Goal: Contribute content: Add original content to the website for others to see

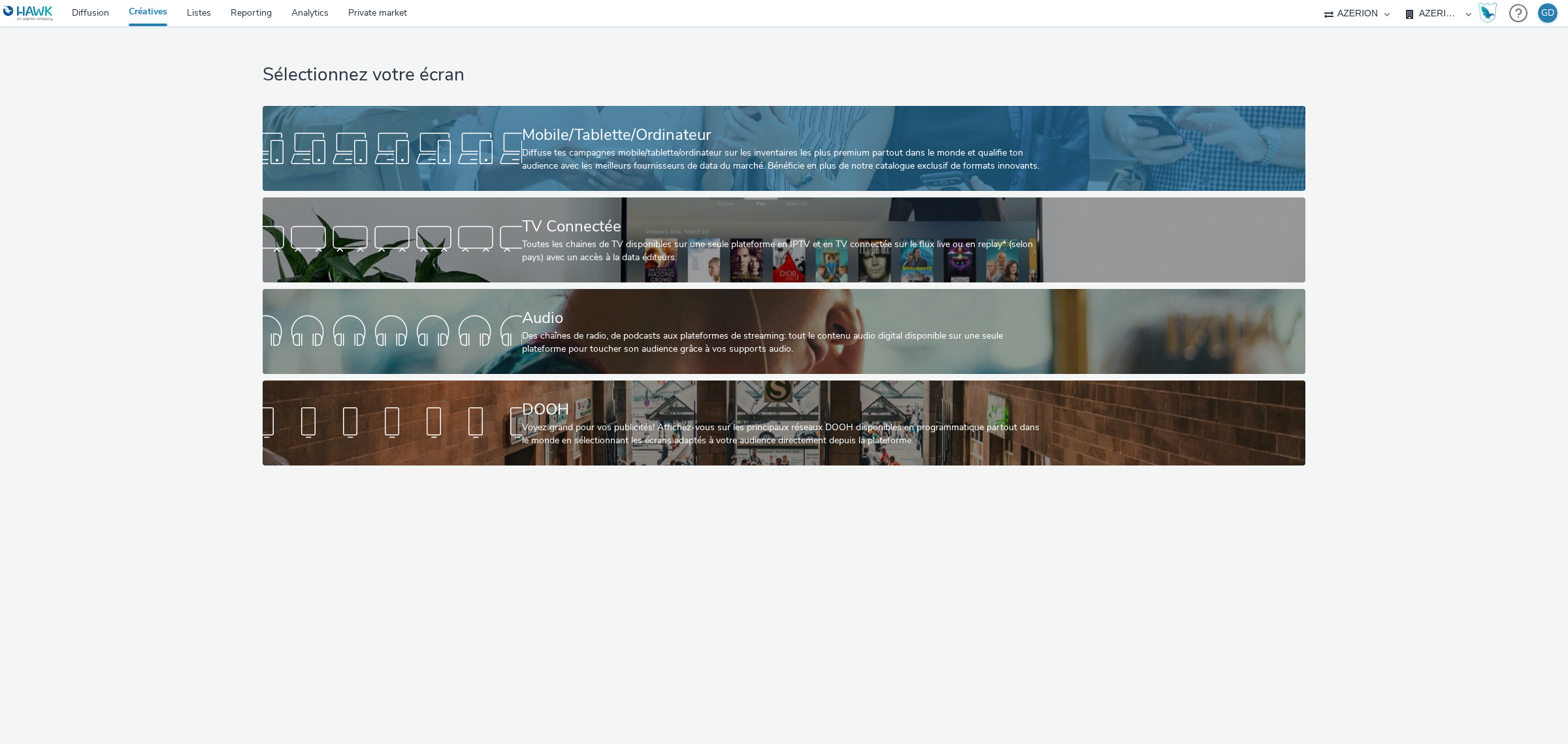
click at [579, 167] on div "Diffuse tes campagnes mobile/tablette/ordinateur sur les inventaires les plus p…" at bounding box center [781, 160] width 519 height 27
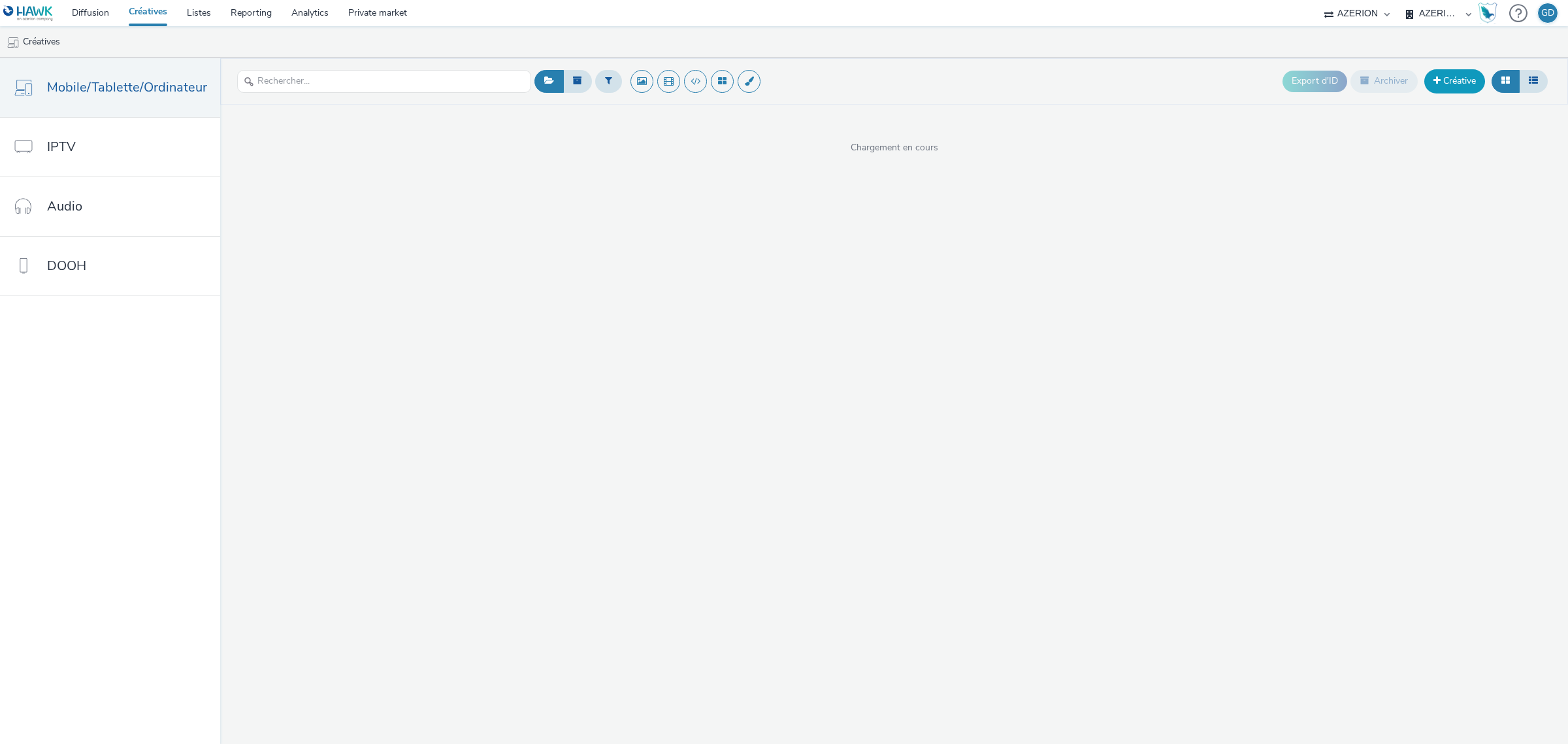
click at [1444, 79] on link "Créative" at bounding box center [1454, 81] width 60 height 23
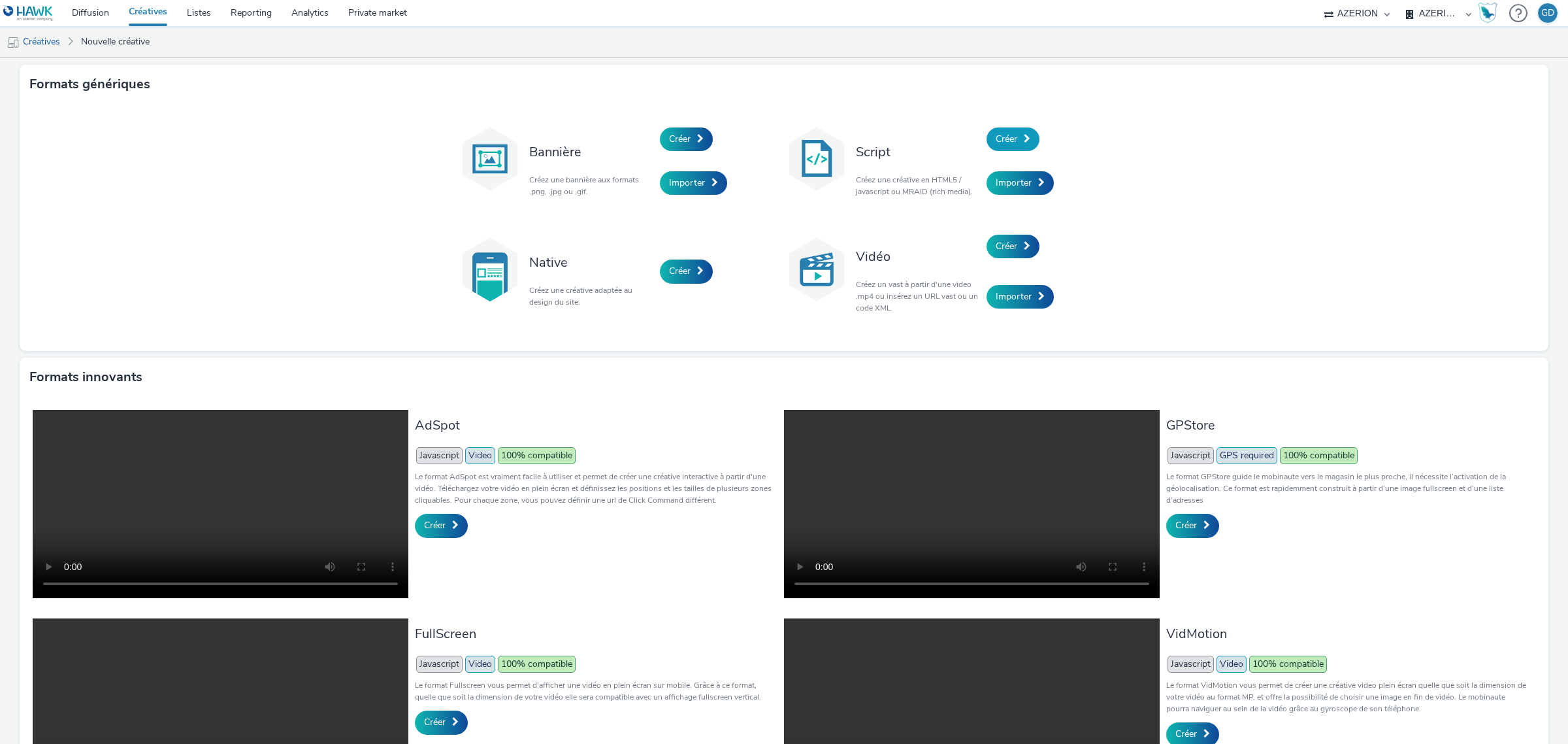
click at [1024, 141] on span at bounding box center [1027, 138] width 7 height 9
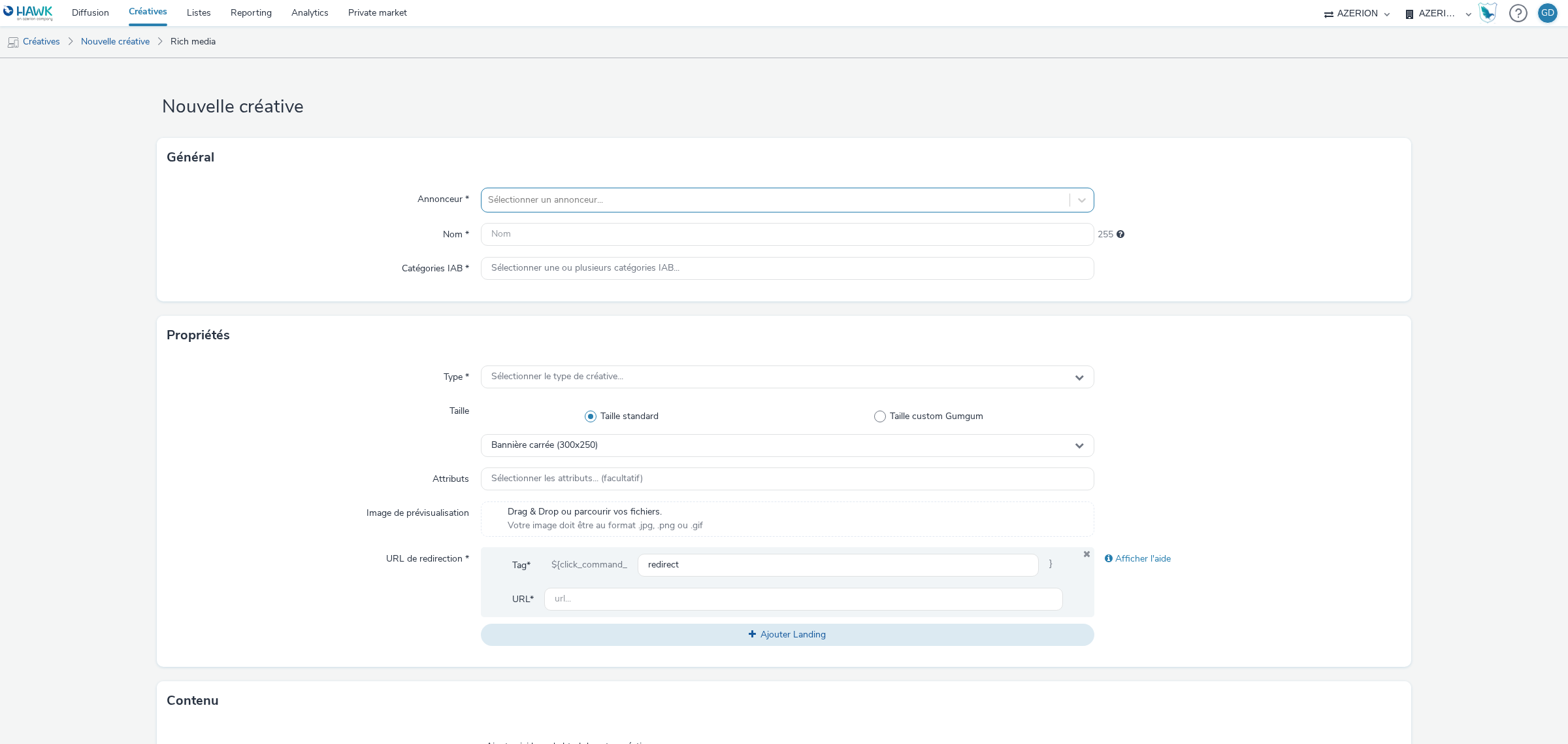
click at [711, 194] on div at bounding box center [775, 200] width 575 height 16
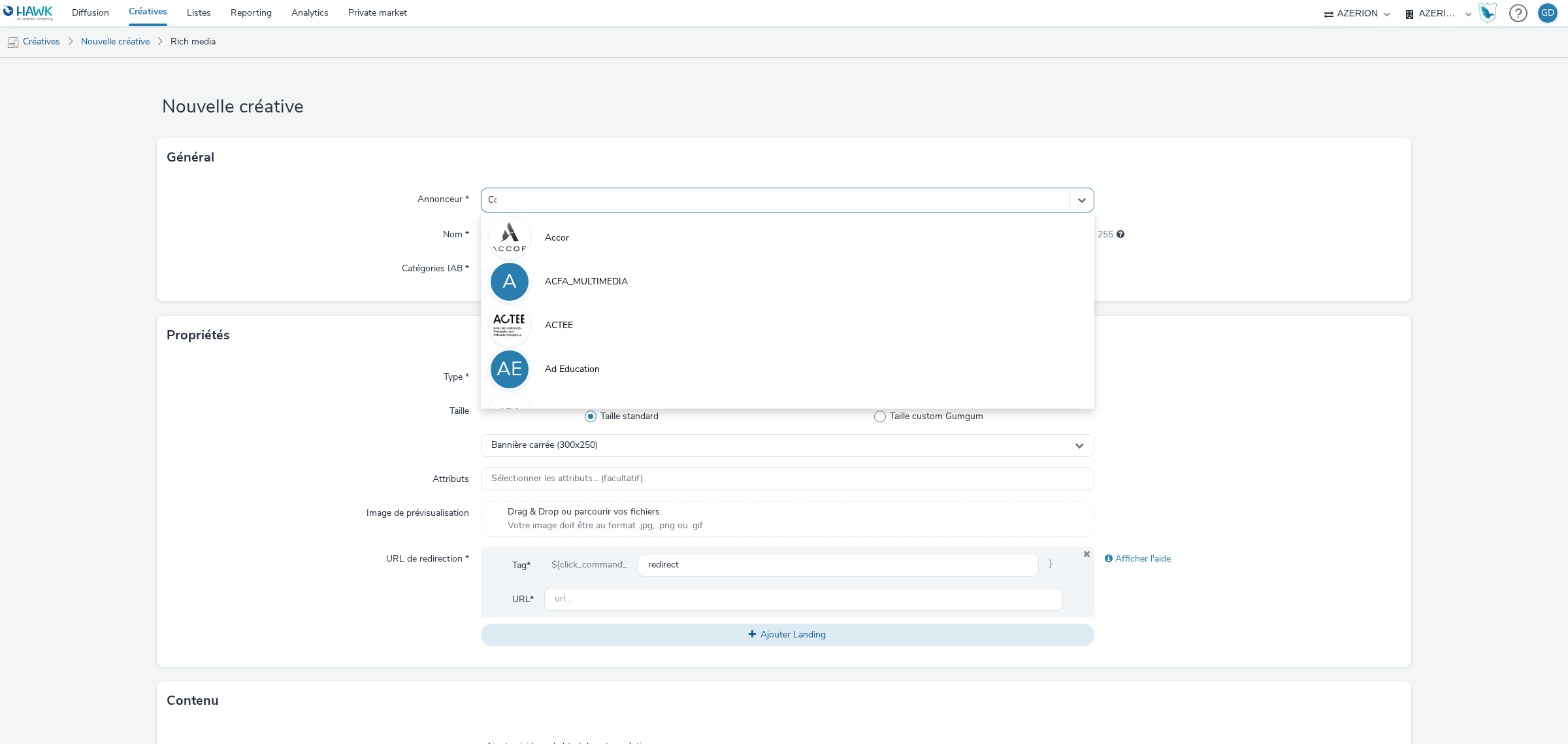
type input "Coo"
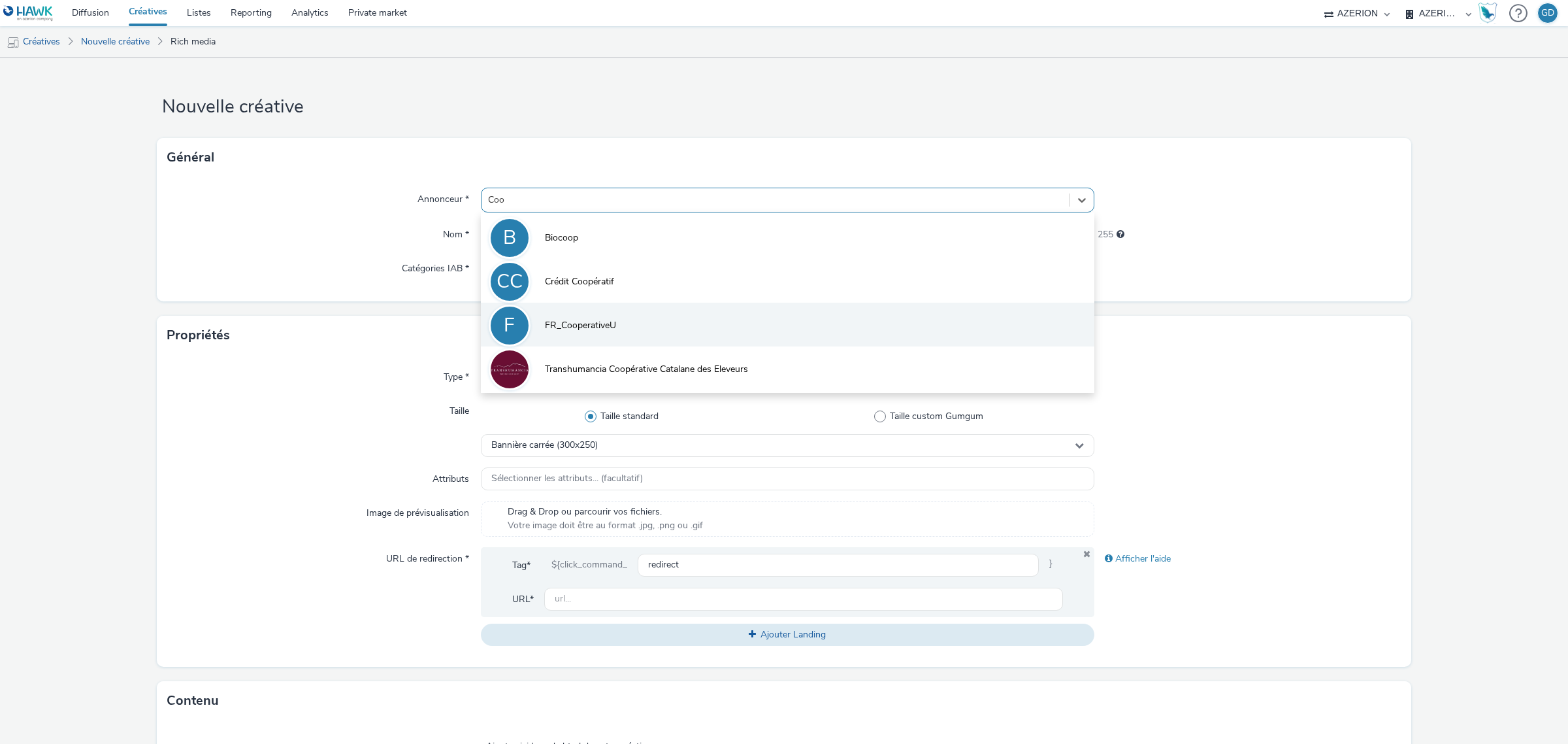
click at [655, 325] on li "F FR_CooperativeU" at bounding box center [787, 324] width 613 height 44
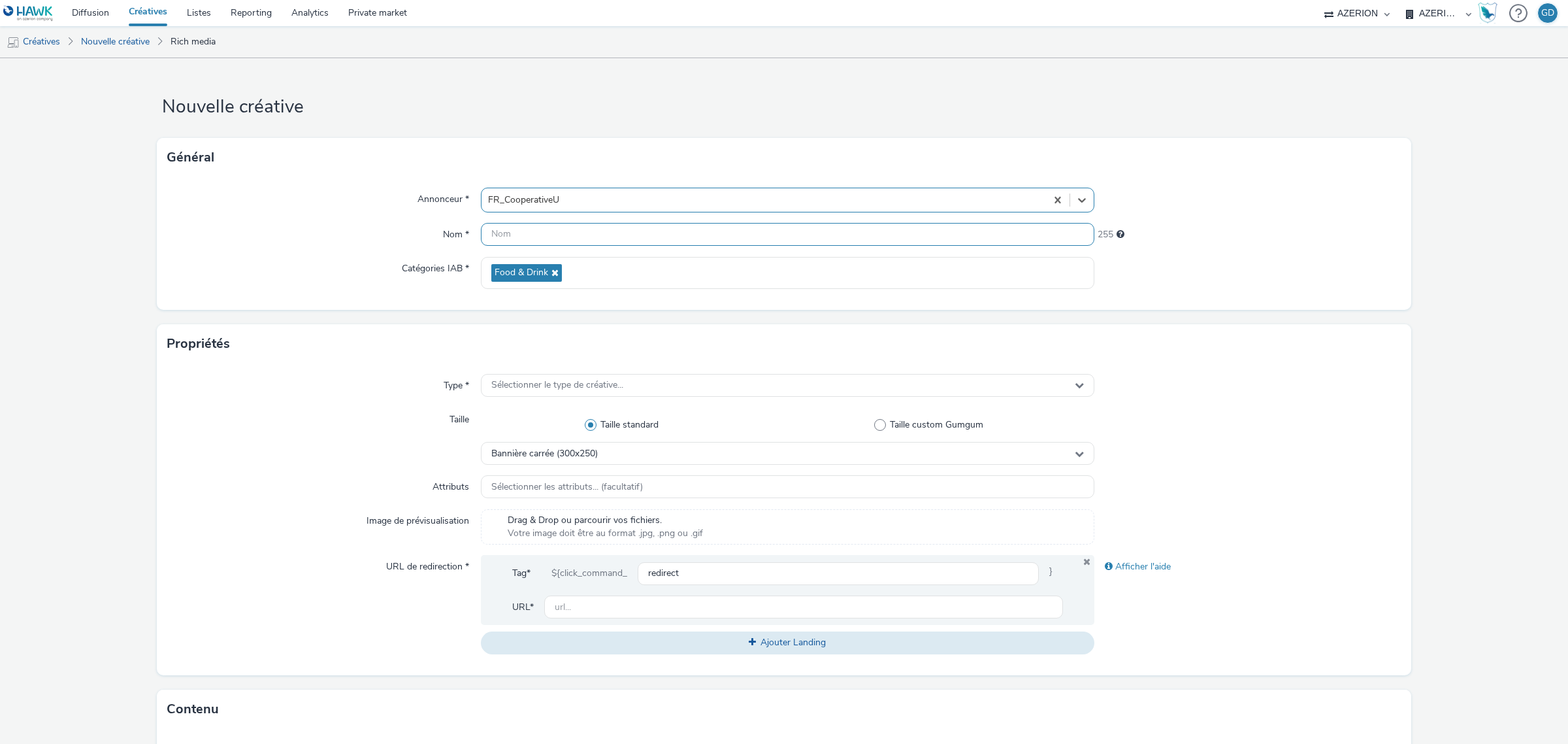
click at [535, 236] on input "text" at bounding box center [787, 234] width 613 height 22
drag, startPoint x: 546, startPoint y: 224, endPoint x: 546, endPoint y: 232, distance: 8.0
click at [547, 227] on input "Inter_" at bounding box center [787, 234] width 613 height 22
type input "Inter_Banane_S42"
click at [675, 459] on div "Bannière carrée (300x250)" at bounding box center [787, 453] width 613 height 22
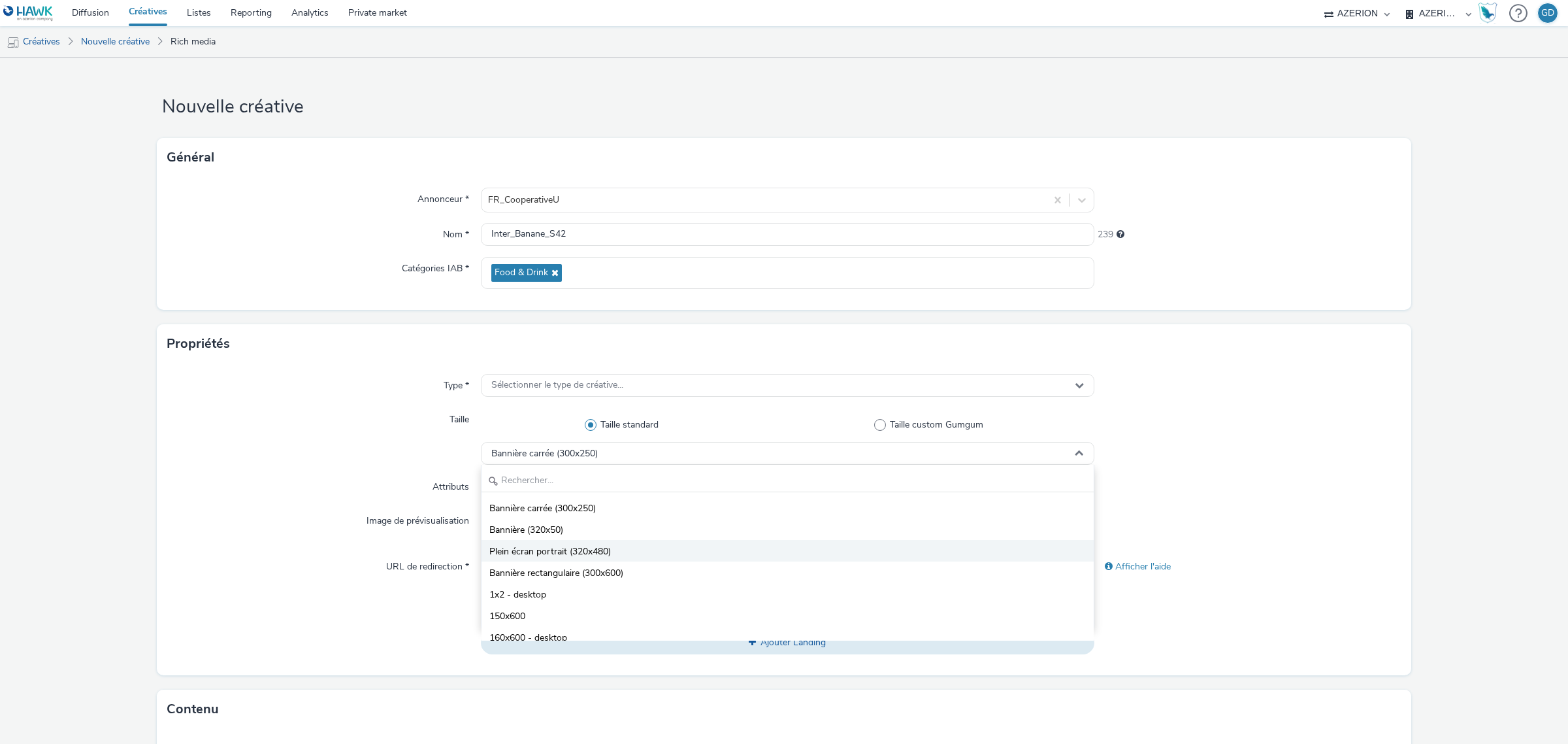
click at [729, 557] on li "Plein écran portrait (320x480)" at bounding box center [787, 550] width 612 height 21
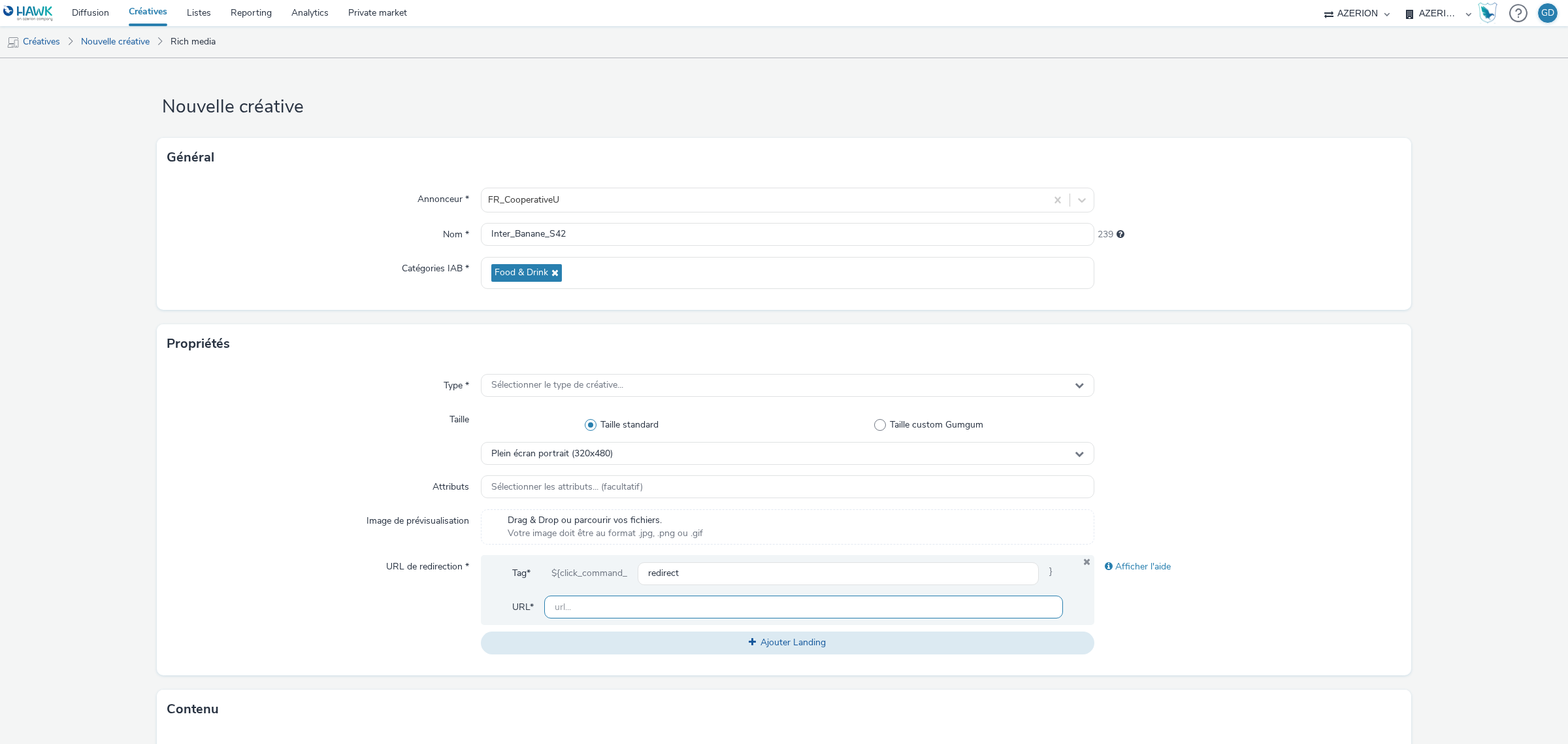
click at [638, 602] on input "text" at bounding box center [803, 607] width 519 height 22
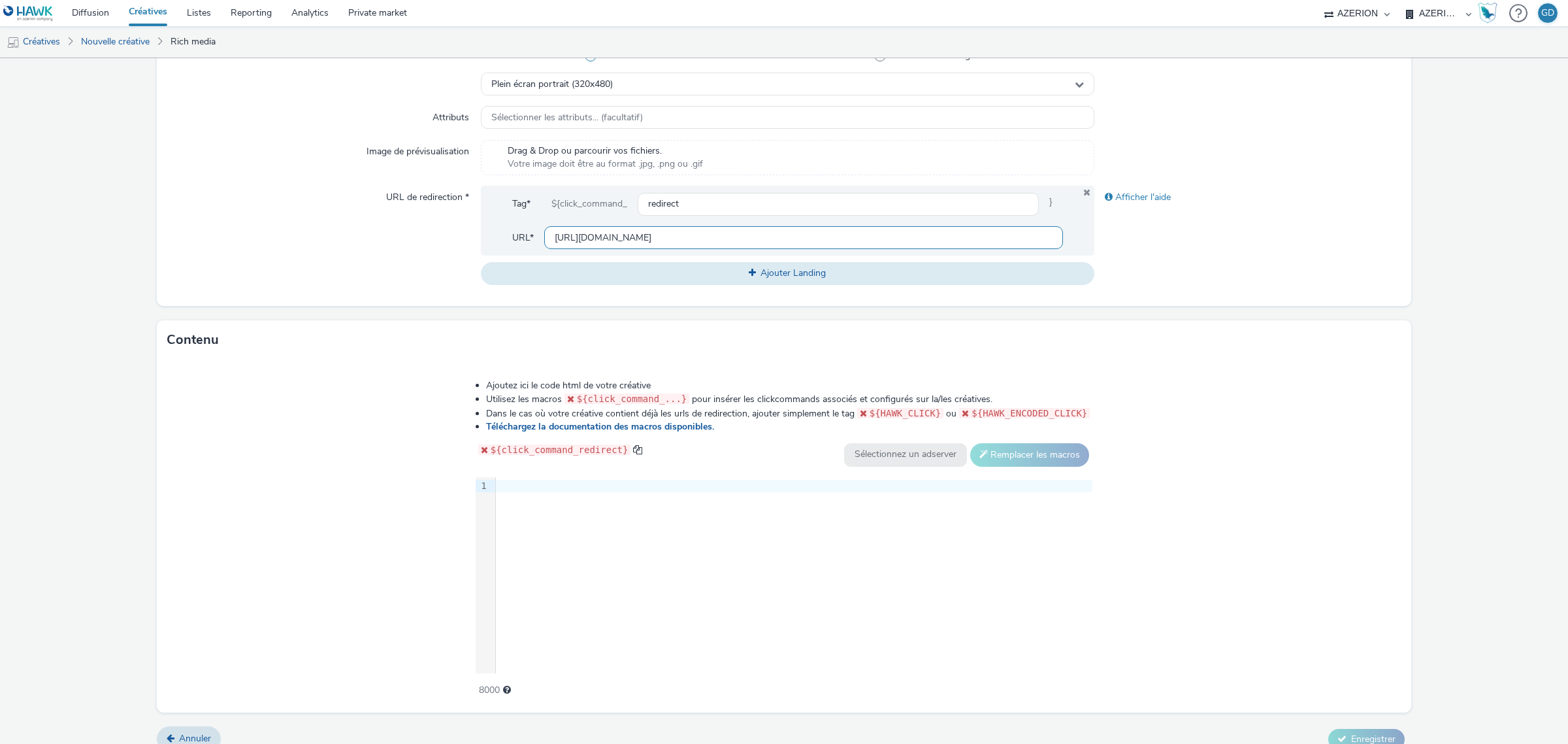
scroll to position [386, 0]
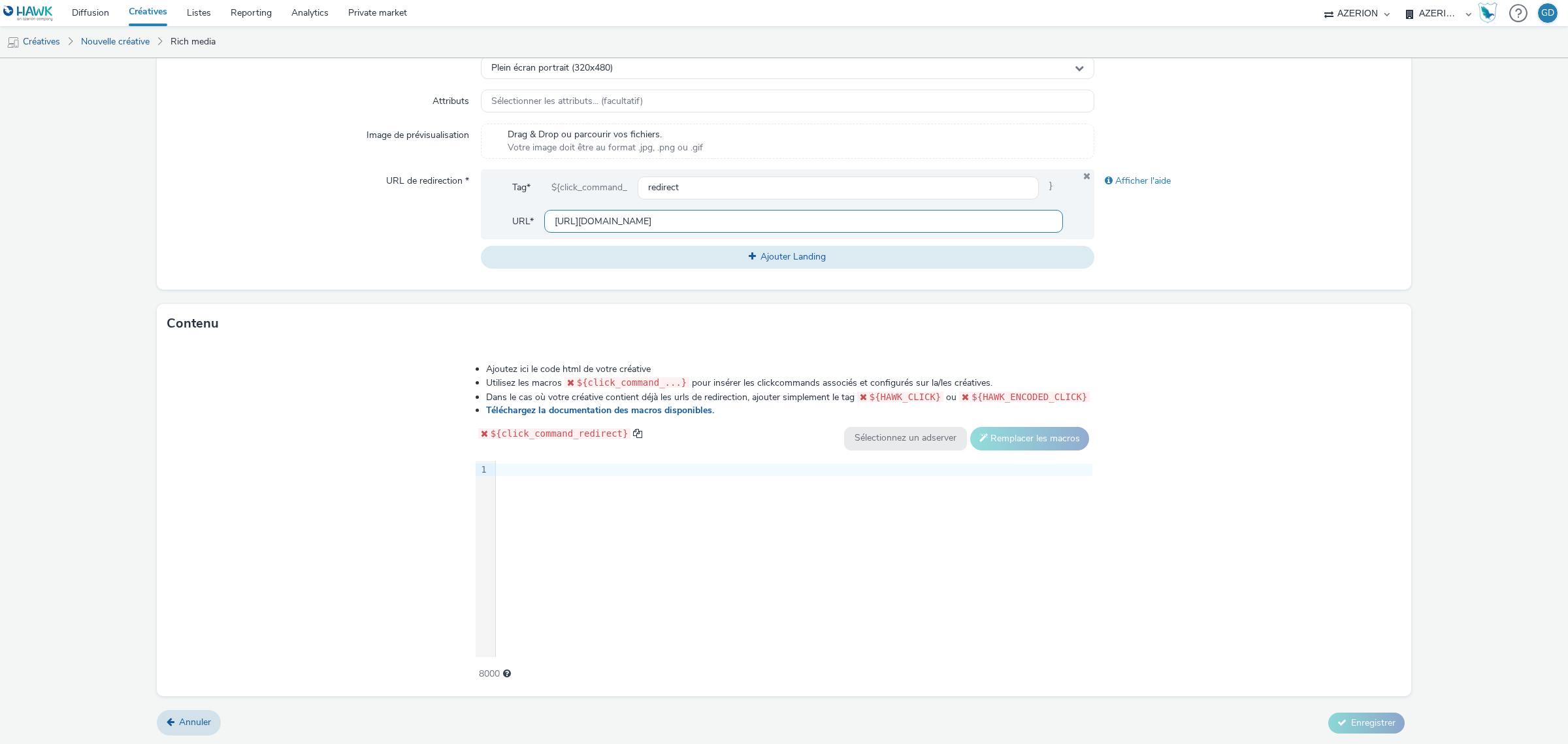
type input "[URL][DOMAIN_NAME]"
click at [563, 548] on div "9 1 ›" at bounding box center [784, 558] width 617 height 196
click at [583, 533] on div "9 1 ›" at bounding box center [784, 558] width 617 height 196
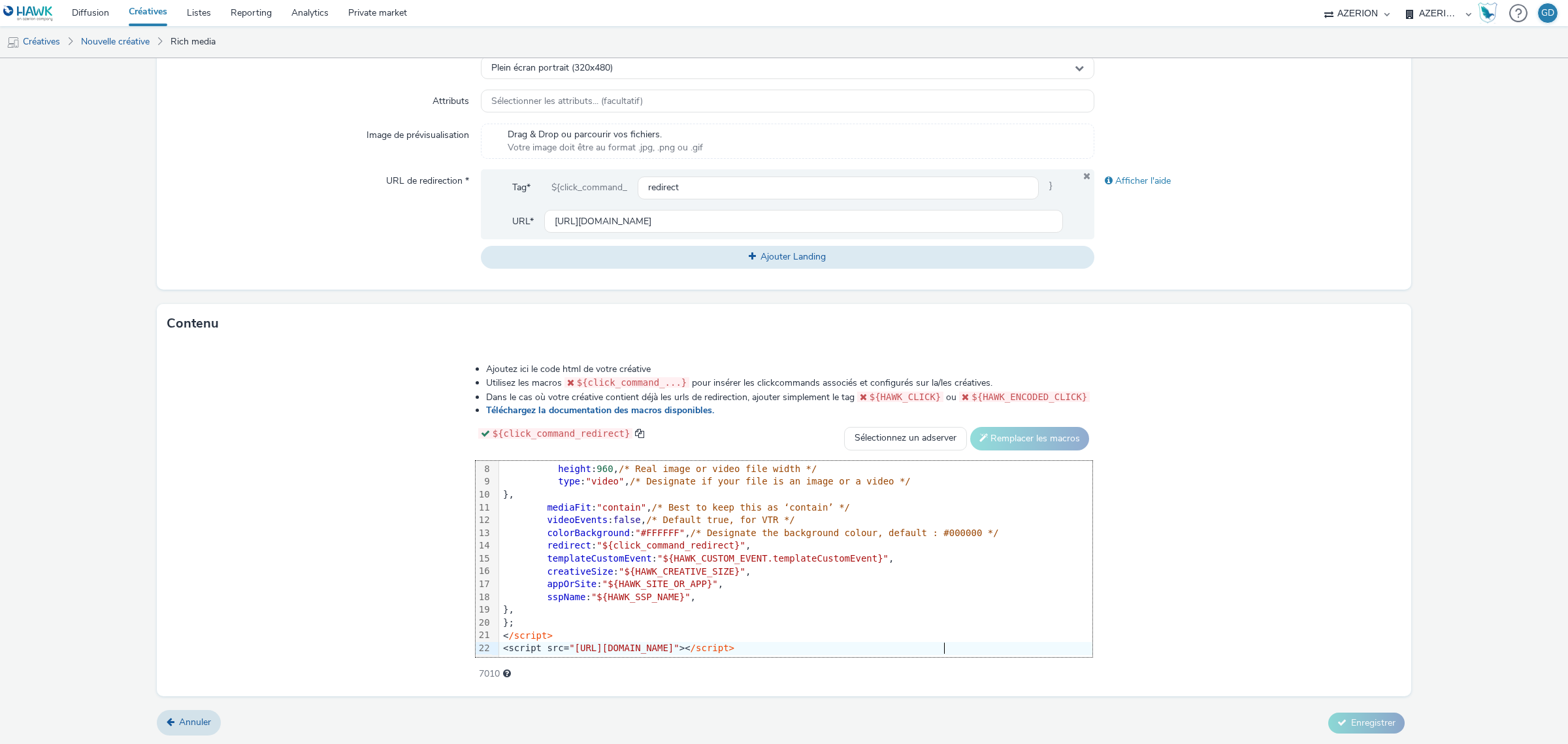
scroll to position [0, 0]
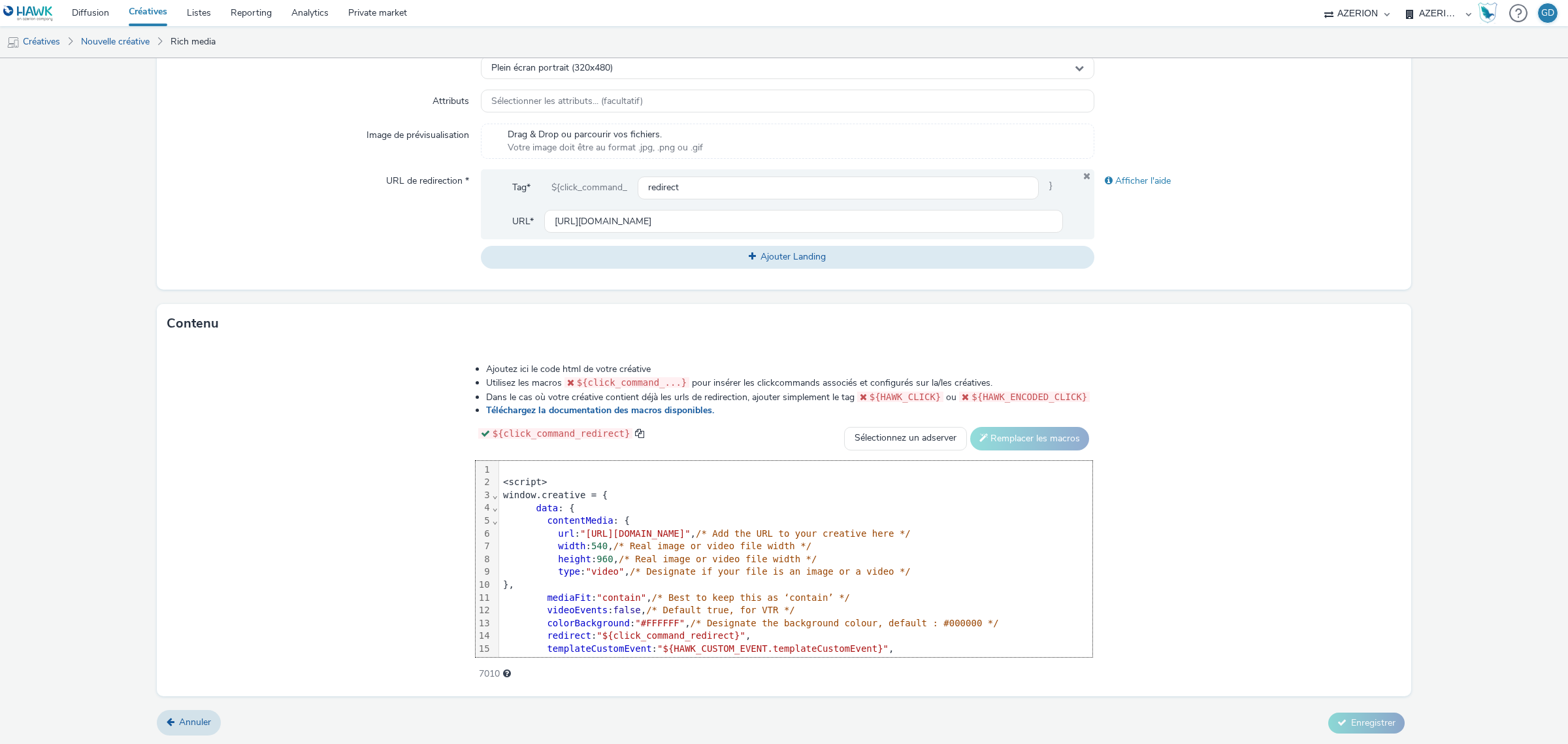
click at [499, 468] on div at bounding box center [795, 469] width 593 height 13
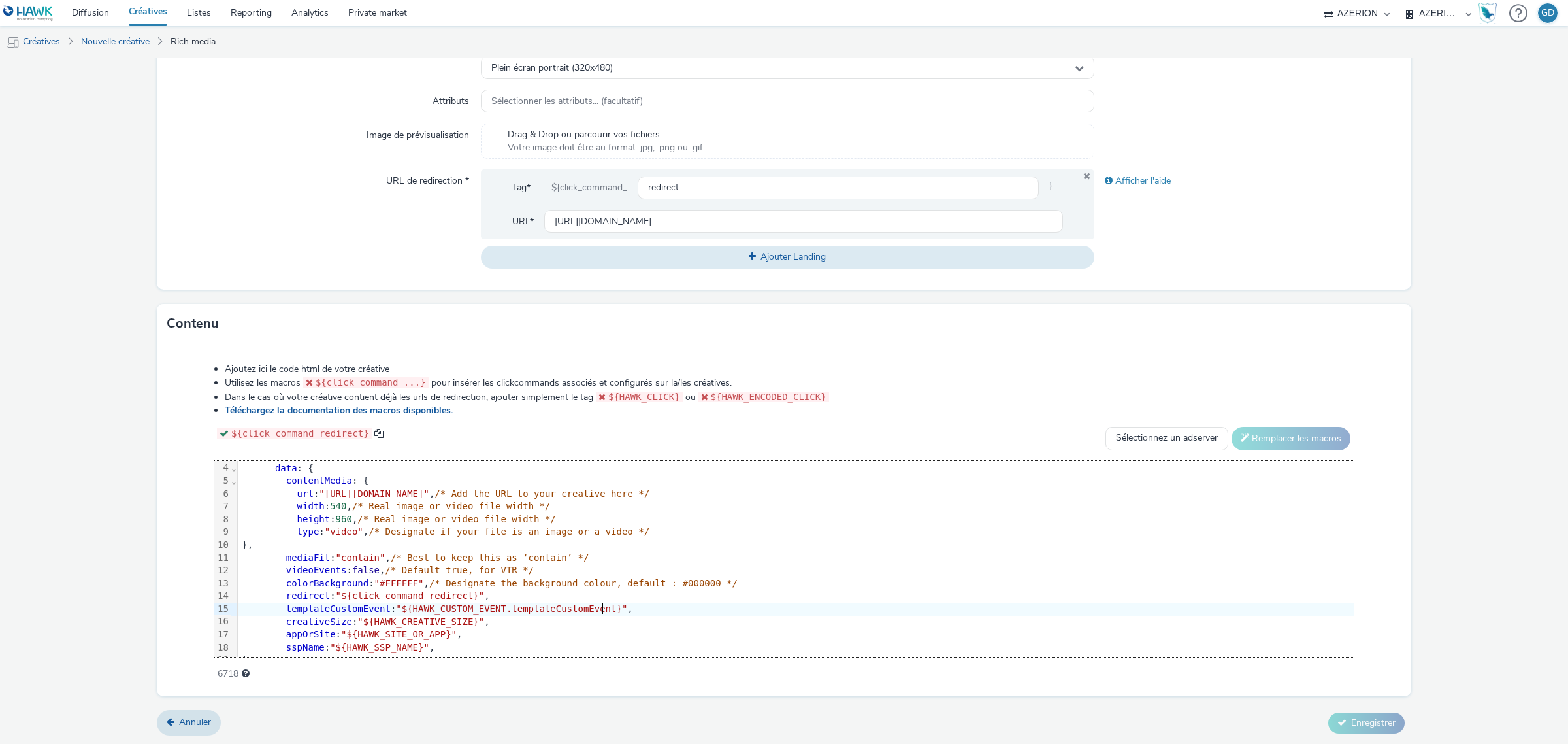
scroll to position [102, 0]
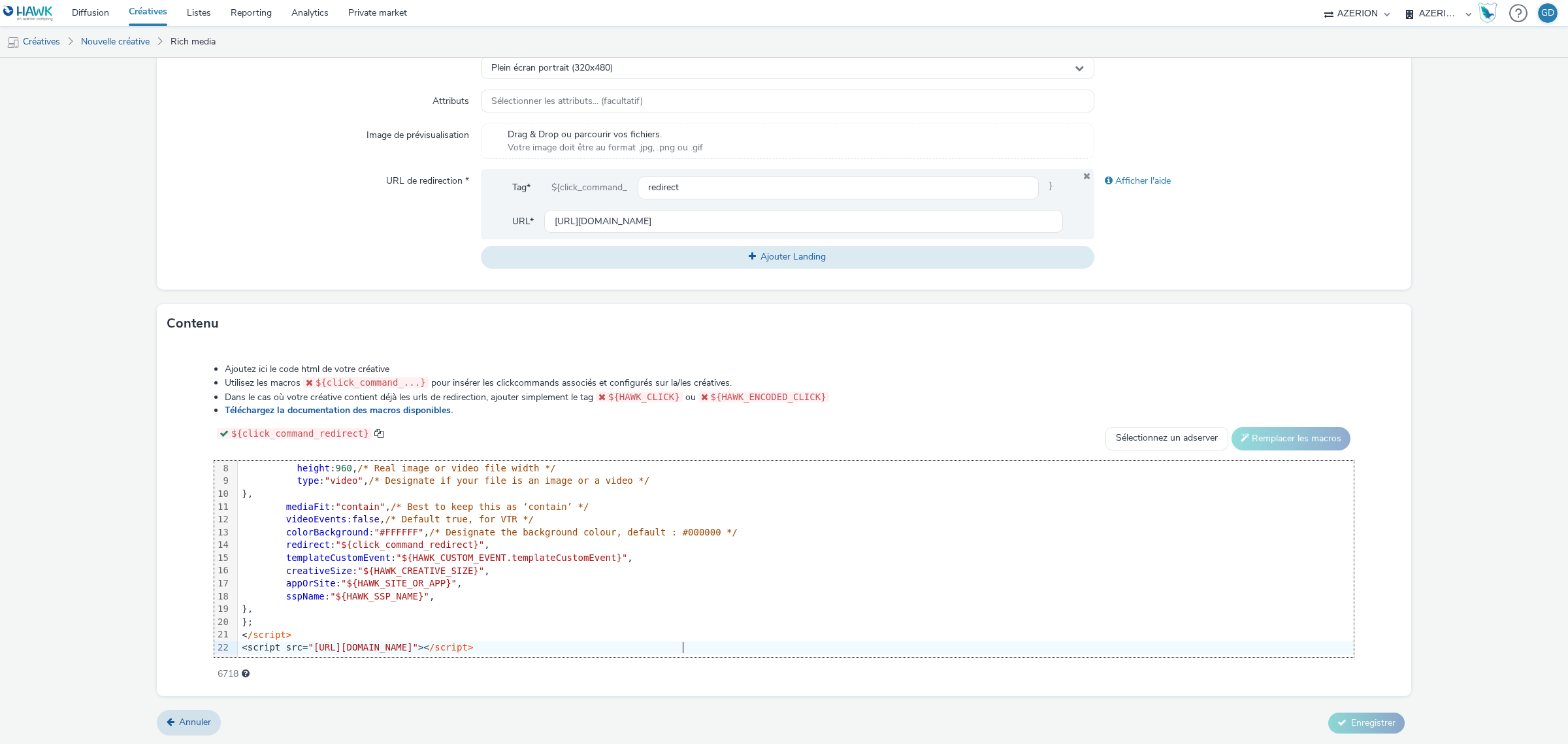
click at [722, 641] on div "<script src= "[URL][DOMAIN_NAME]" >< /script>" at bounding box center [1019, 647] width 1563 height 13
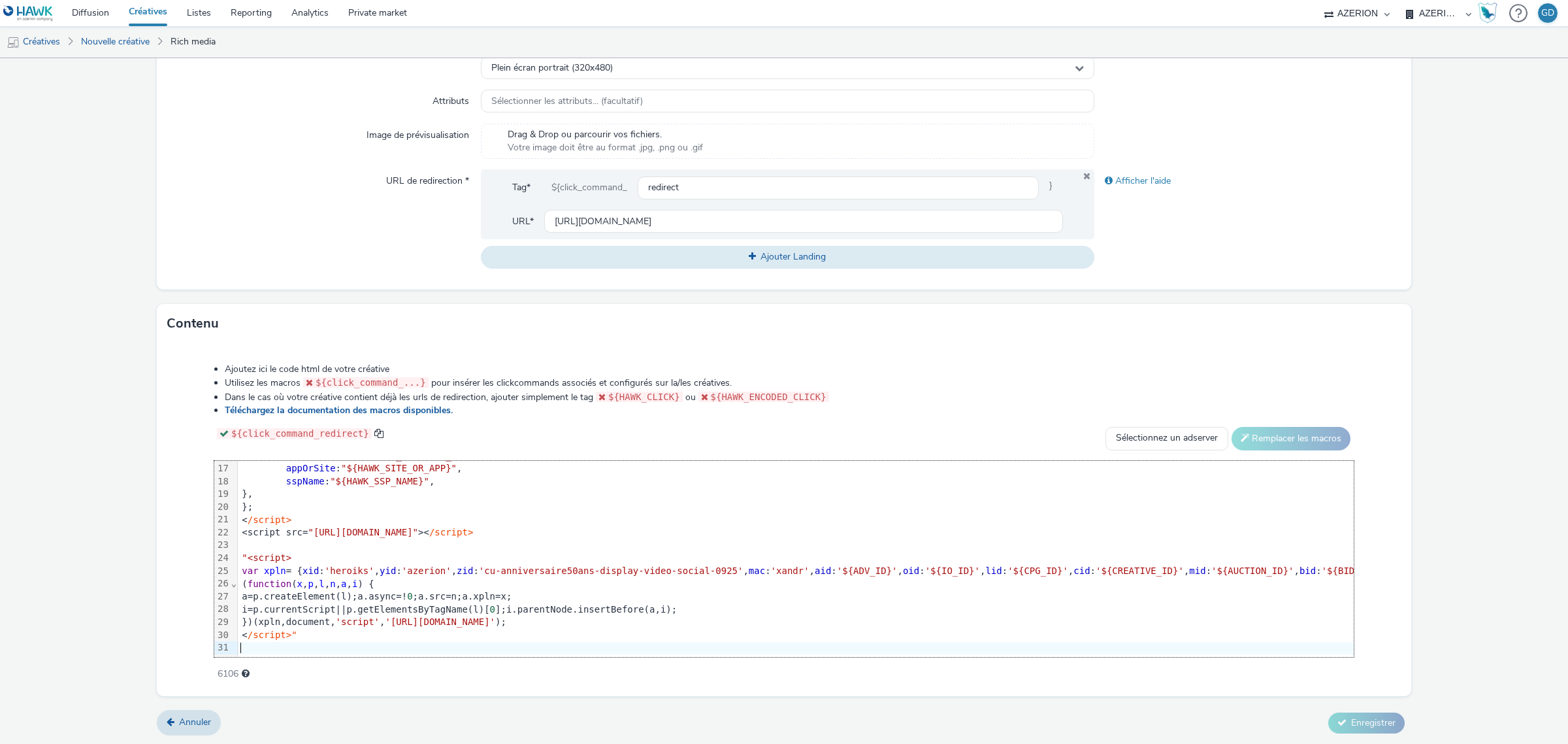
scroll to position [205, 0]
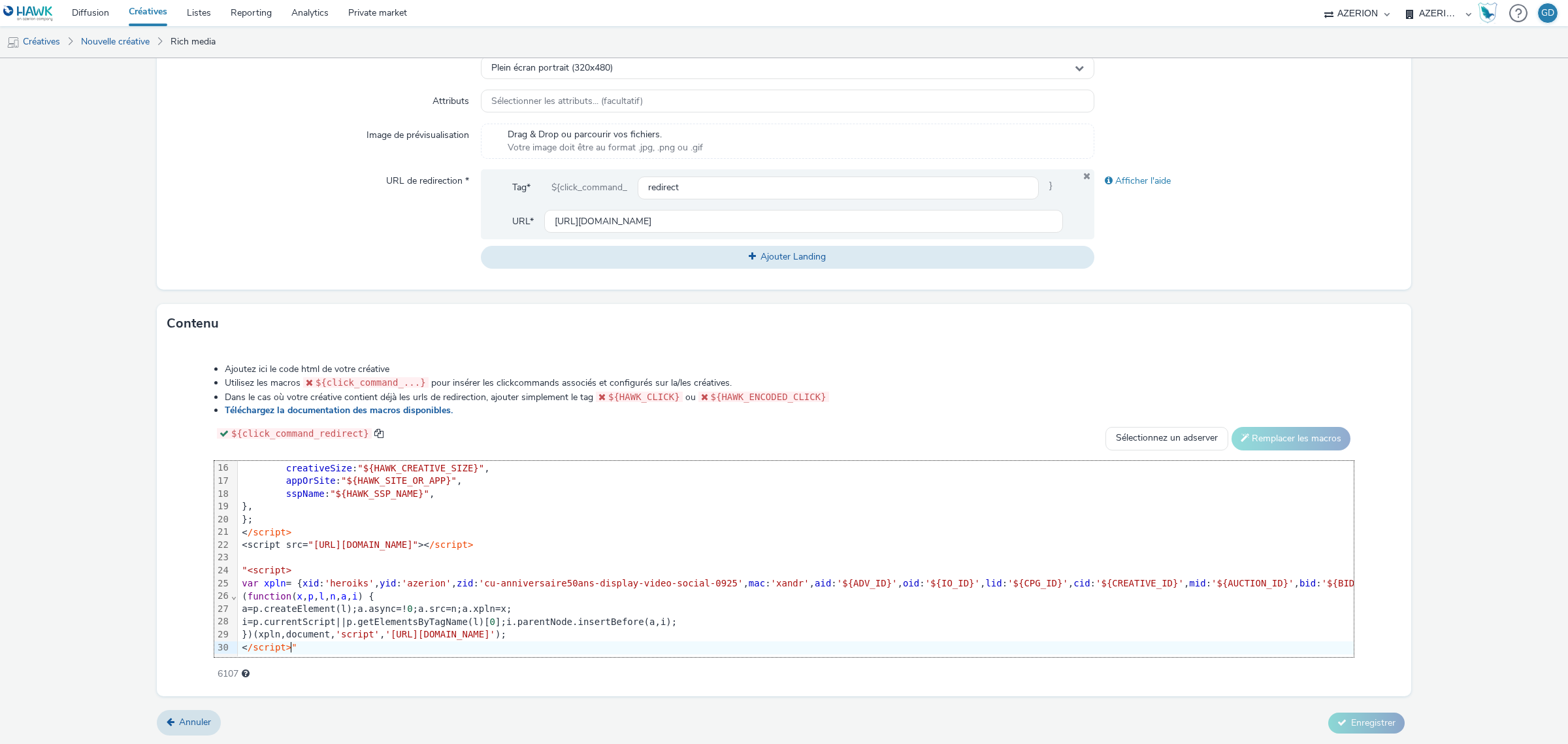
click at [245, 565] on span ""<script>" at bounding box center [266, 570] width 50 height 11
click at [317, 641] on div "< /script>"" at bounding box center [1210, 647] width 1945 height 13
click at [1374, 496] on div "Ajoutez ici le code html de votre créative Utilisez les macros ${click_command_…" at bounding box center [784, 514] width 1233 height 321
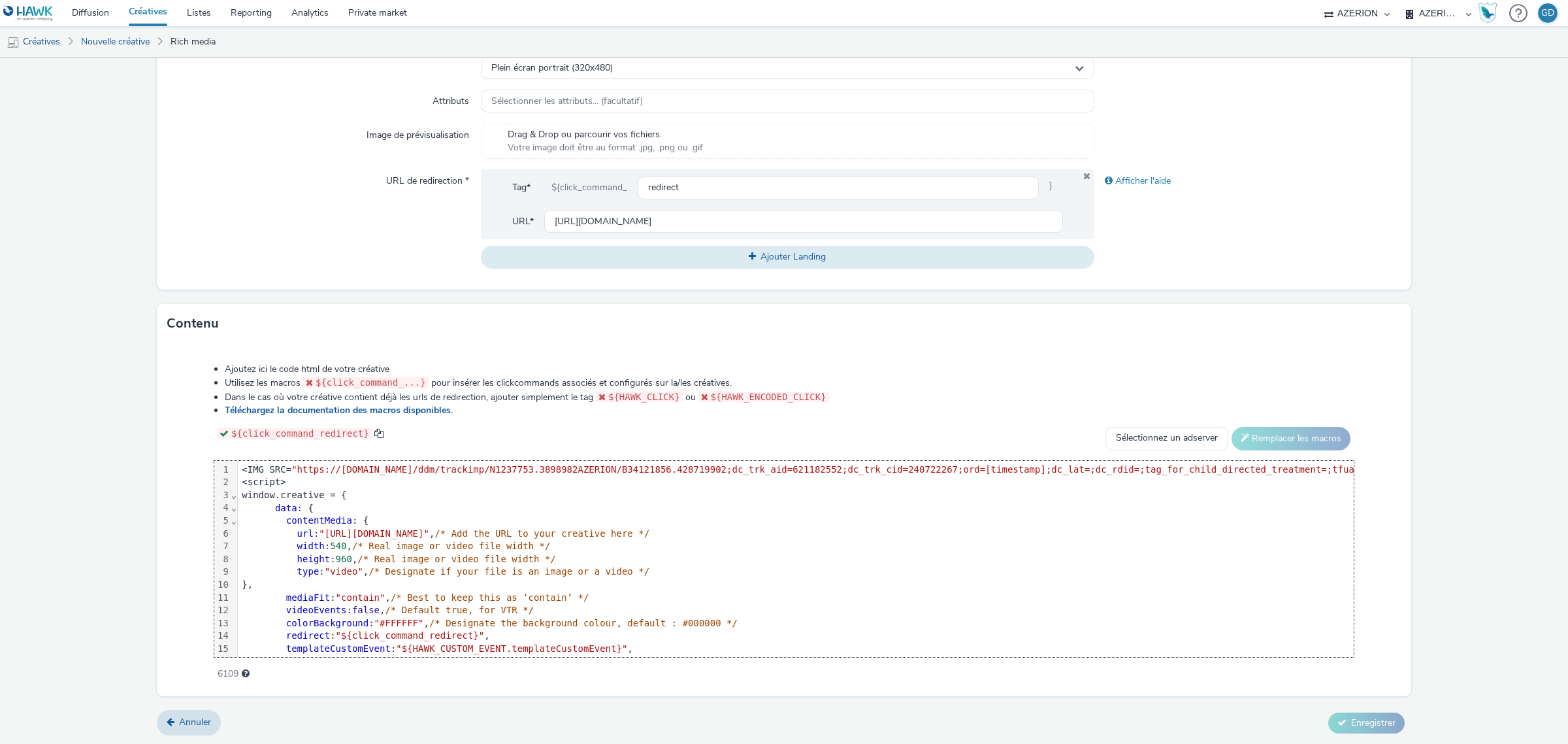
scroll to position [58, 0]
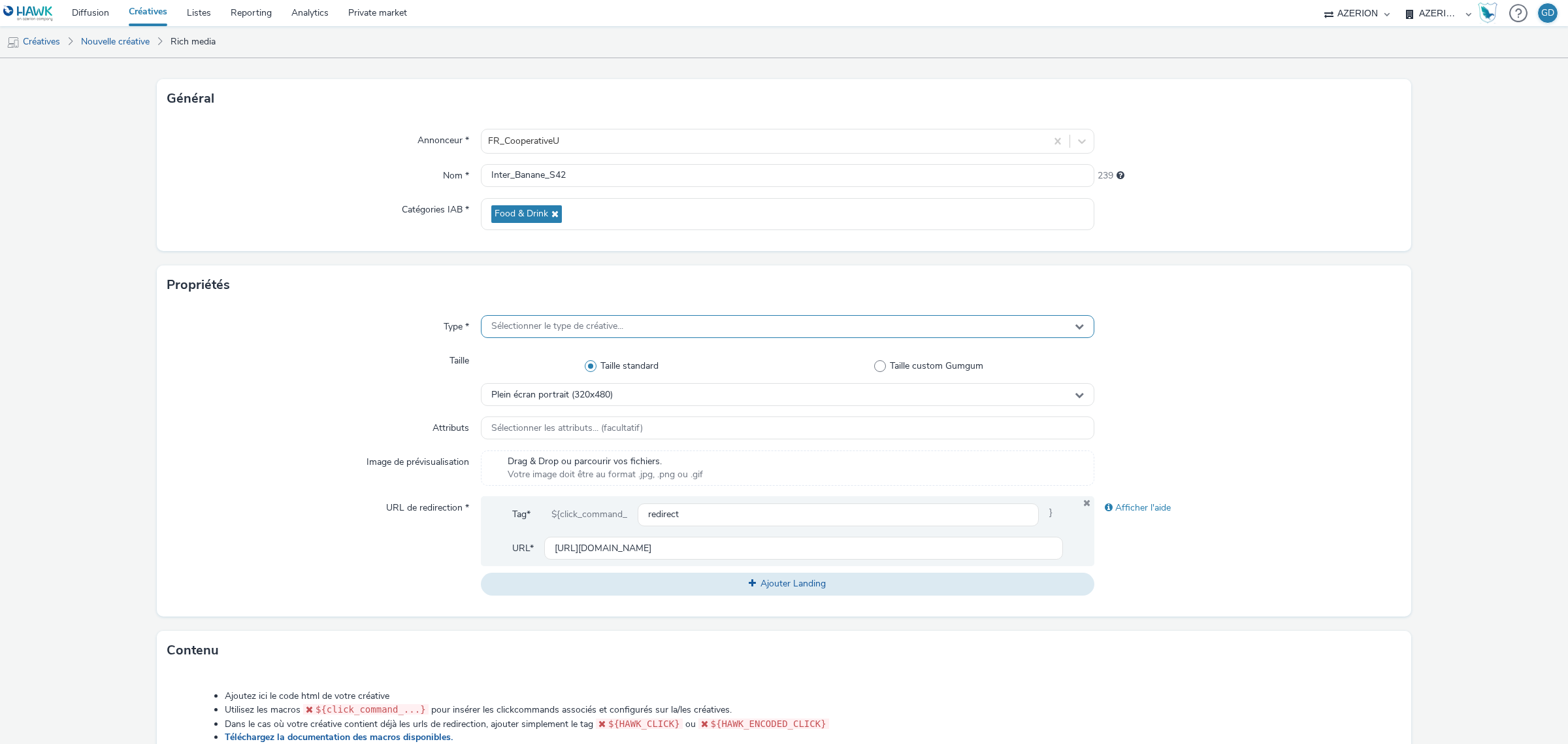
click at [602, 330] on span "Sélectionner le type de créative..." at bounding box center [558, 326] width 132 height 11
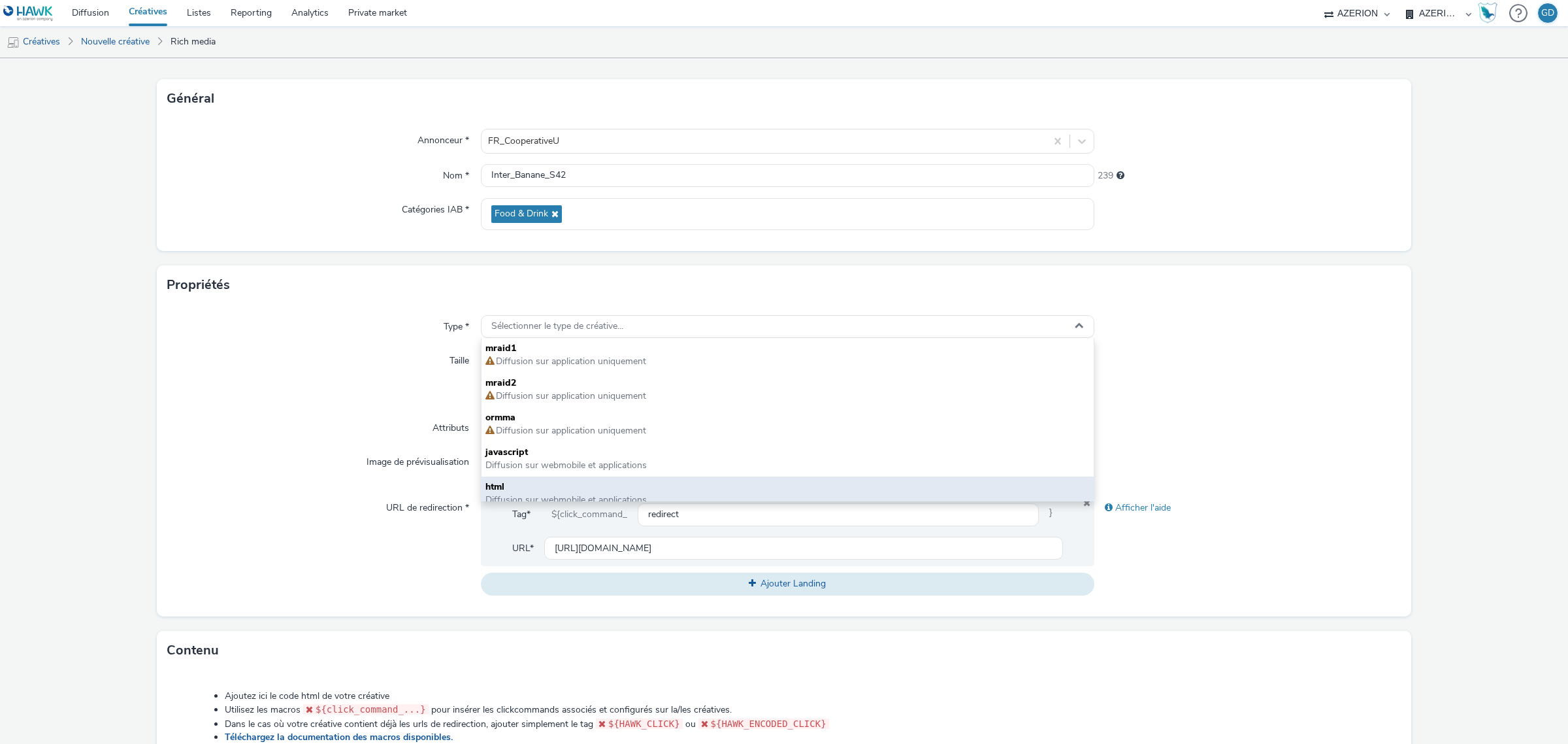
click at [571, 481] on span "html" at bounding box center [787, 486] width 604 height 13
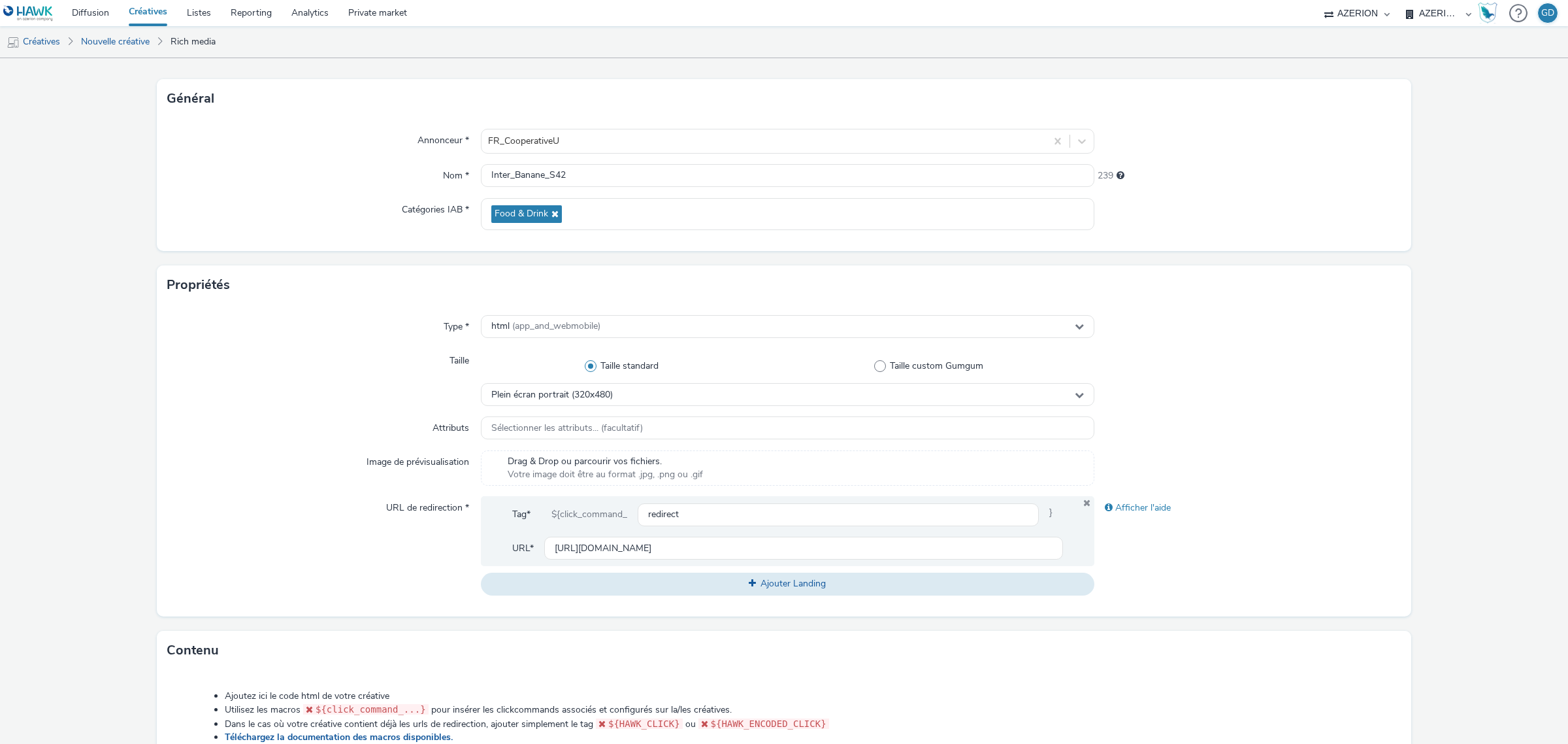
scroll to position [386, 0]
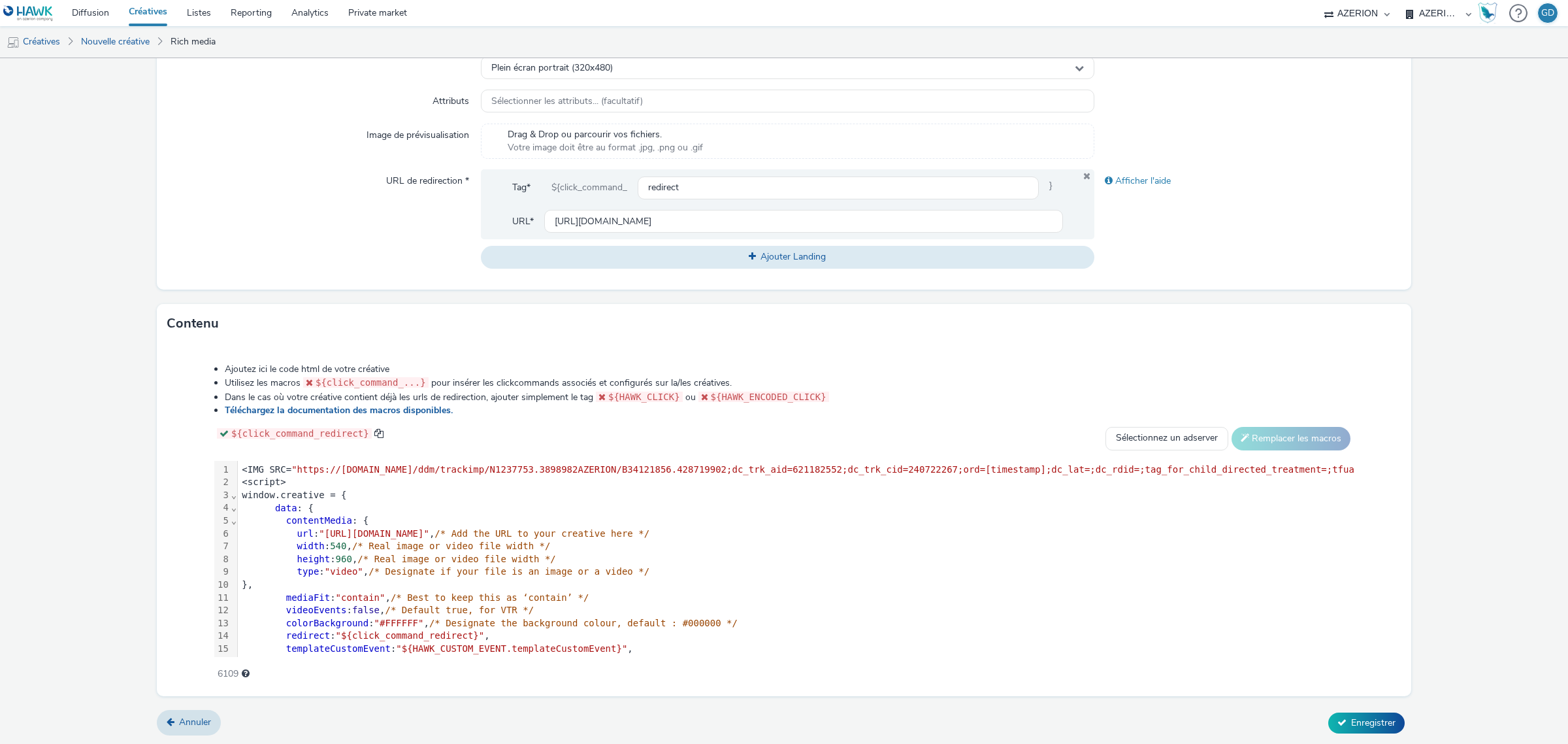
click at [1367, 703] on form "Nouvelle créative Général Annonceur * FR_CooperativeU Nom * Inter_Banane_S42 23…" at bounding box center [784, 209] width 1568 height 1073
click at [1361, 718] on span "Enregistrer" at bounding box center [1373, 723] width 45 height 13
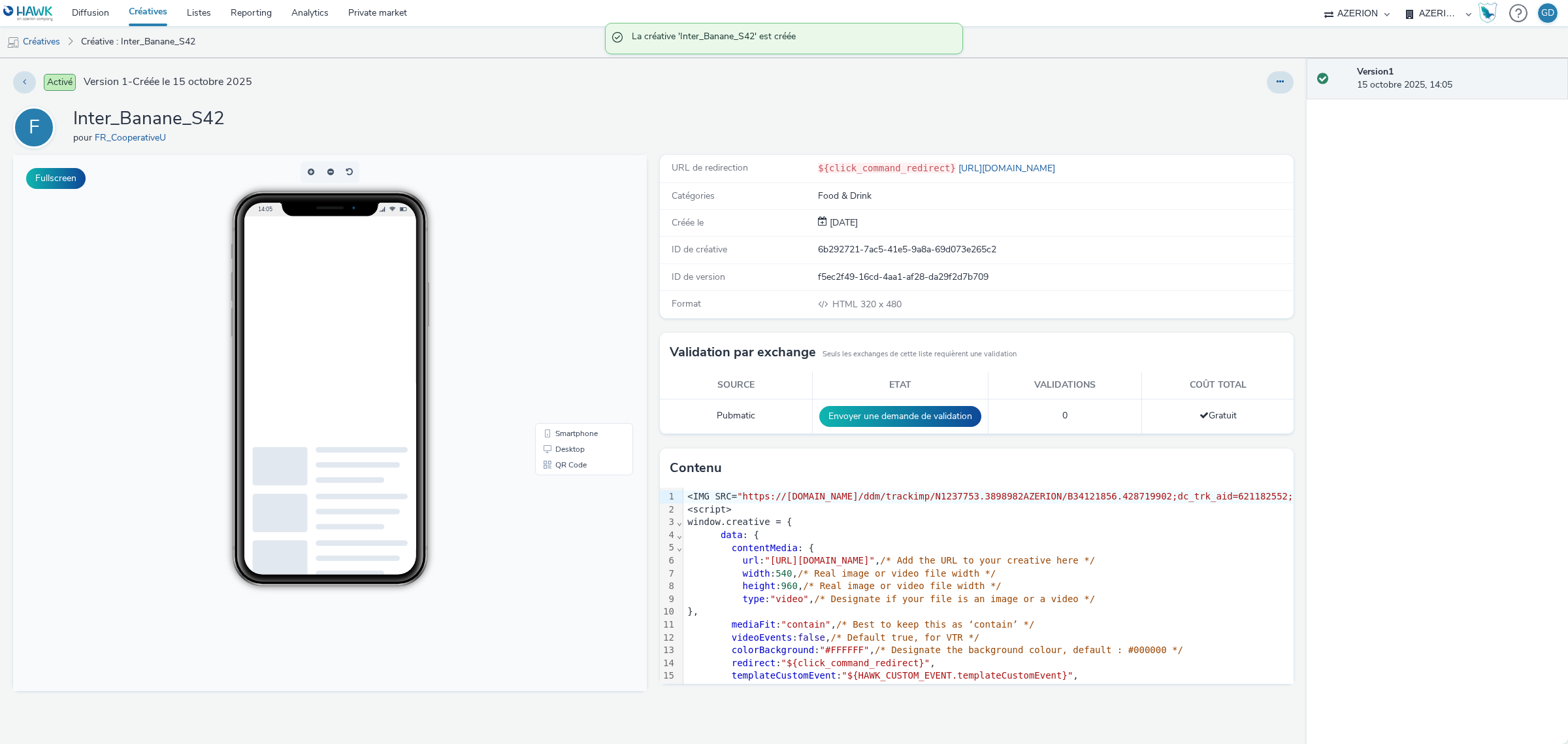
click at [147, 13] on link "Créatives" at bounding box center [148, 13] width 58 height 26
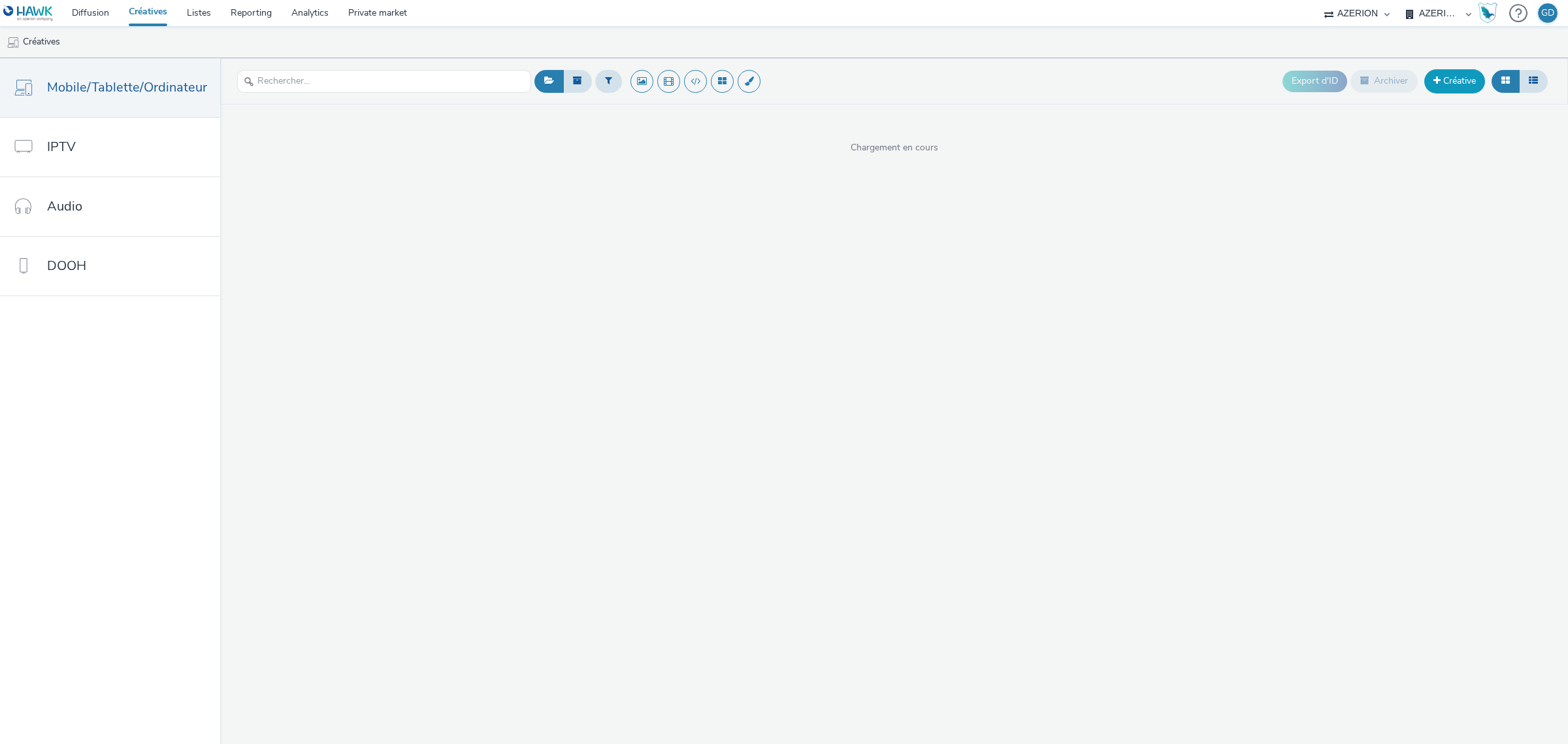
click at [1465, 89] on link "Créative" at bounding box center [1454, 81] width 60 height 23
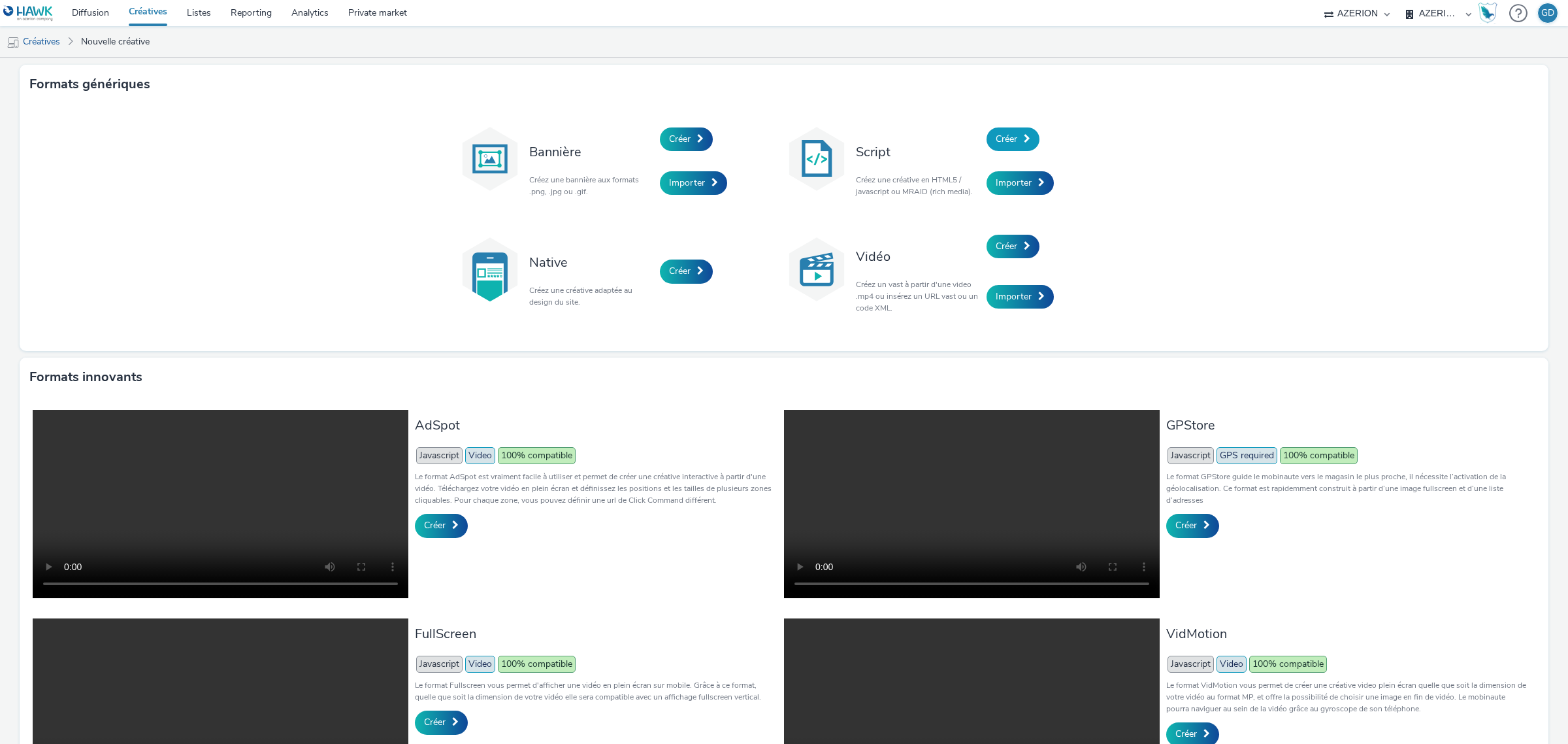
click at [1010, 142] on span "Créer" at bounding box center [1006, 138] width 21 height 13
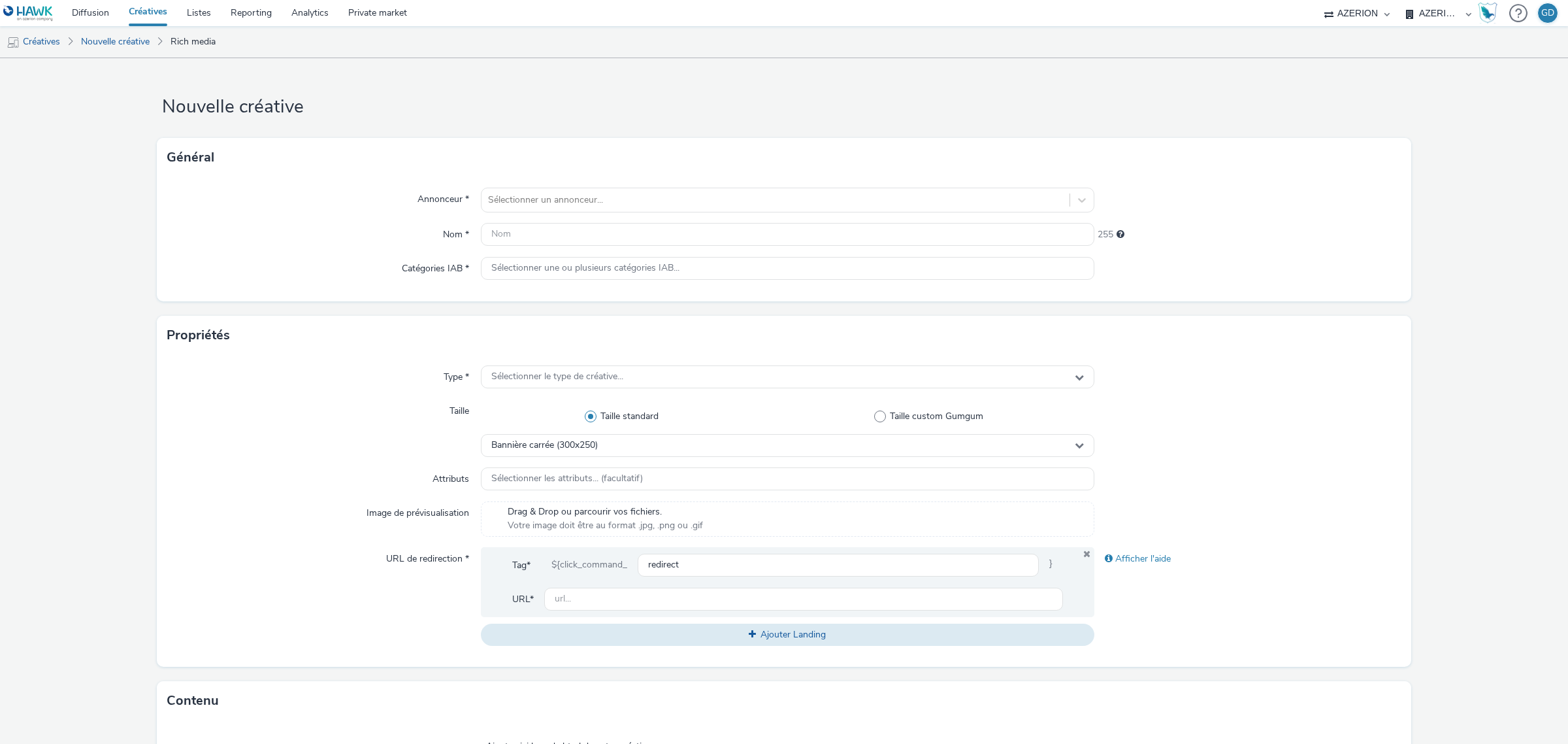
click at [621, 186] on div "Annonceur * Sélectionner un annonceur... Nom * 255 Catégories IAB * Sélectionne…" at bounding box center [784, 240] width 1255 height 125
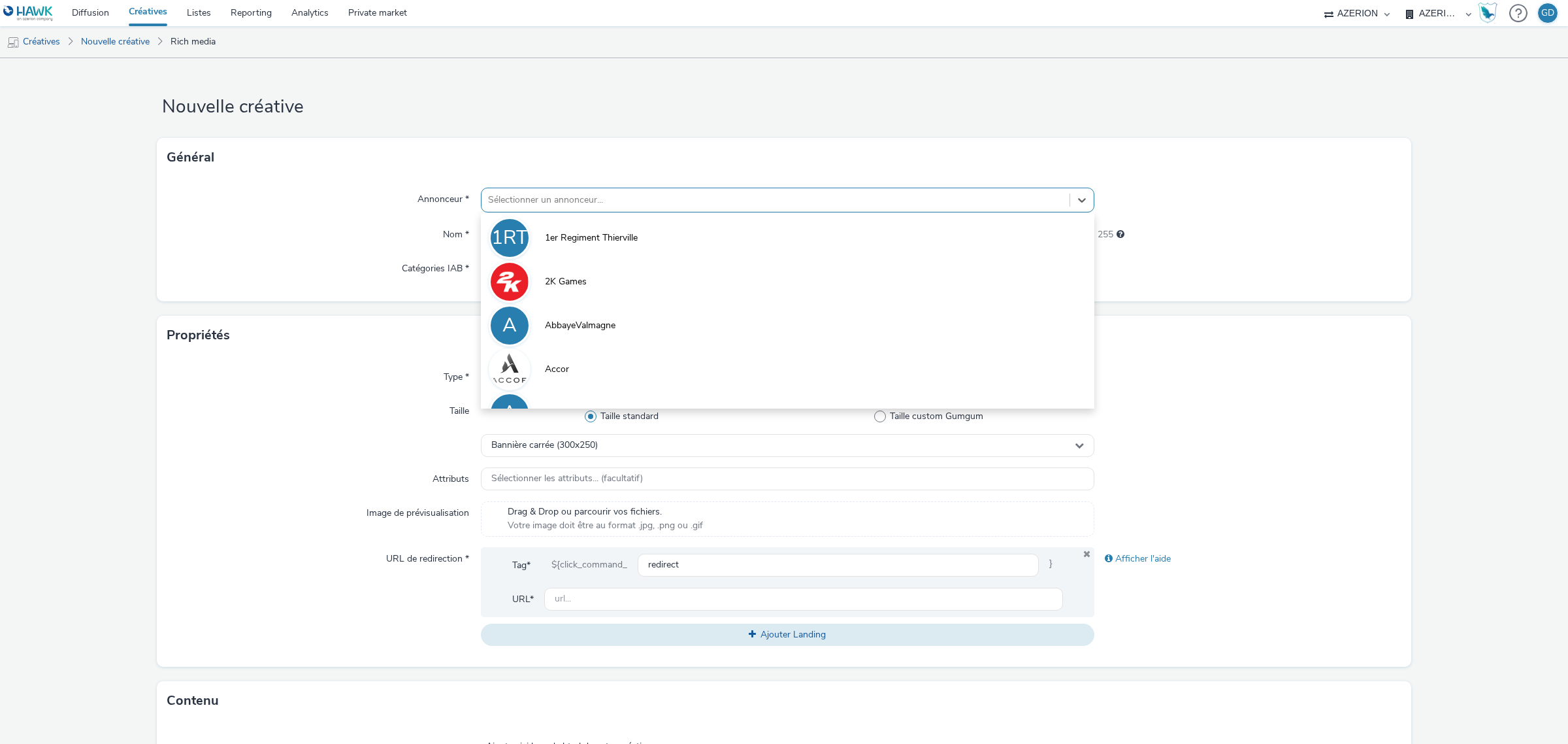
click at [616, 198] on div at bounding box center [775, 200] width 575 height 16
click at [407, 222] on div "Annonceur * option 1er Regiment Thierville focused, 1 of 10. 10 results availab…" at bounding box center [784, 240] width 1255 height 125
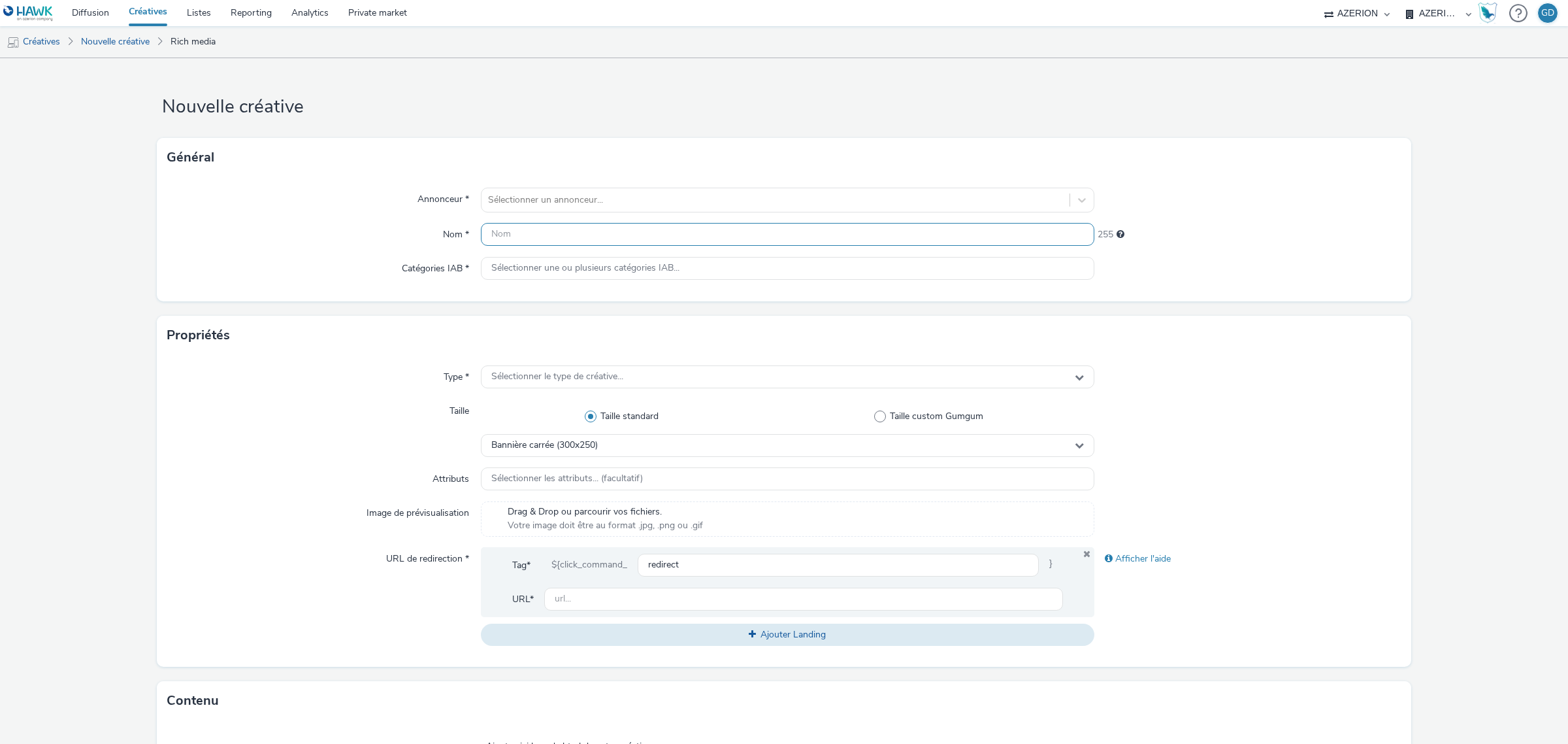
click at [533, 223] on input "text" at bounding box center [787, 234] width 613 height 22
type input "Inter_"
click at [567, 381] on span "Sélectionner le type de créative..." at bounding box center [558, 376] width 132 height 11
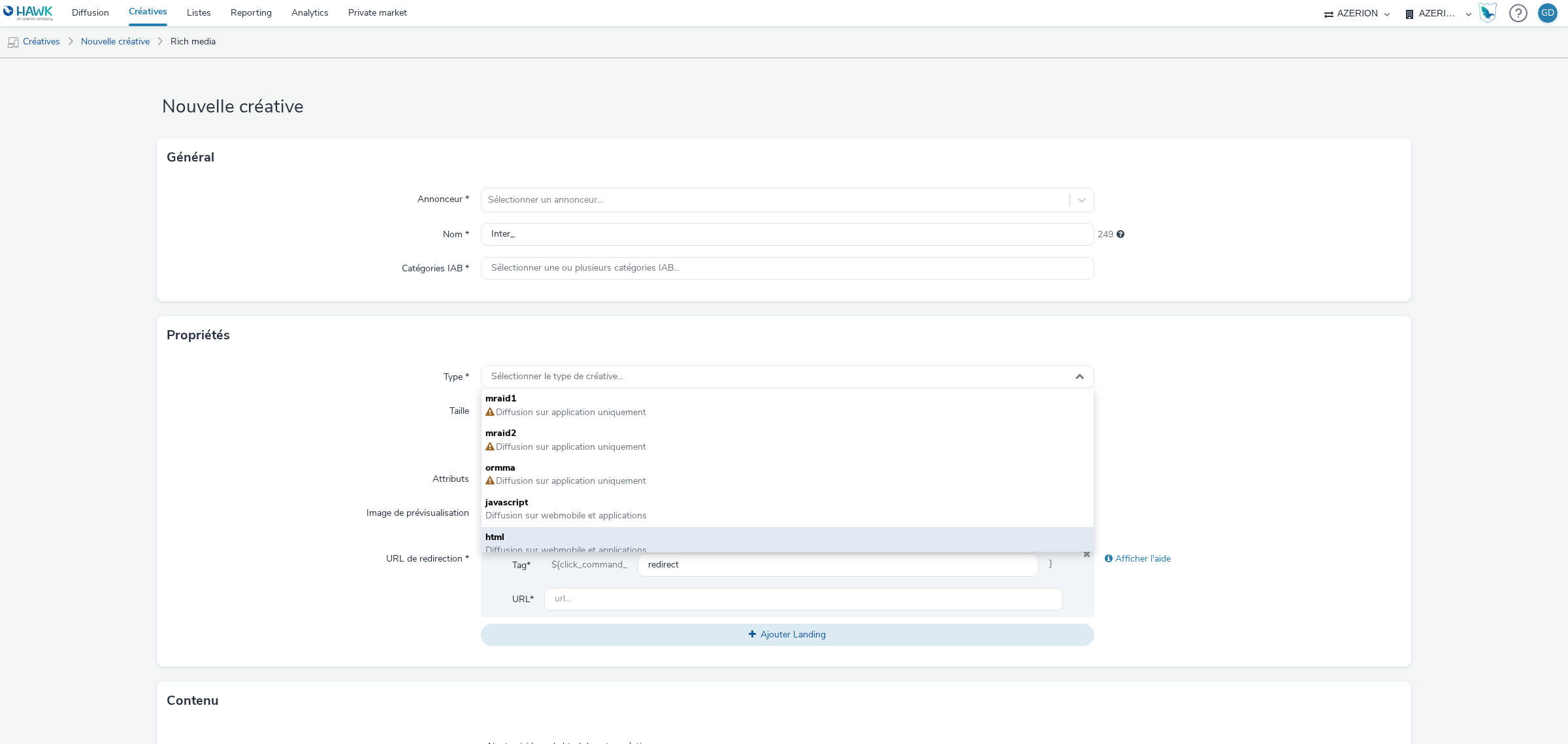
click at [541, 534] on span "html" at bounding box center [787, 537] width 604 height 13
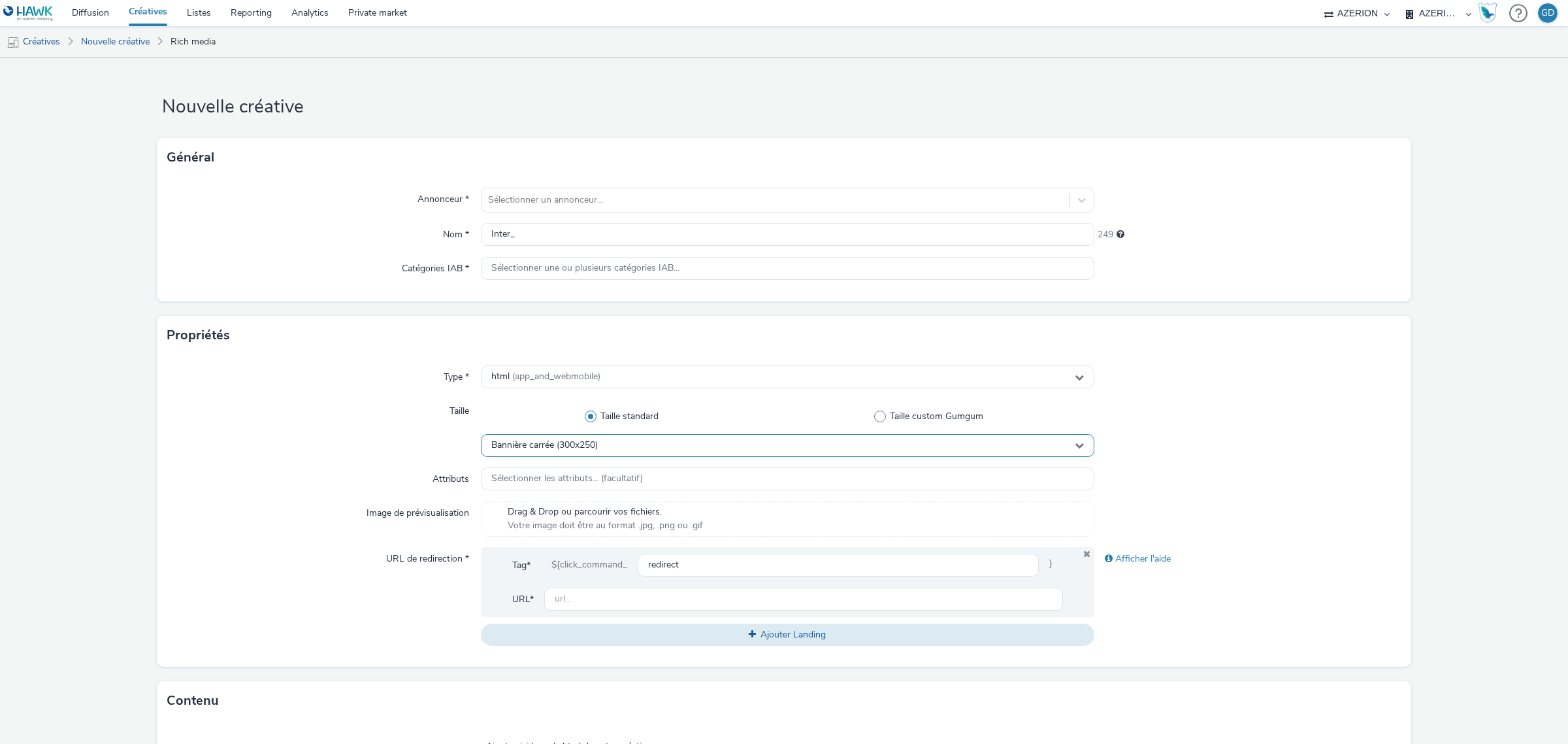
click at [553, 444] on span "Bannière carrée (300x250)" at bounding box center [544, 445] width 106 height 11
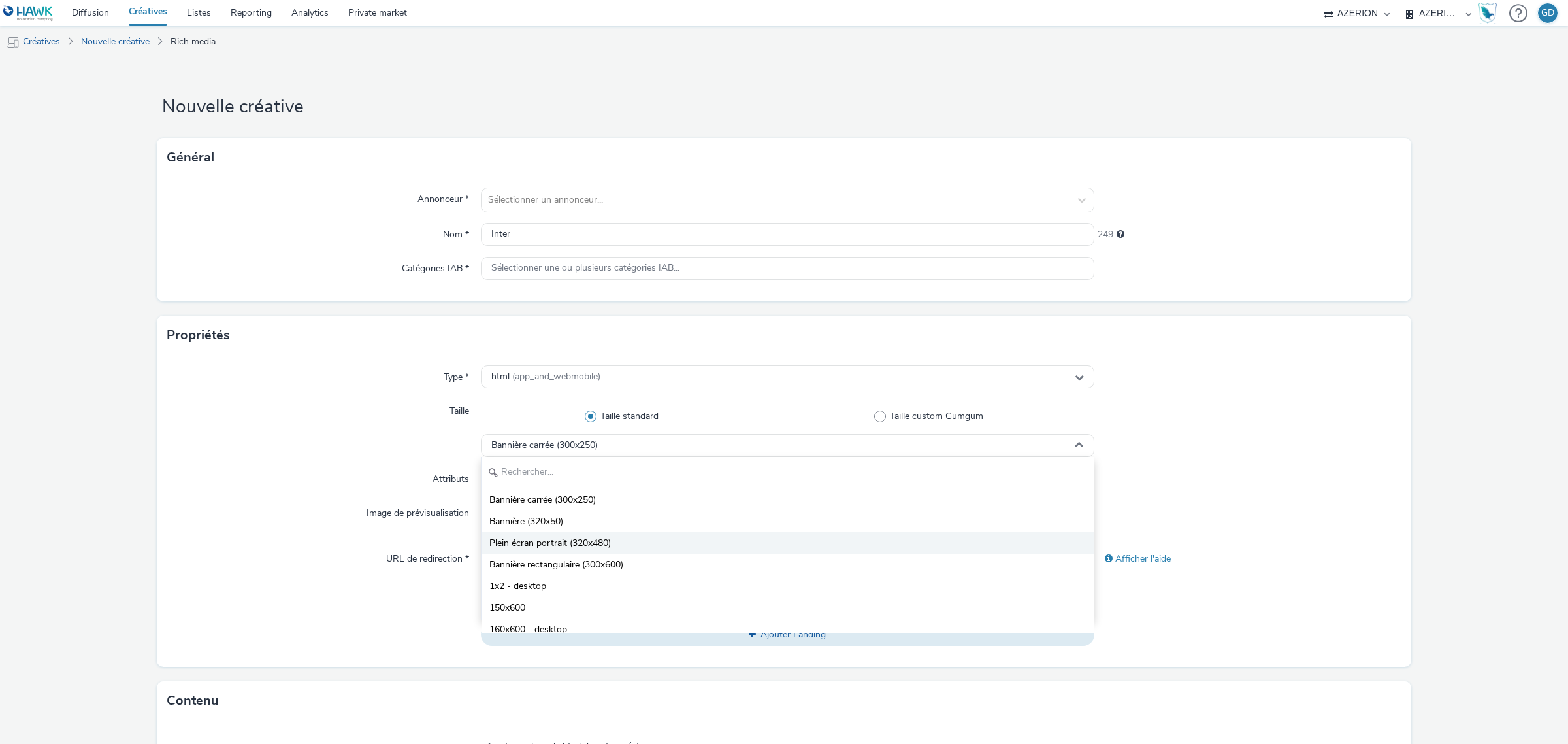
click at [600, 540] on span "Plein écran portrait (320x480)" at bounding box center [550, 542] width 122 height 13
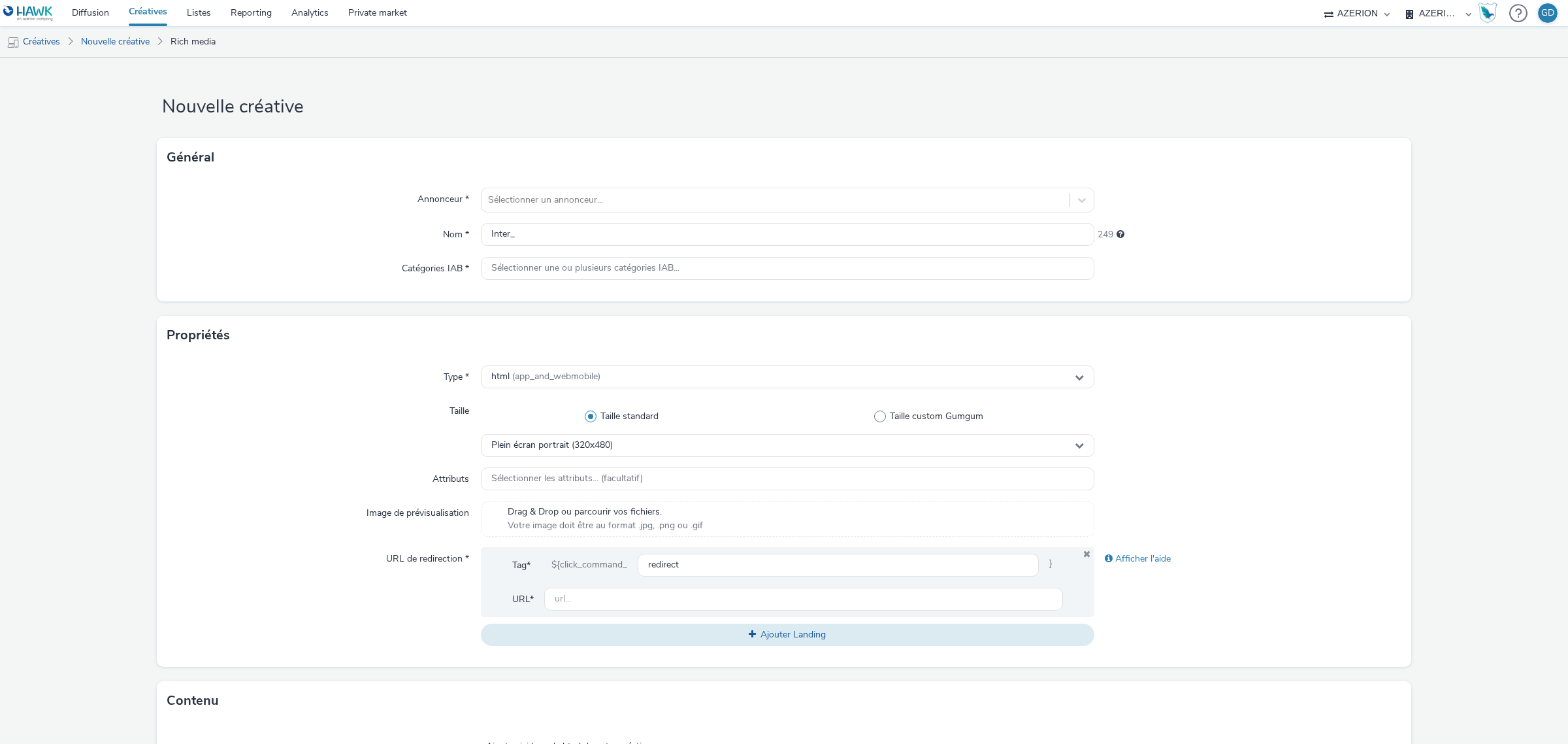
click at [653, 583] on div "Tag* ${click_command_ redirect }" at bounding box center [787, 571] width 551 height 34
click at [651, 596] on input "text" at bounding box center [803, 598] width 519 height 22
type input "[URL][DOMAIN_NAME]"
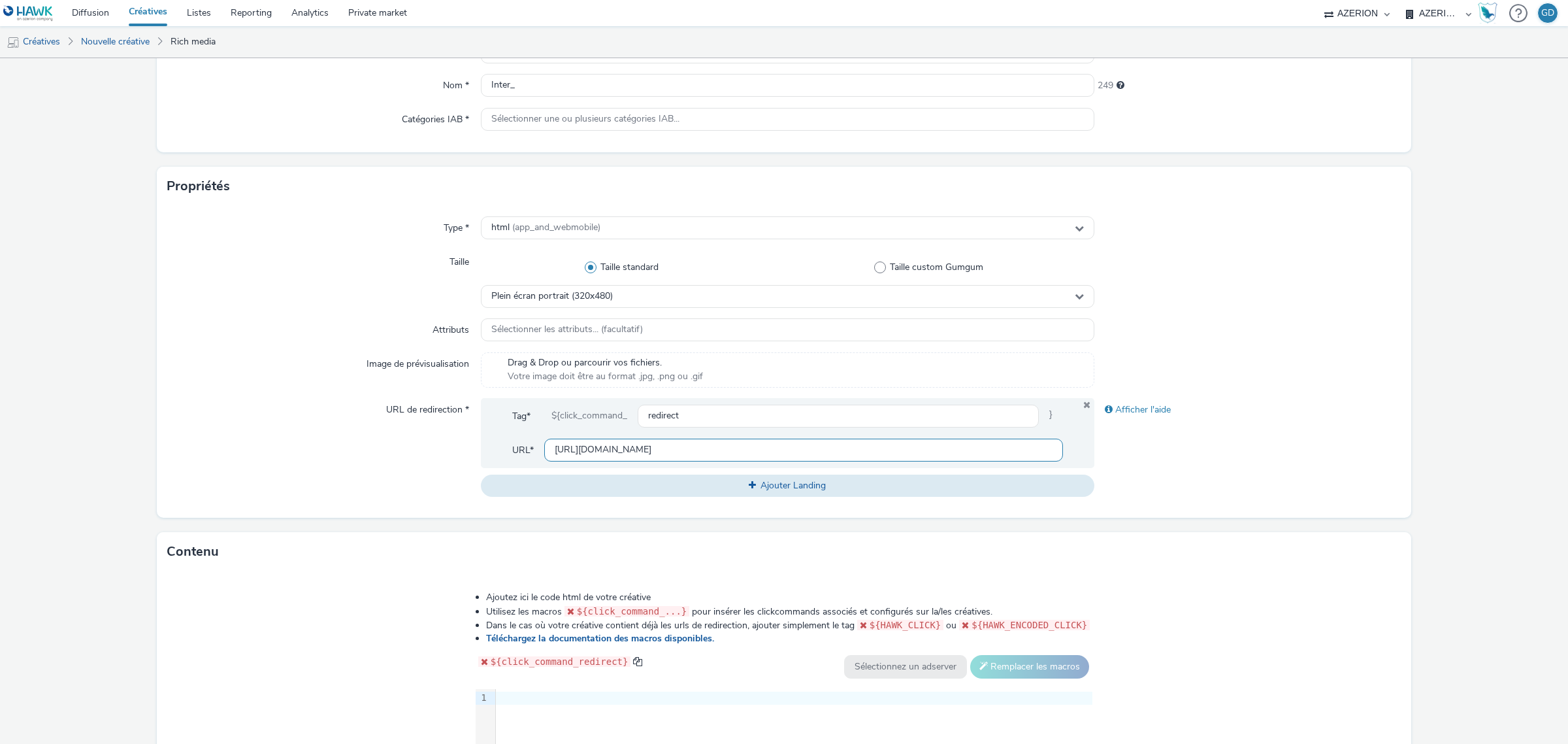
scroll to position [245, 0]
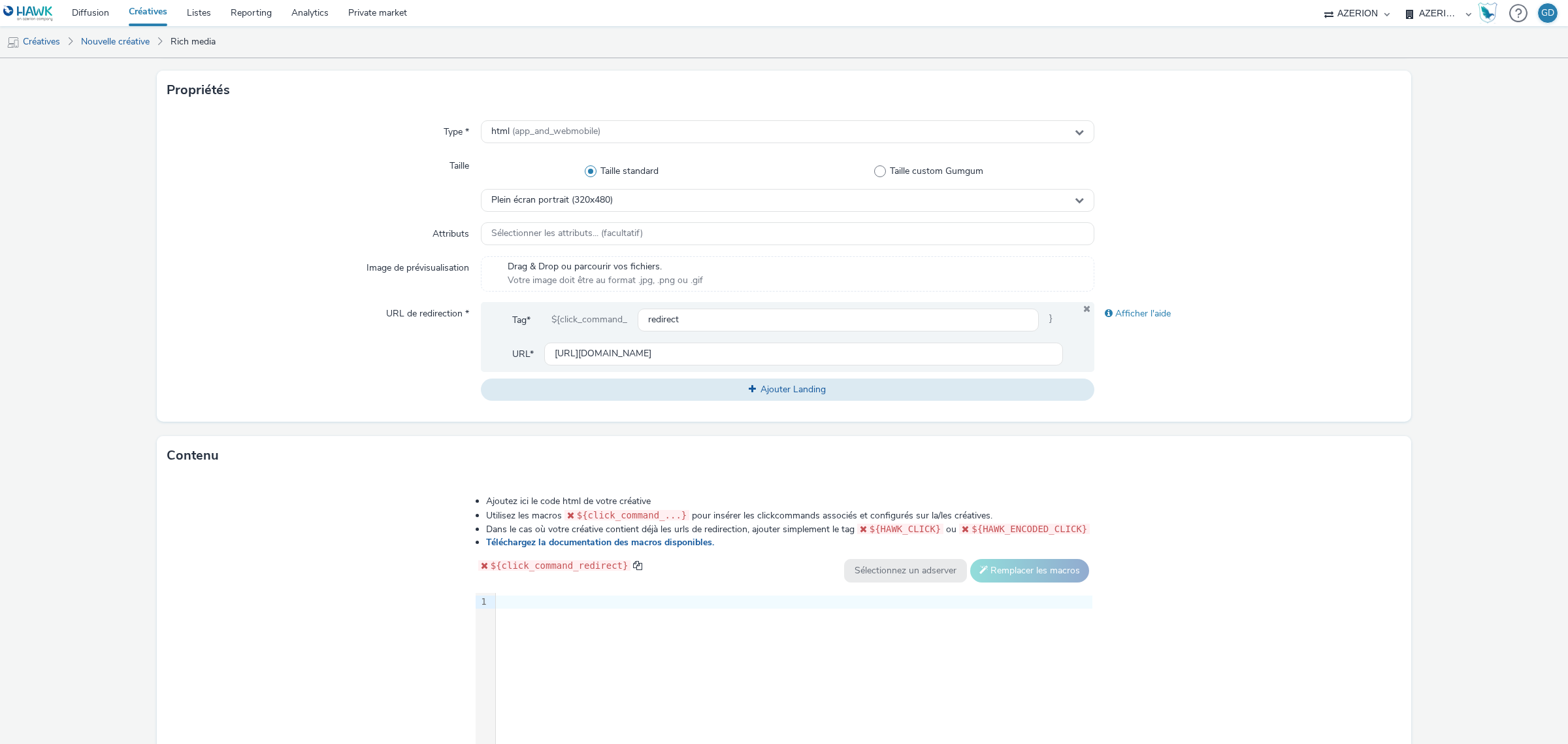
click at [560, 619] on div "9 1 ›" at bounding box center [784, 690] width 617 height 196
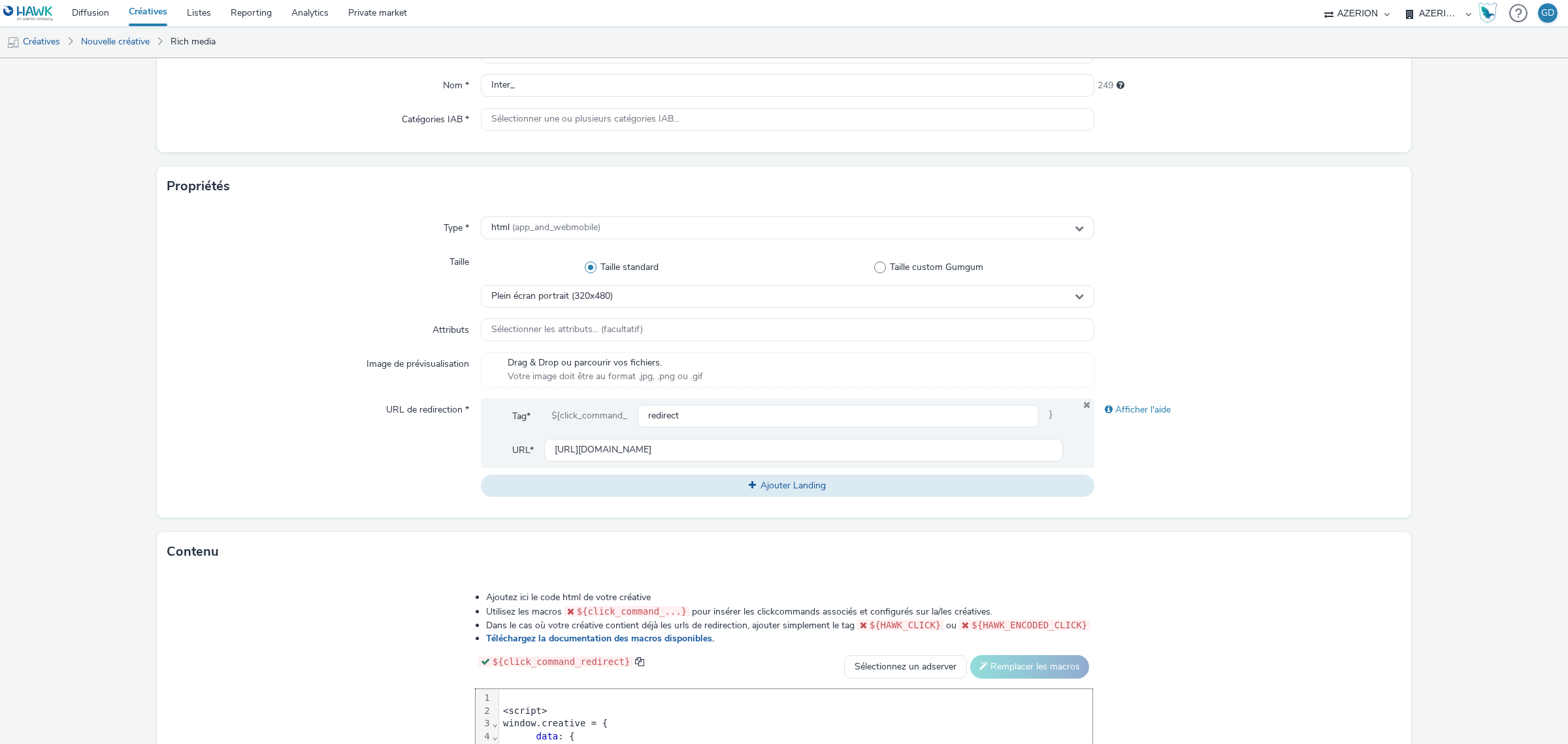
scroll to position [289, 0]
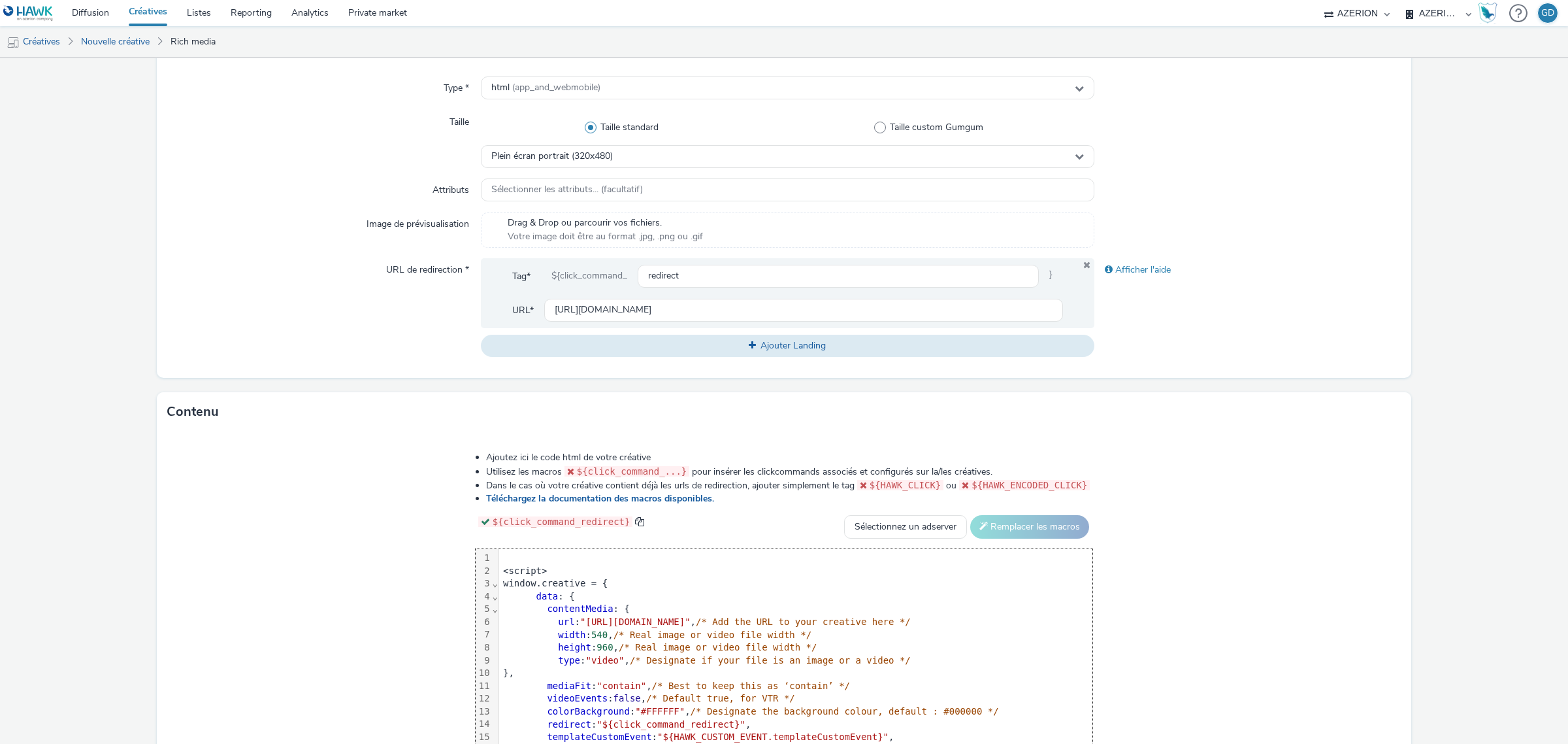
click at [499, 559] on div at bounding box center [795, 558] width 593 height 13
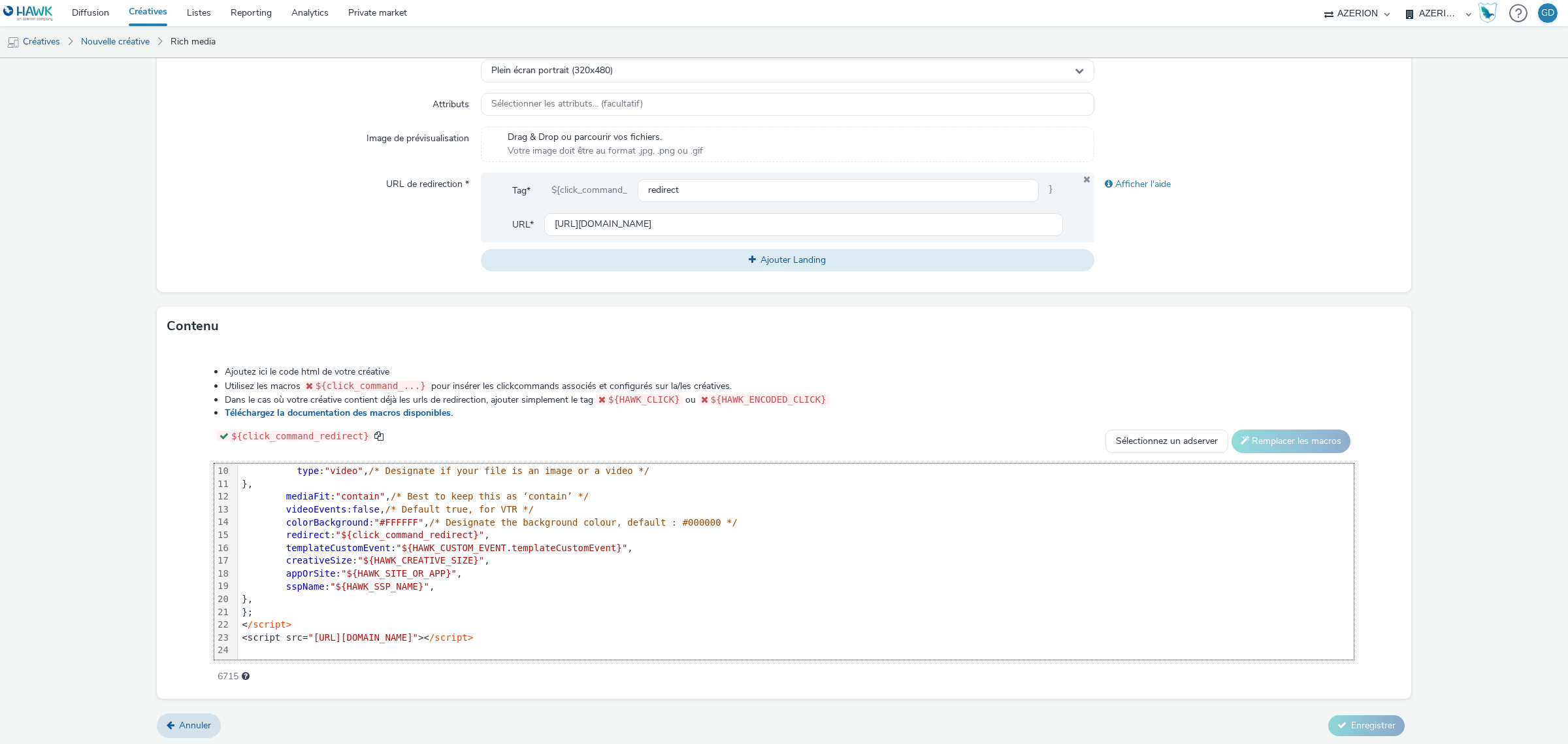
scroll to position [377, 0]
click at [385, 641] on div "<IMG SRC= "https://[DOMAIN_NAME]/ddm/trackimp/N1237753.3898982AZERION/B34121856…" at bounding box center [1019, 501] width 1563 height 313
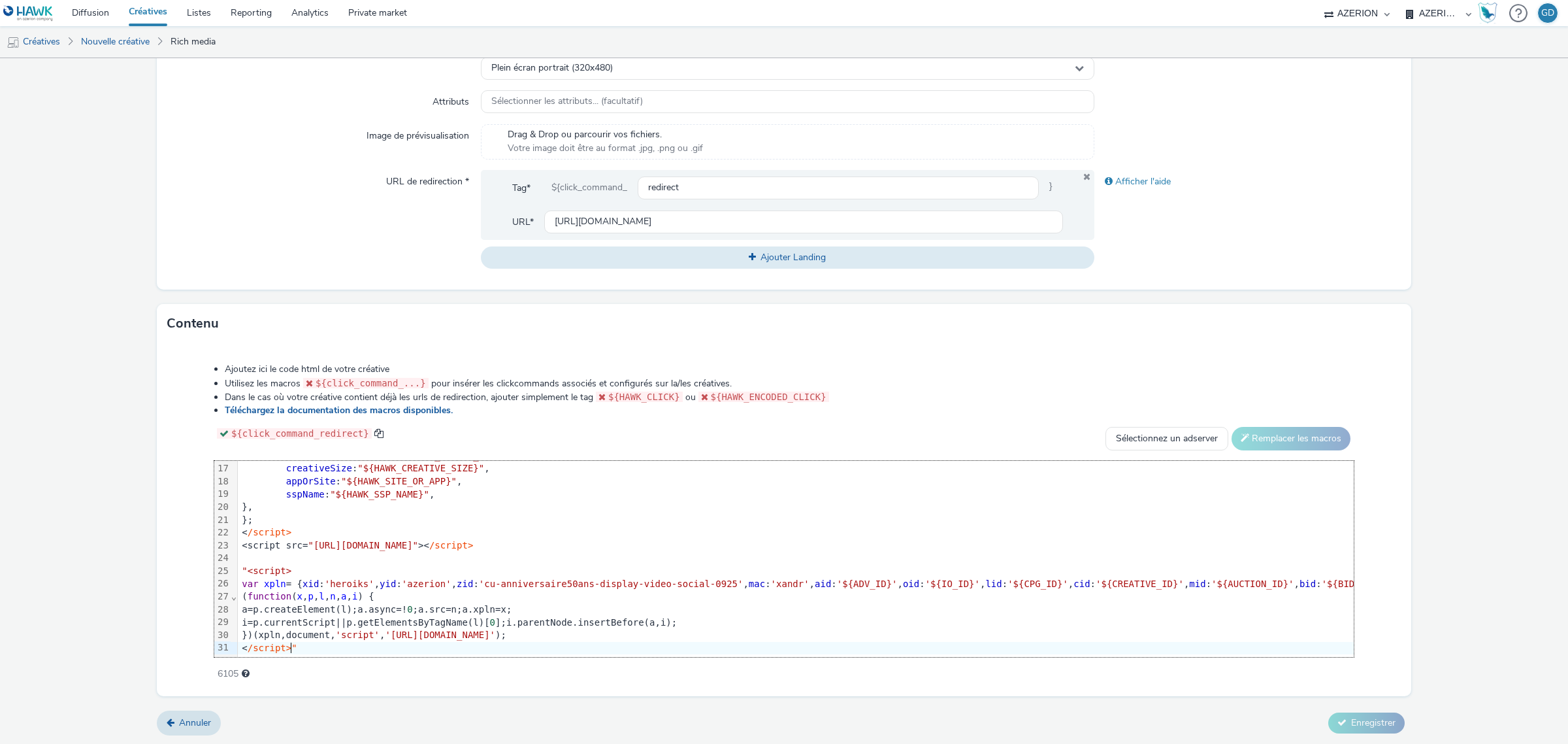
scroll to position [218, 0]
click at [243, 578] on span "var" at bounding box center [249, 583] width 17 height 11
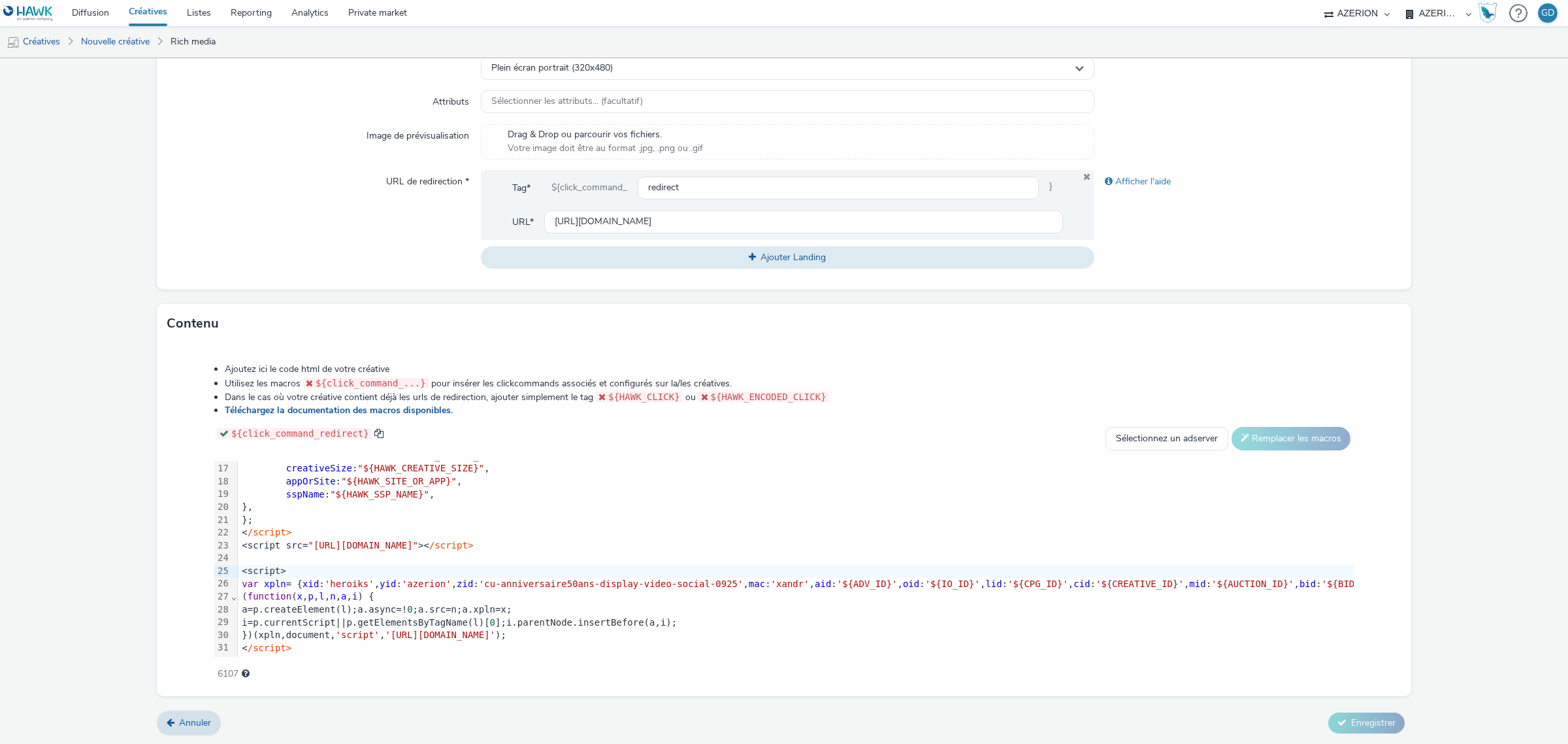
click at [1275, 272] on div "Type * html (app_and_webmobile) Taille Taille standard Taille custom Gumgum Ple…" at bounding box center [784, 133] width 1255 height 312
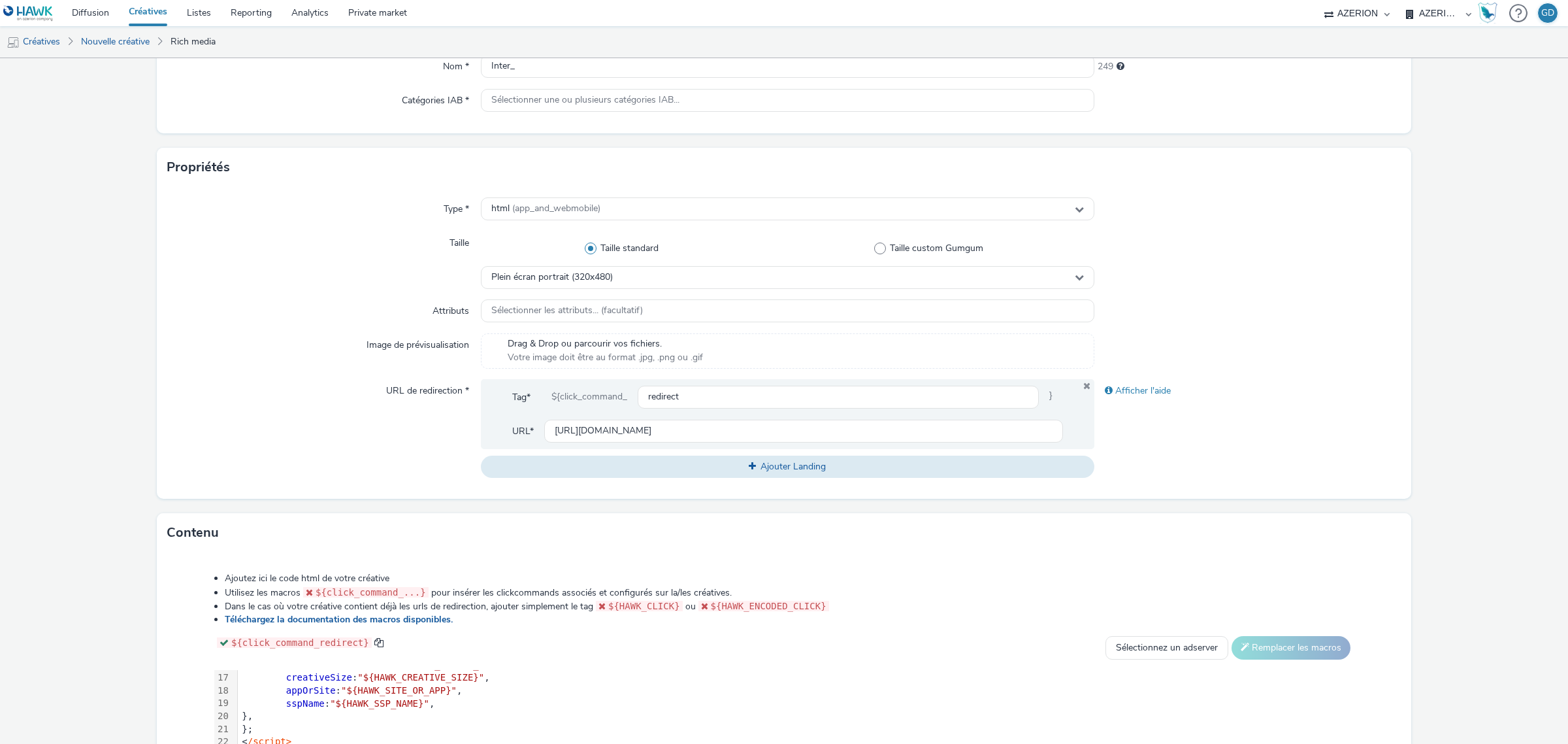
scroll to position [51, 0]
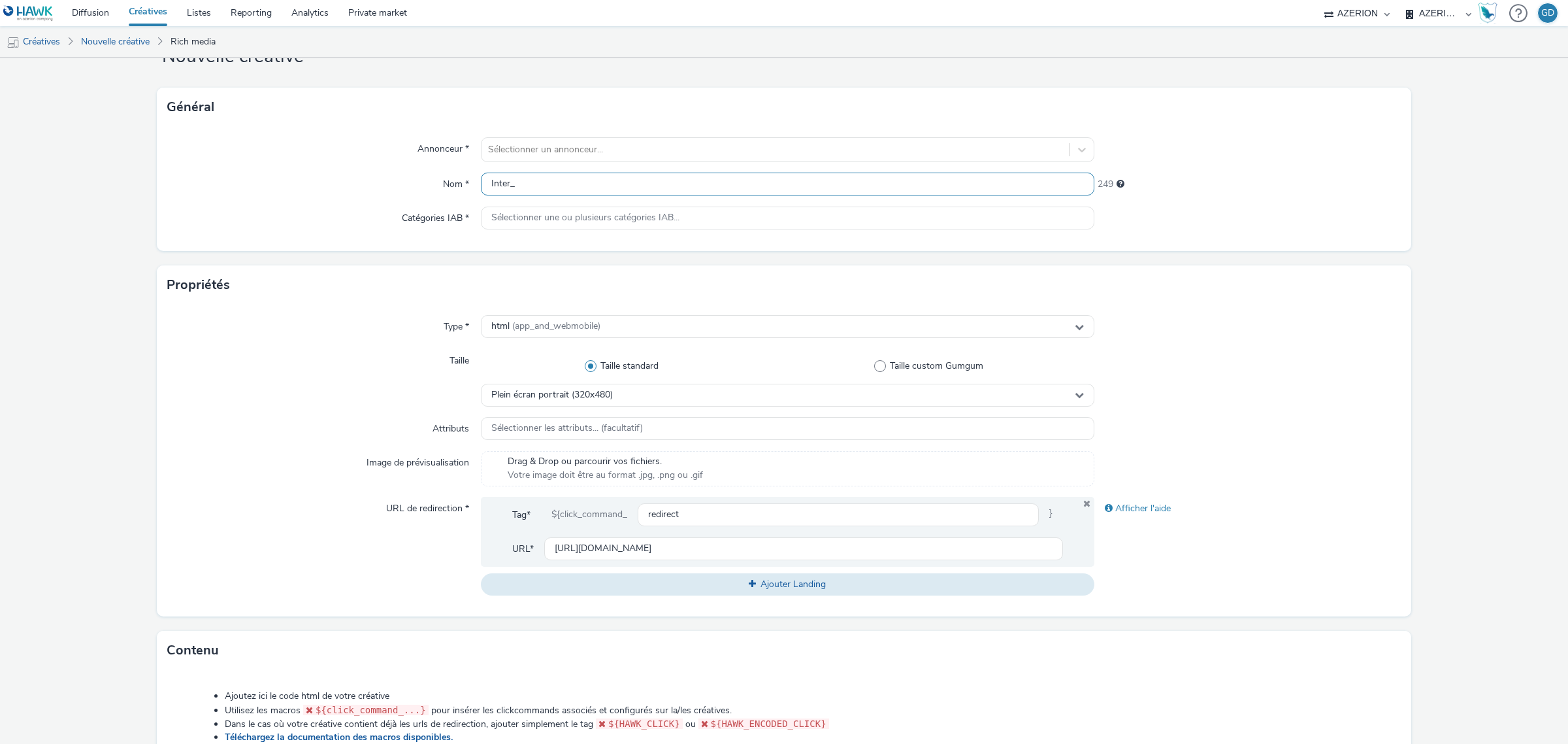
click at [575, 176] on input "Inter_" at bounding box center [787, 183] width 613 height 22
type input "Inter_Barilla_S42"
click at [570, 146] on div at bounding box center [775, 150] width 575 height 16
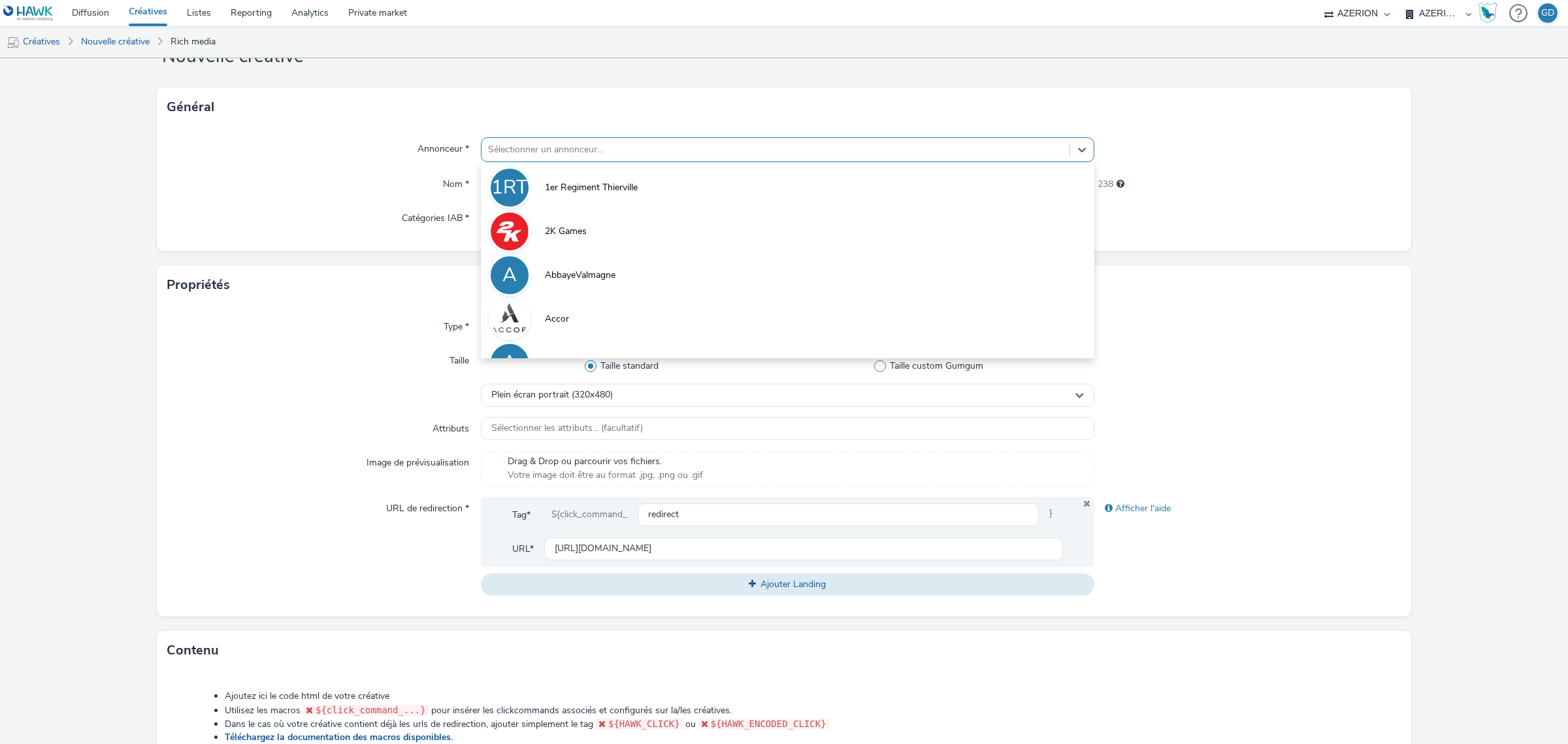
click at [559, 147] on div at bounding box center [775, 150] width 575 height 16
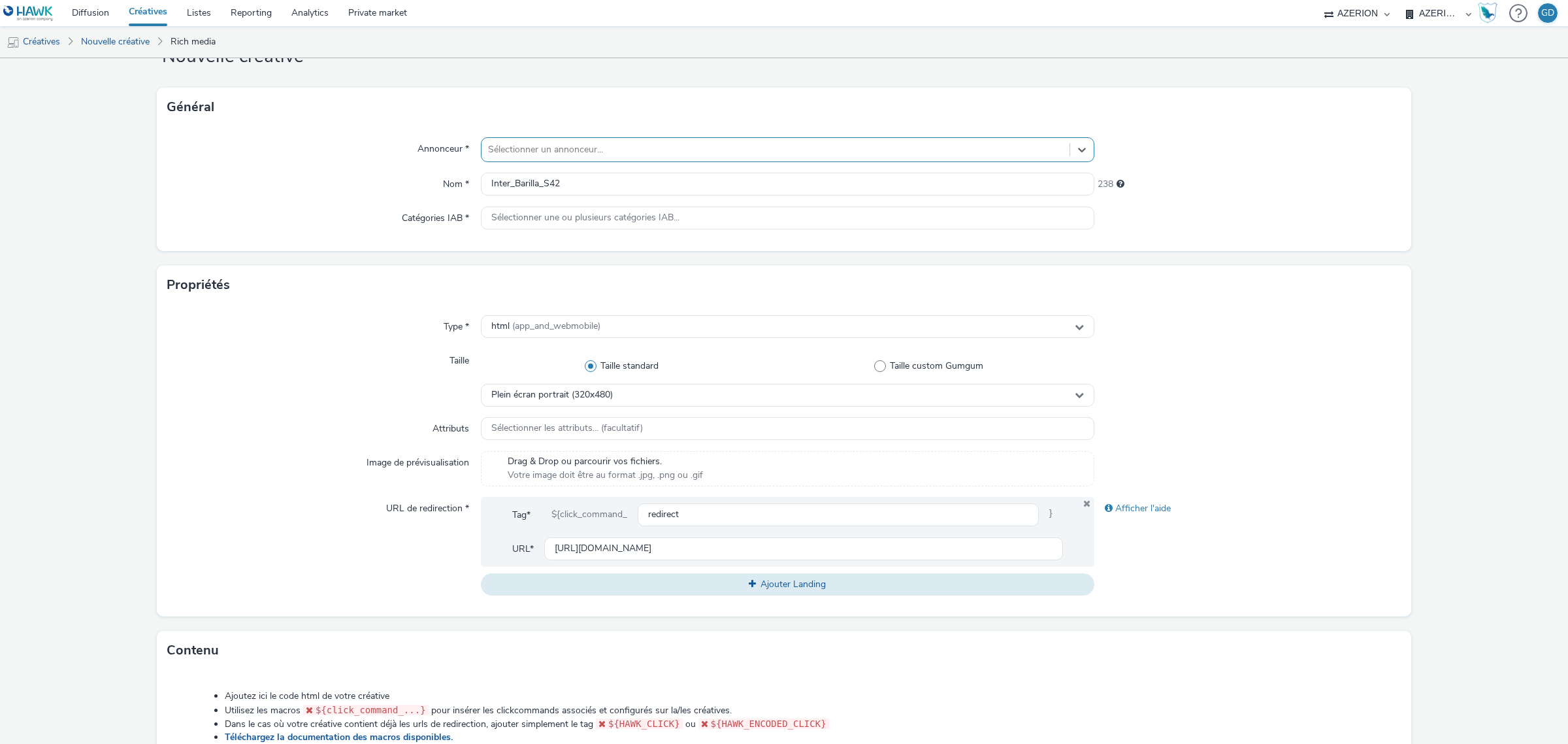
click at [559, 147] on div at bounding box center [775, 150] width 575 height 16
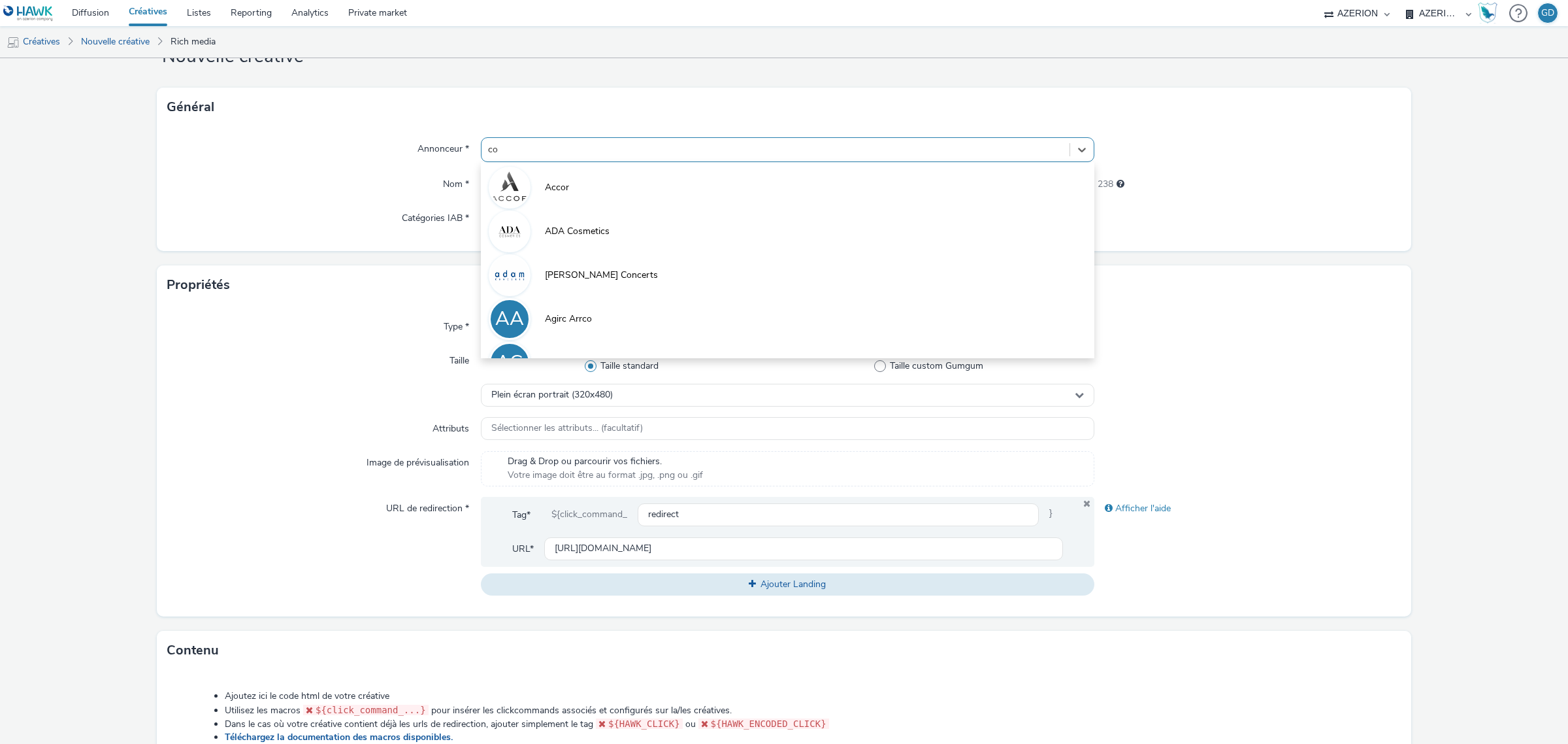
type input "coo"
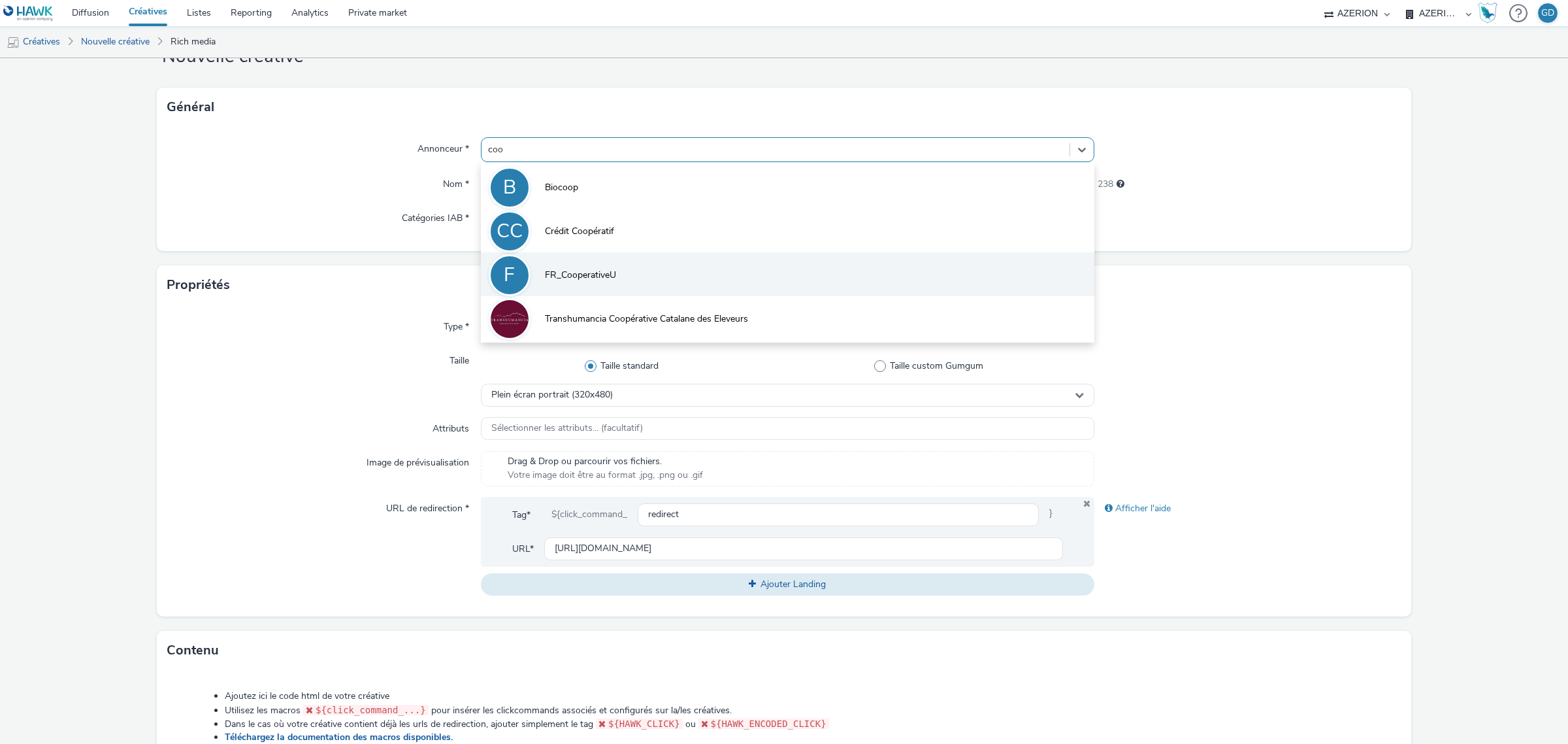
click at [570, 272] on span "FR_CooperativeU" at bounding box center [580, 275] width 71 height 13
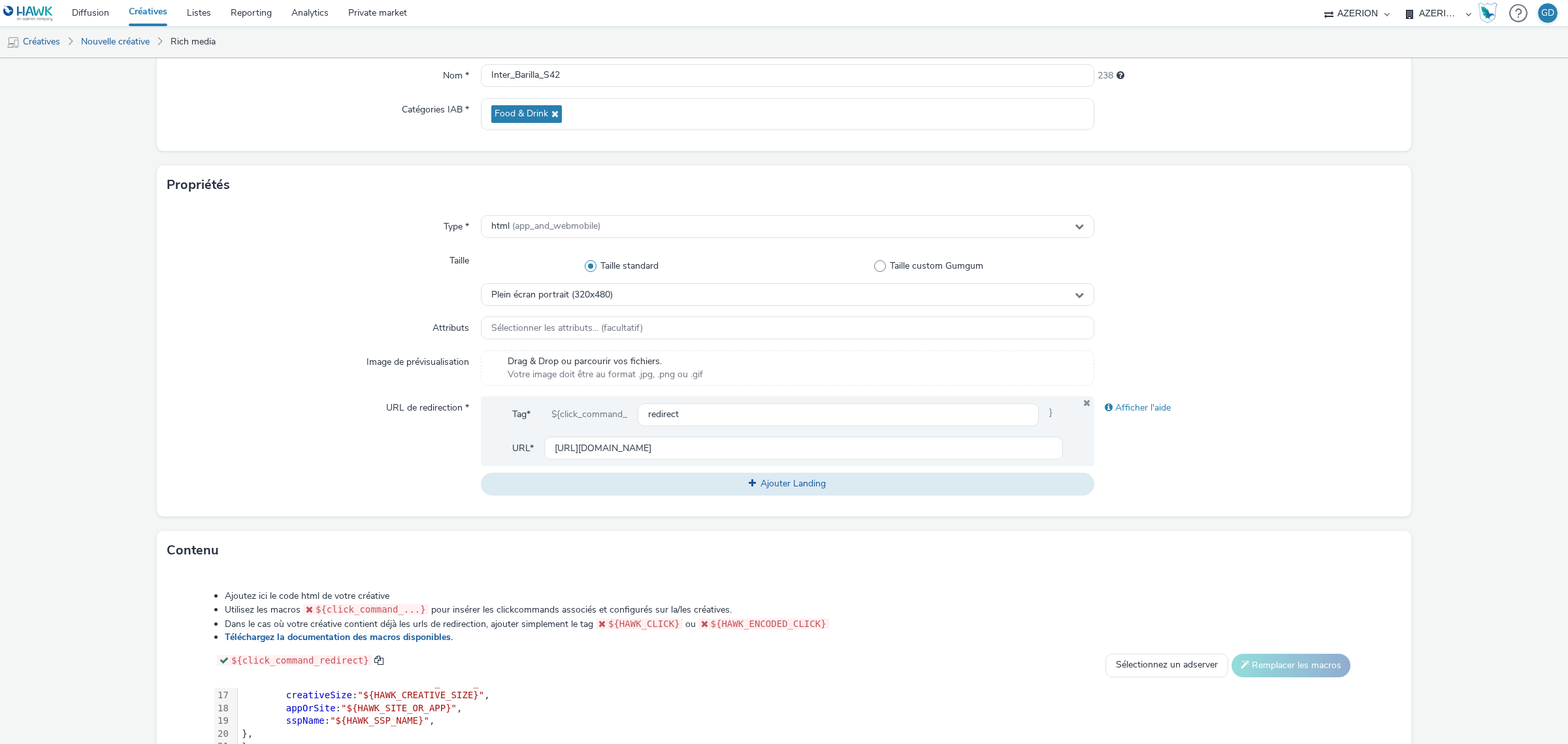
scroll to position [386, 0]
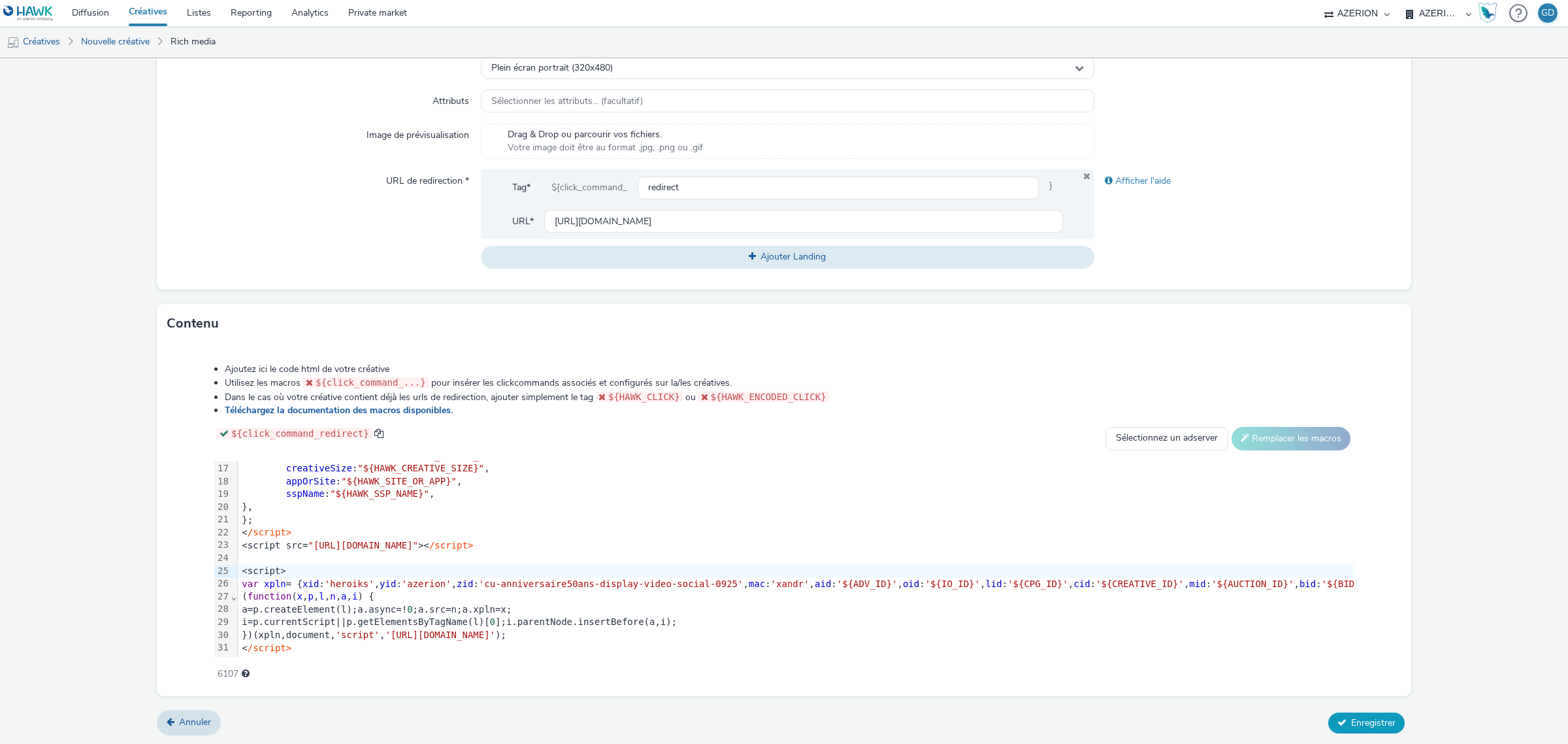
click at [1351, 718] on span "Enregistrer" at bounding box center [1373, 723] width 45 height 13
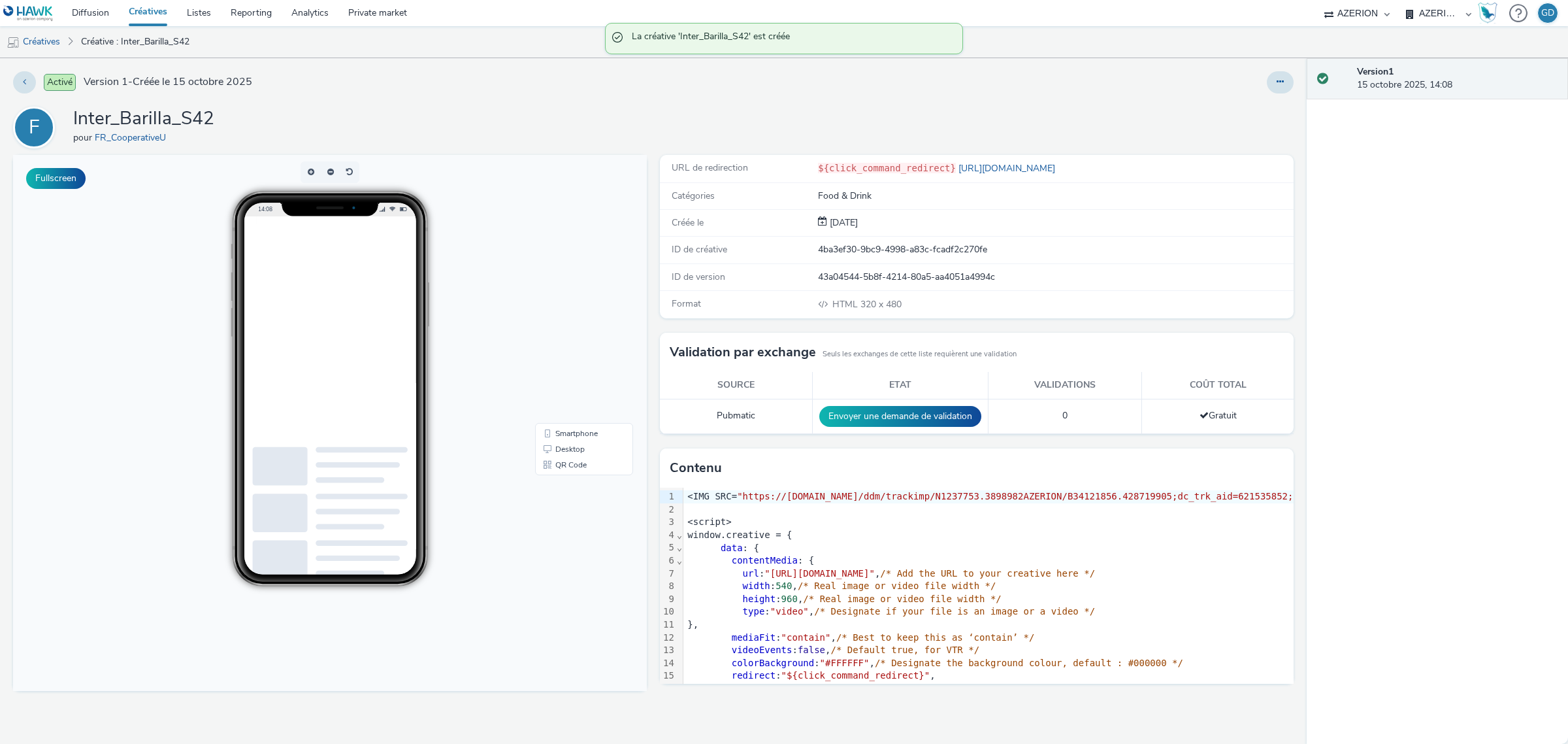
click at [146, 1] on link "Créatives" at bounding box center [148, 13] width 58 height 26
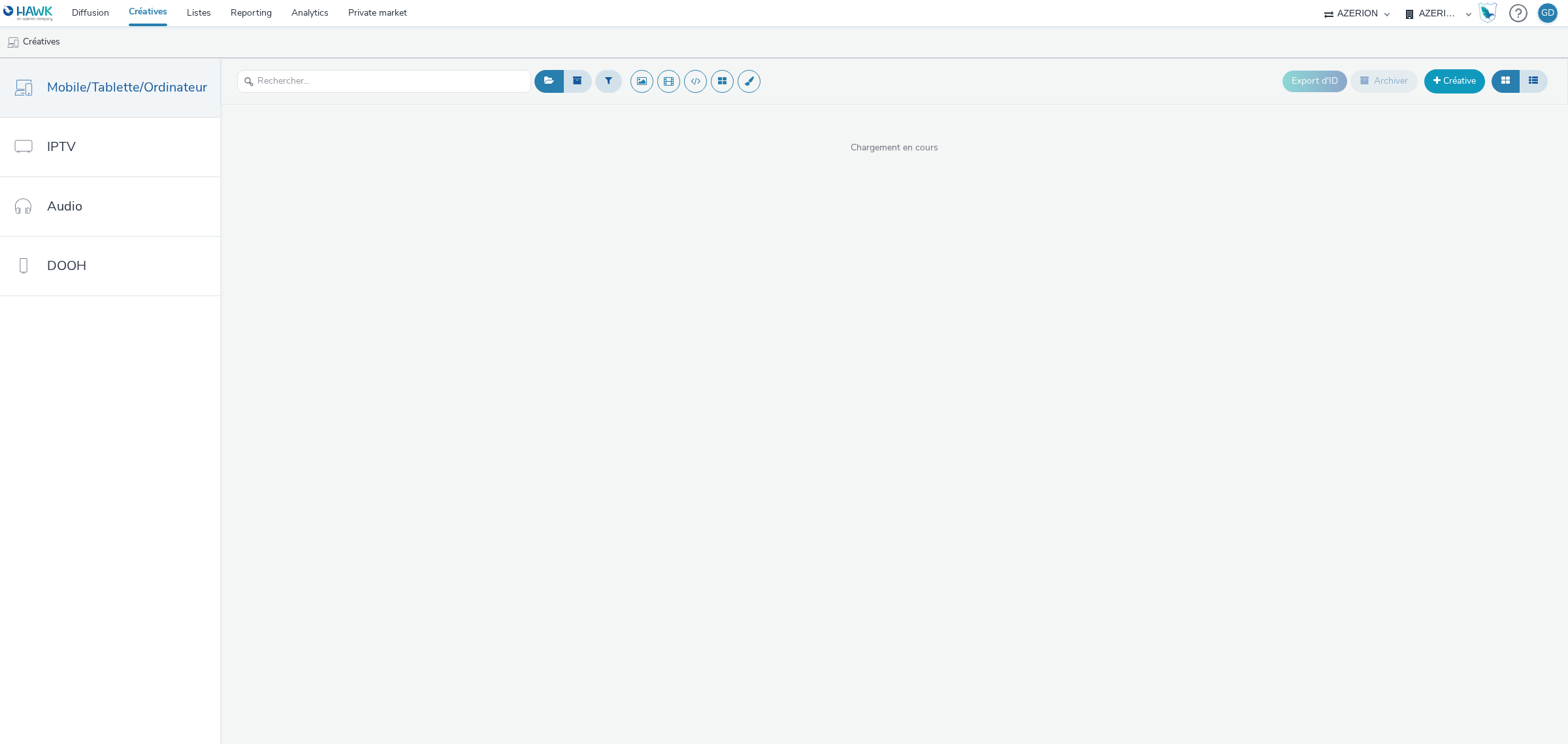
click at [1440, 76] on link "Créative" at bounding box center [1454, 81] width 60 height 23
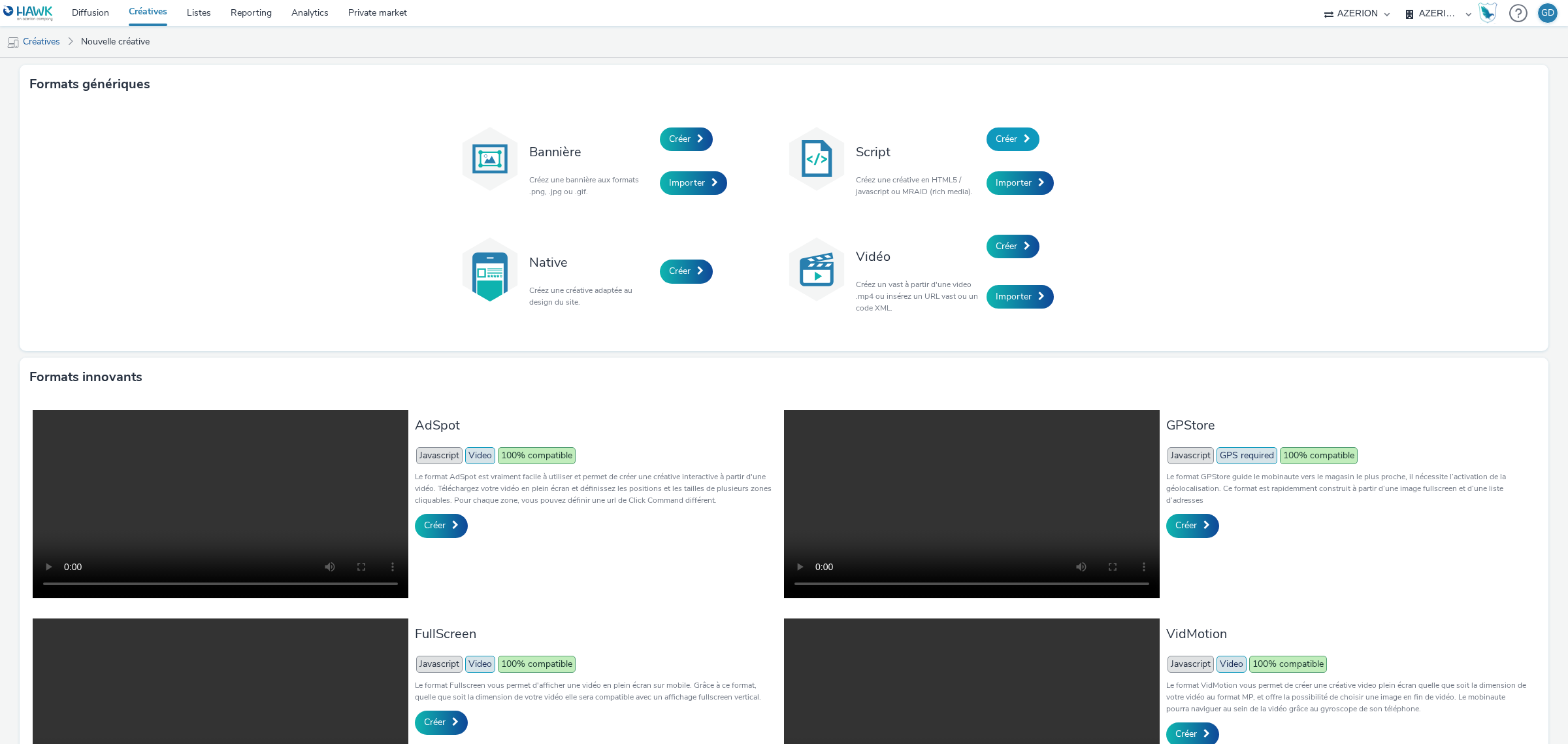
click at [1027, 140] on link "Créer" at bounding box center [1013, 139] width 53 height 23
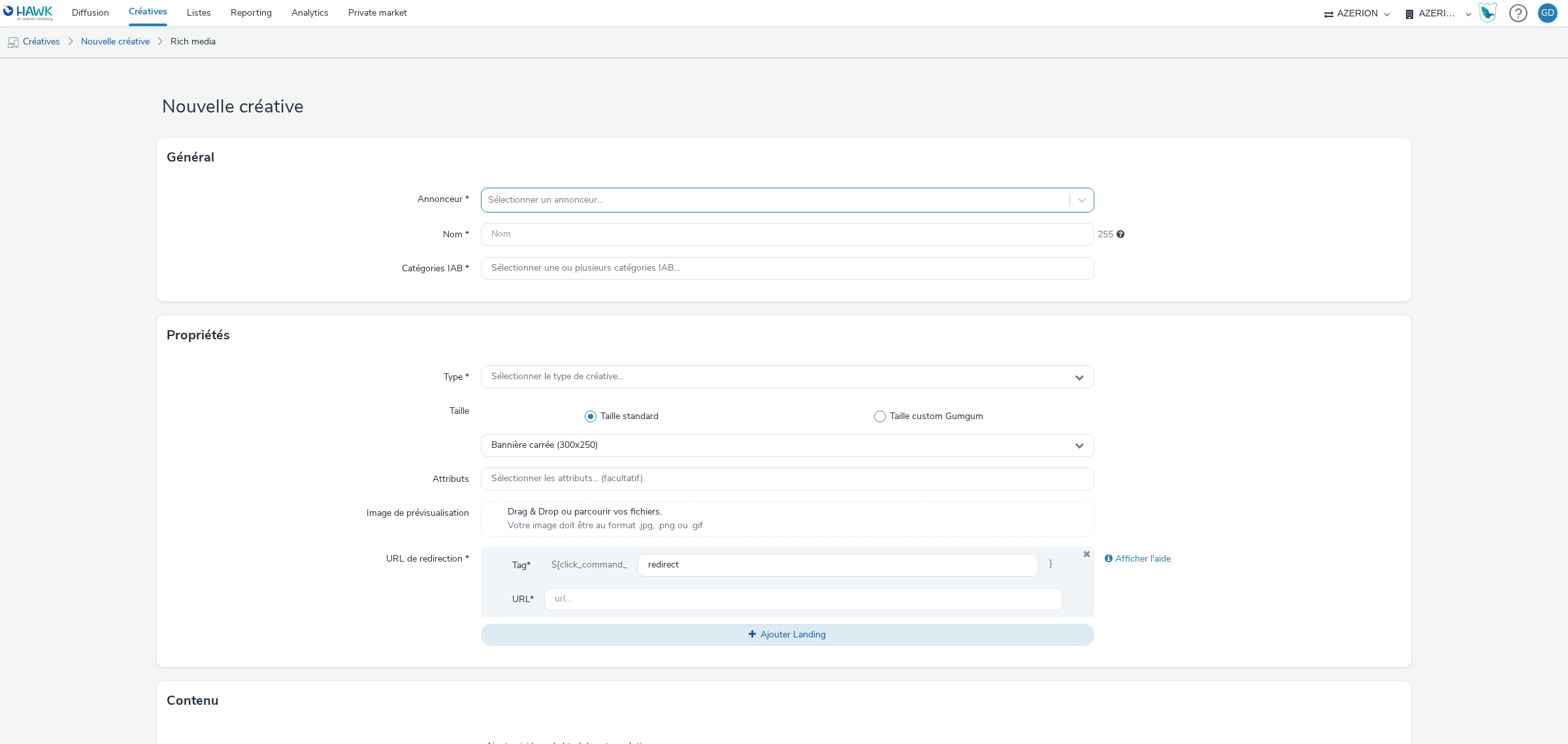
click at [819, 192] on div at bounding box center [775, 200] width 575 height 16
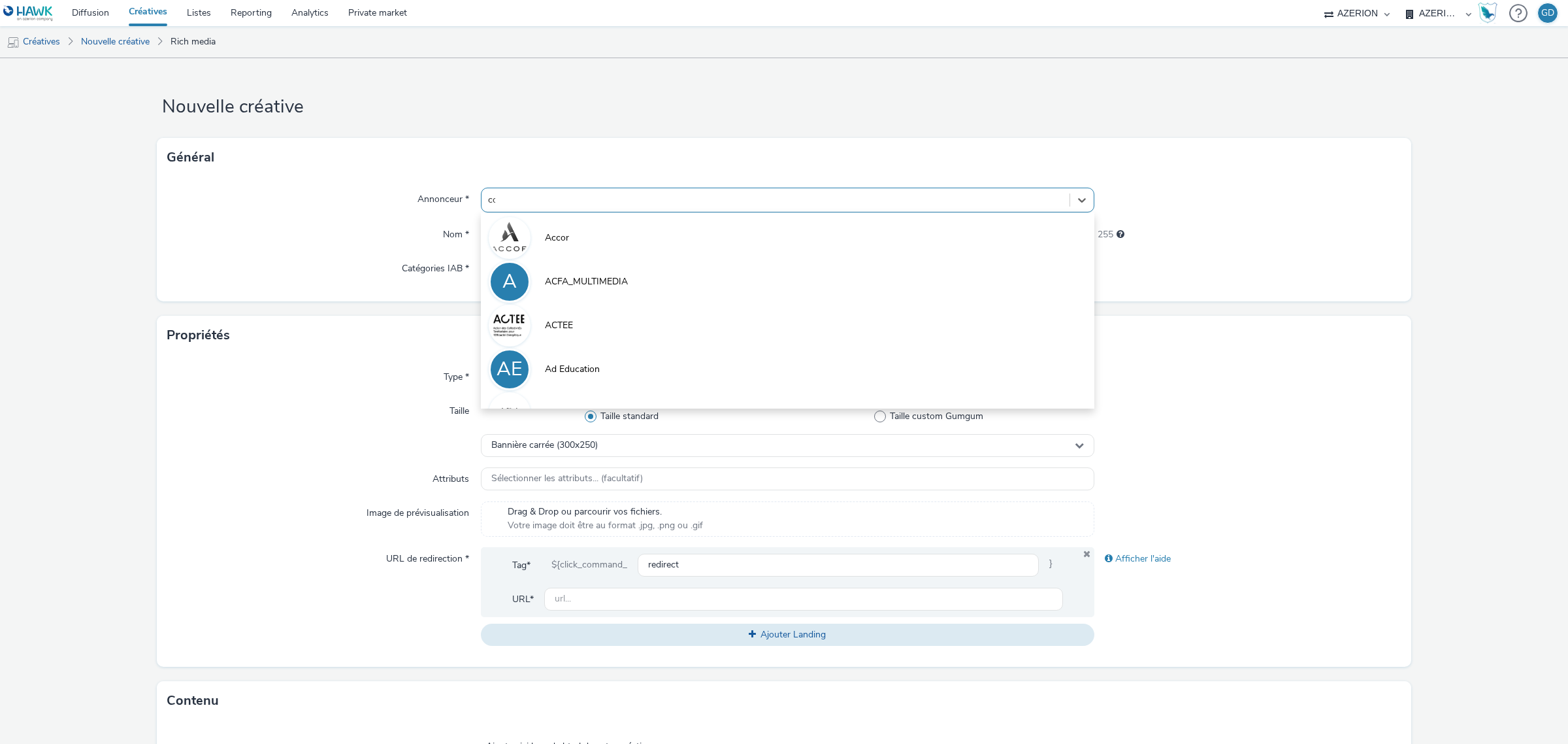
type input "coo"
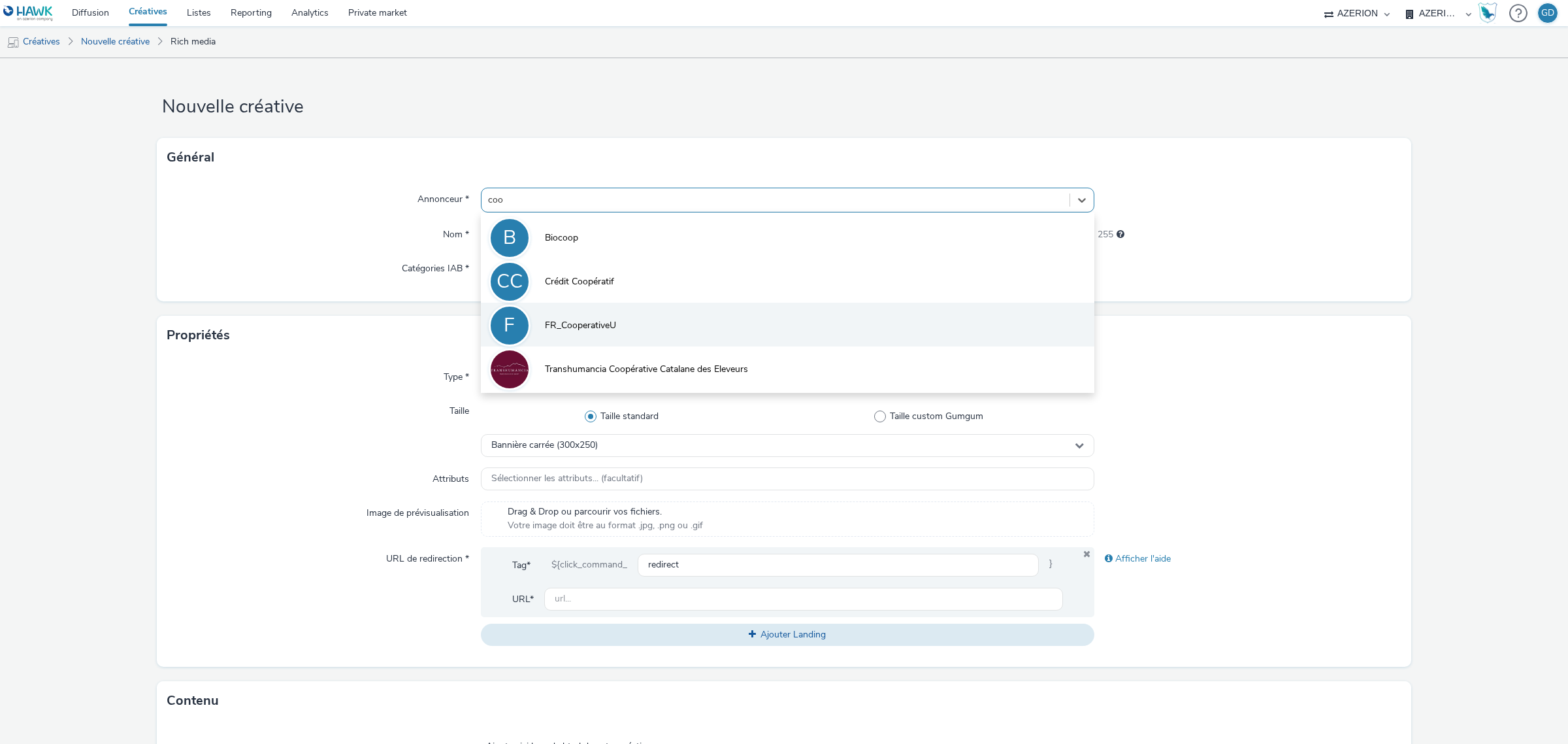
click at [681, 324] on li "F FR_CooperativeU" at bounding box center [787, 324] width 613 height 44
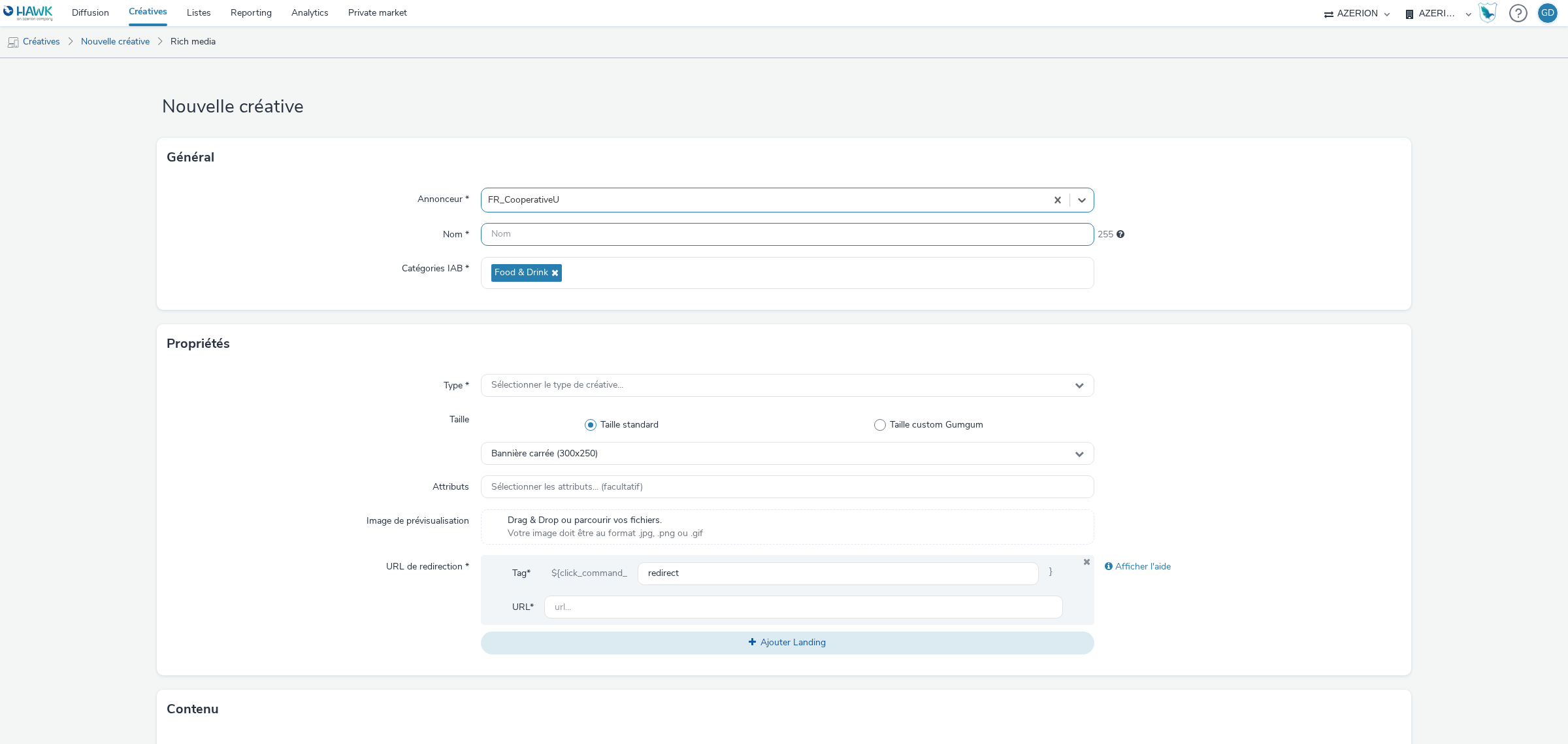
click at [546, 242] on input "text" at bounding box center [787, 234] width 613 height 22
type input "Inter_HuileOlive_S42"
click at [573, 373] on div "Type * Sélectionner le type de créative... Taille Taille standard Taille custom…" at bounding box center [784, 519] width 1255 height 312
click at [573, 377] on div "Sélectionner le type de créative..." at bounding box center [787, 385] width 613 height 22
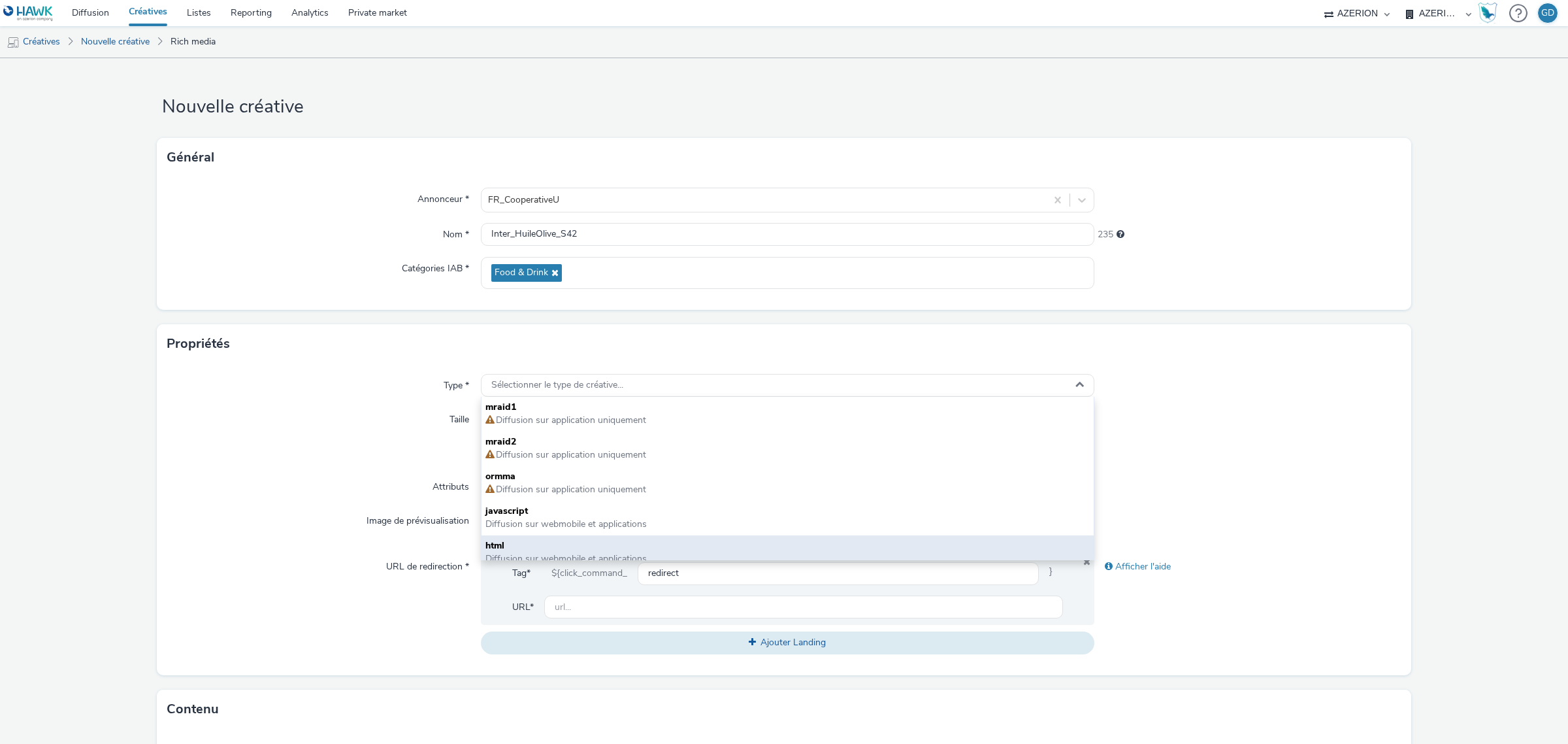
click at [544, 542] on span "html" at bounding box center [787, 545] width 604 height 13
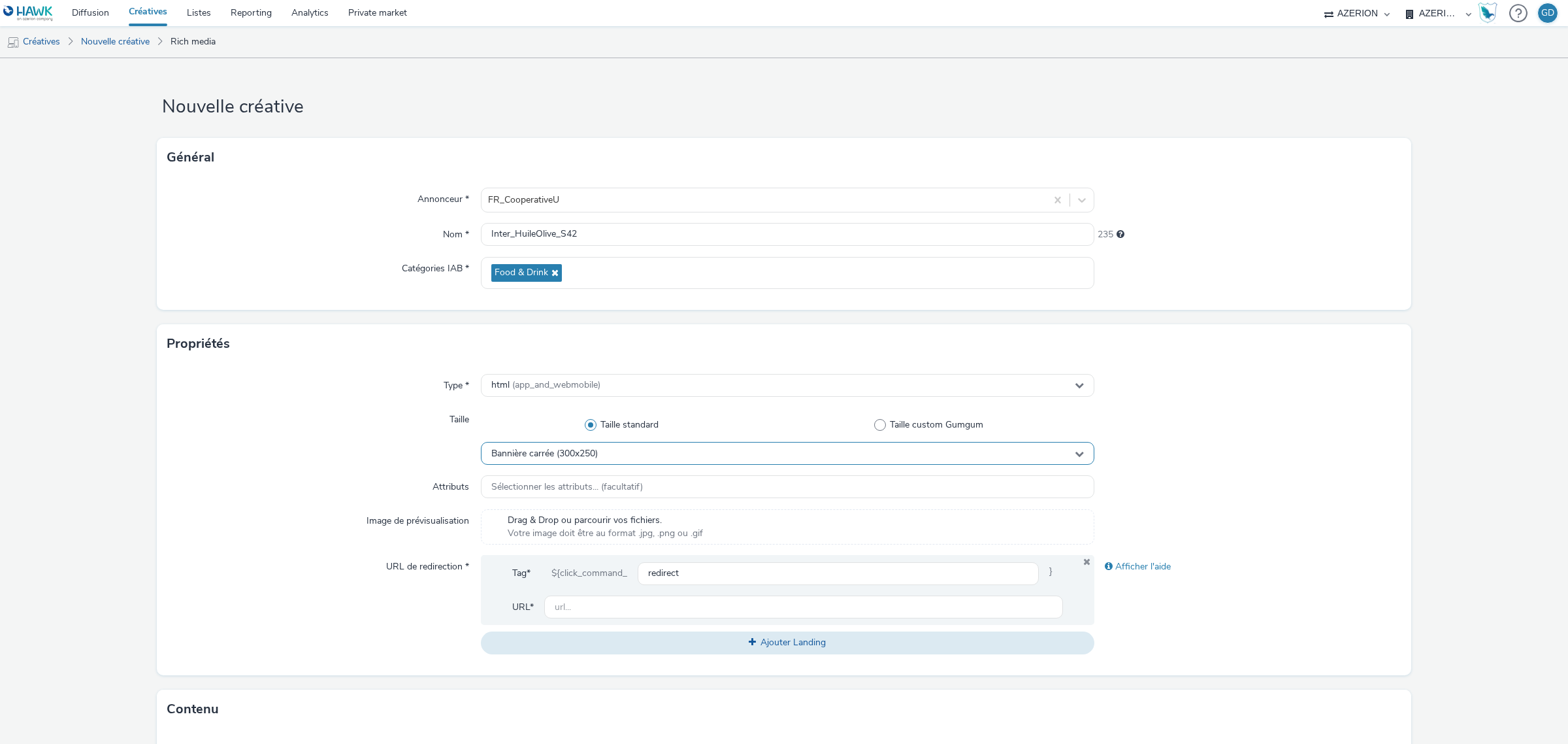
click at [586, 461] on div "Bannière carrée (300x250)" at bounding box center [787, 453] width 613 height 22
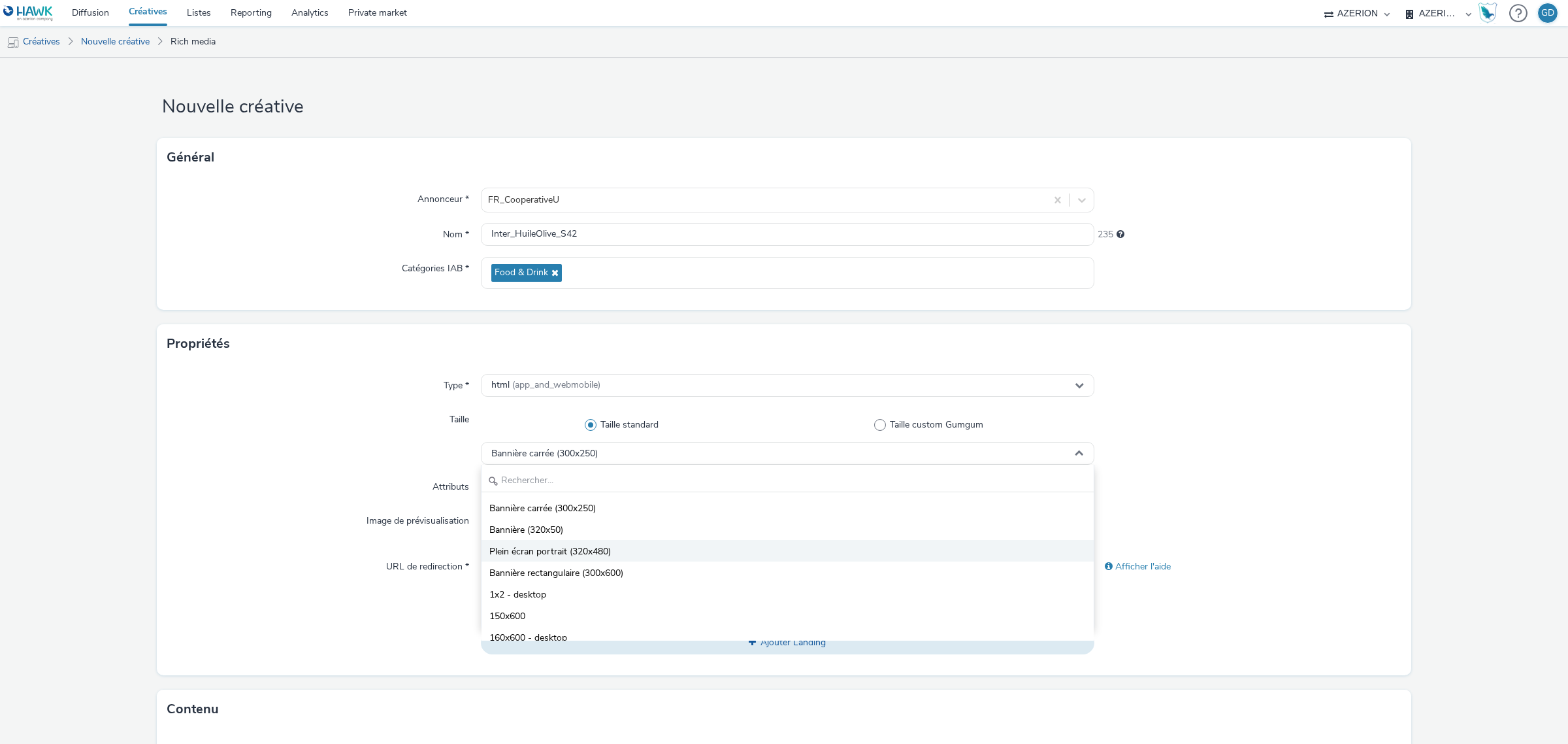
click at [655, 558] on li "Plein écran portrait (320x480)" at bounding box center [787, 550] width 612 height 21
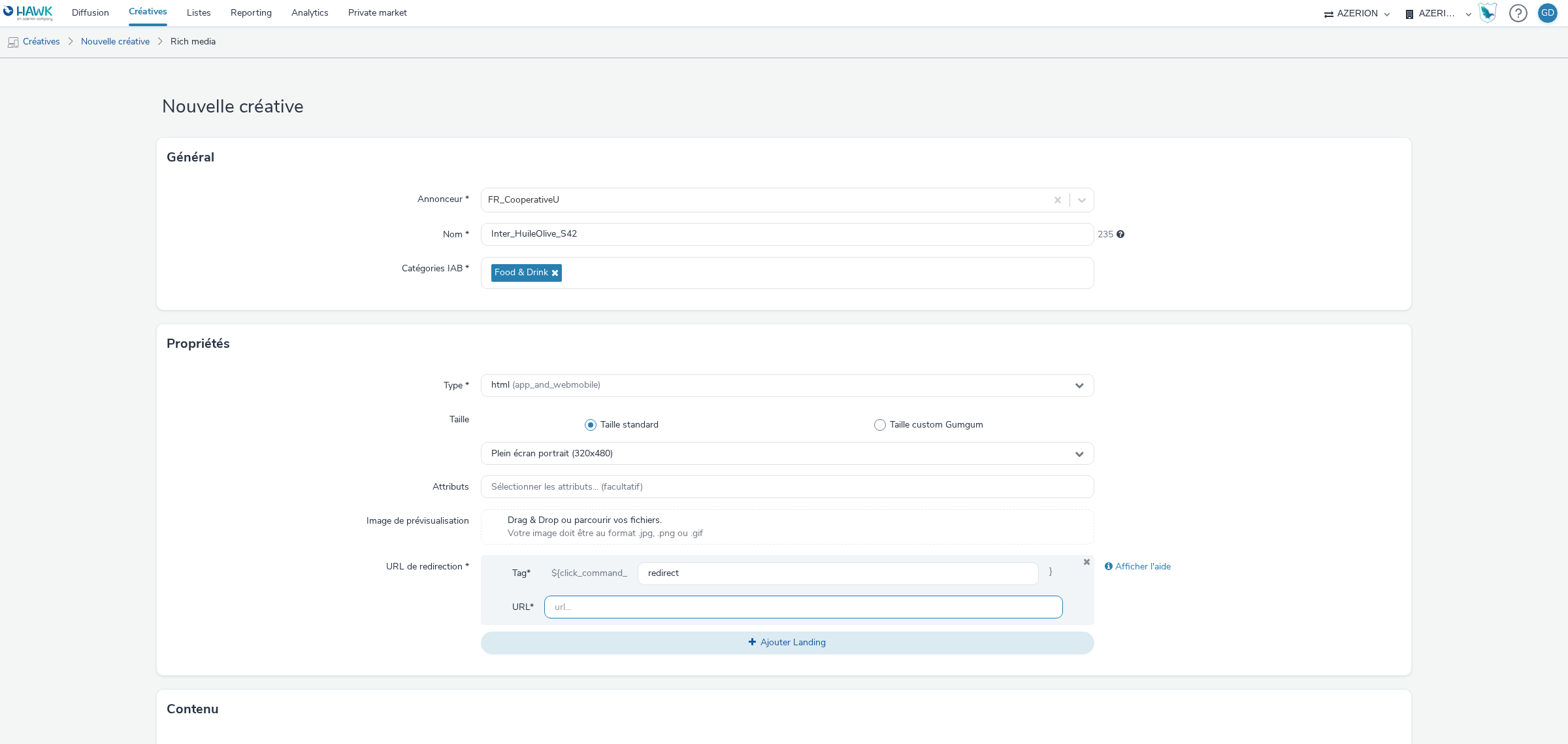
click at [674, 612] on input "text" at bounding box center [803, 607] width 519 height 22
type input "[URL][DOMAIN_NAME]"
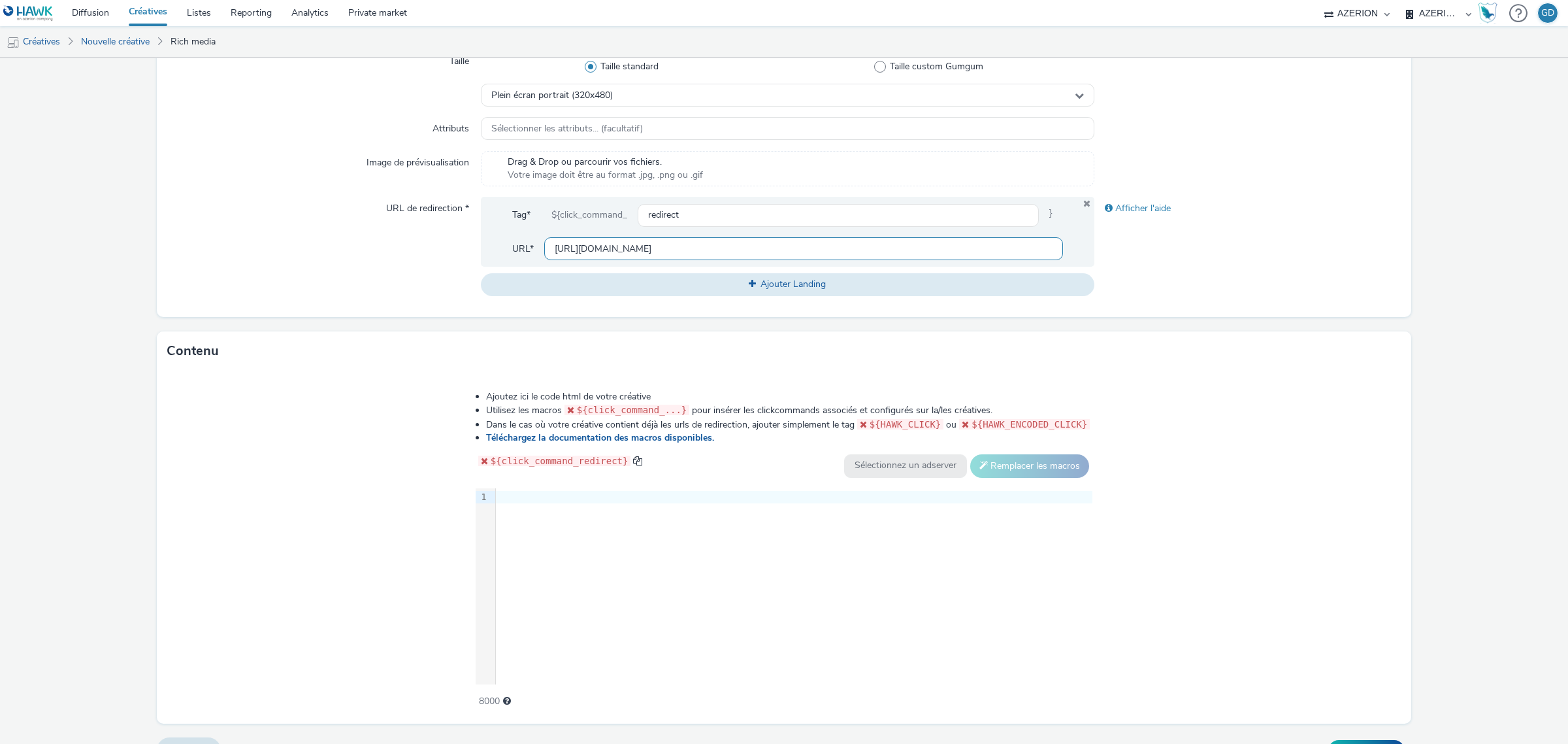
scroll to position [386, 0]
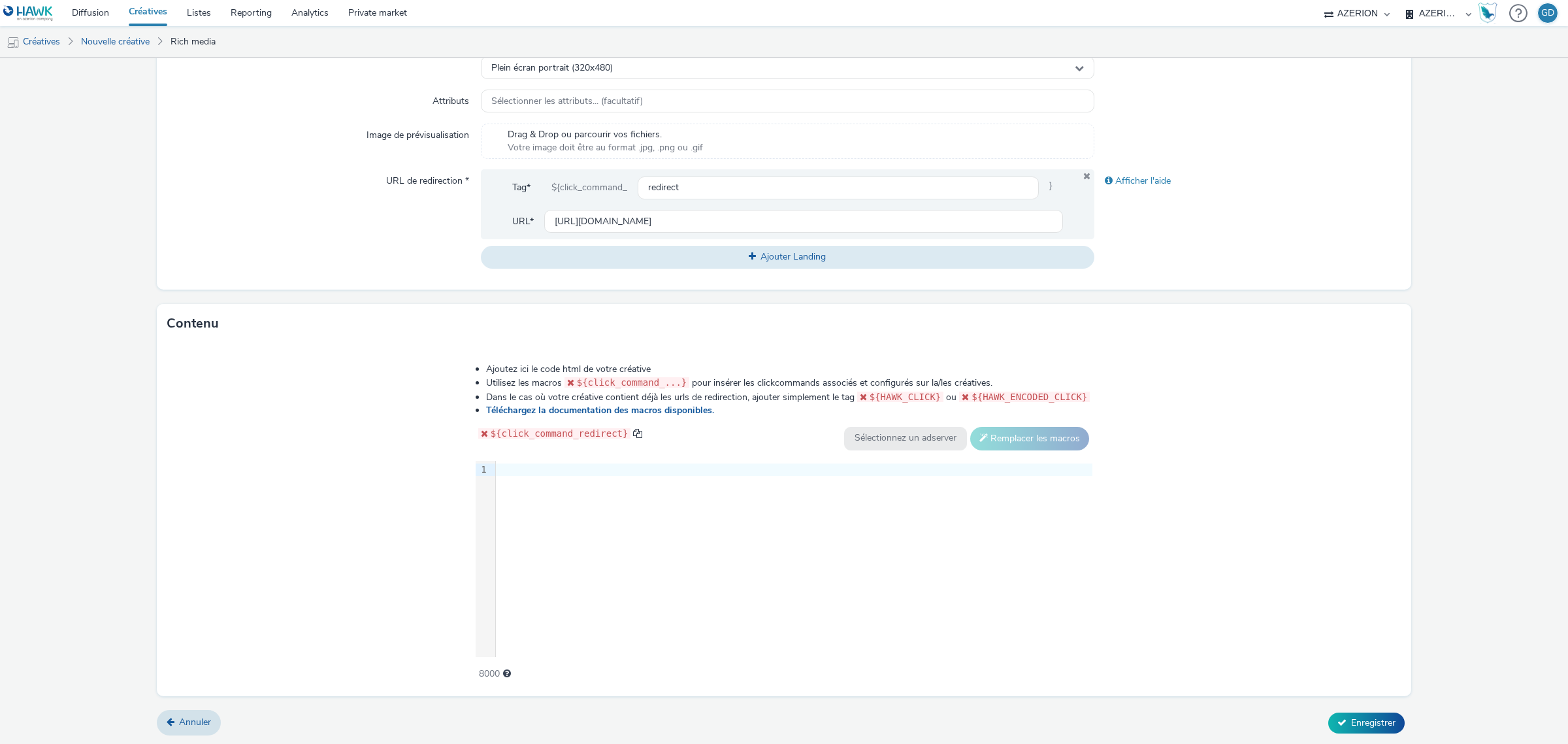
click at [637, 545] on div "9 1 ›" at bounding box center [784, 558] width 617 height 196
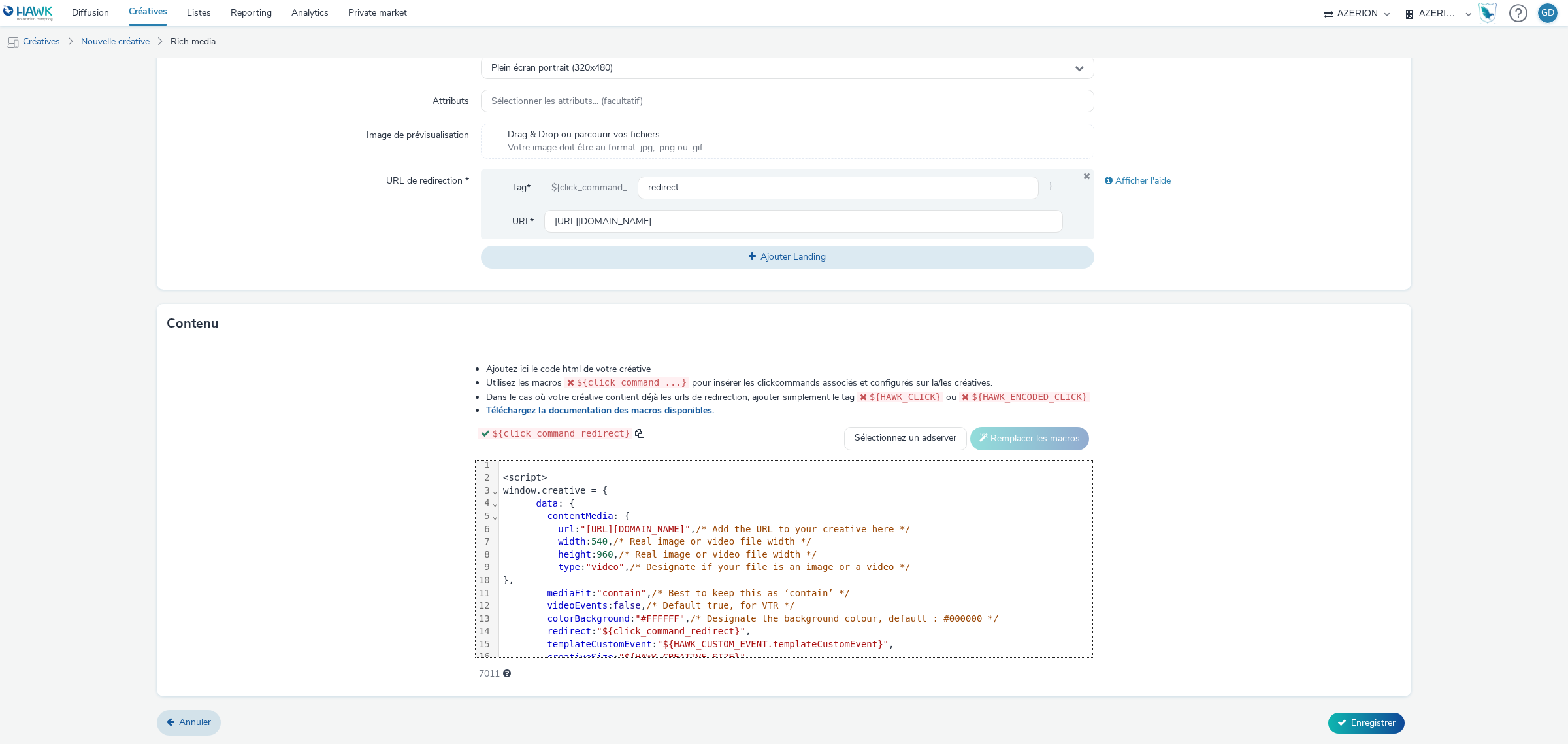
scroll to position [0, 0]
click at [502, 467] on div at bounding box center [795, 469] width 593 height 13
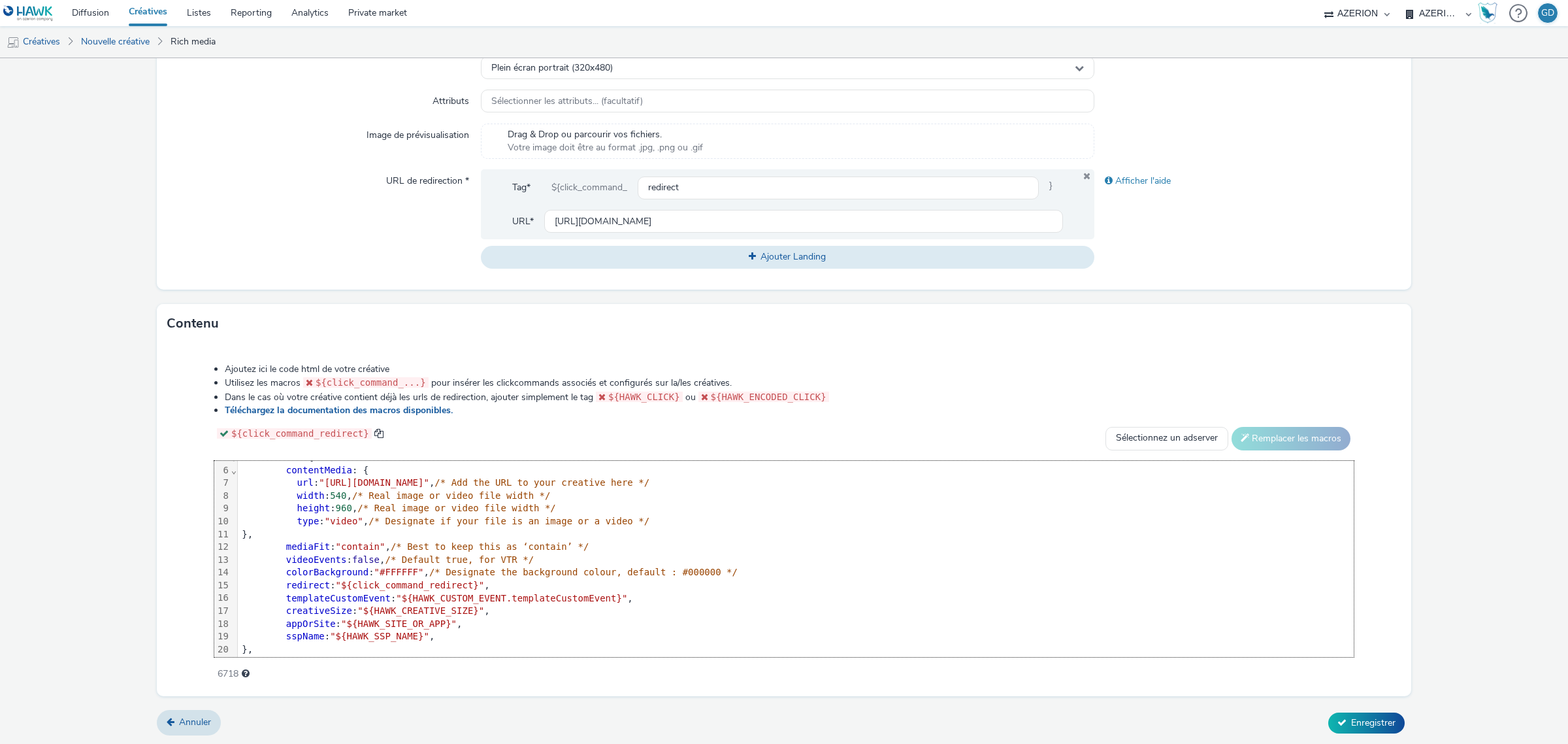
scroll to position [129, 0]
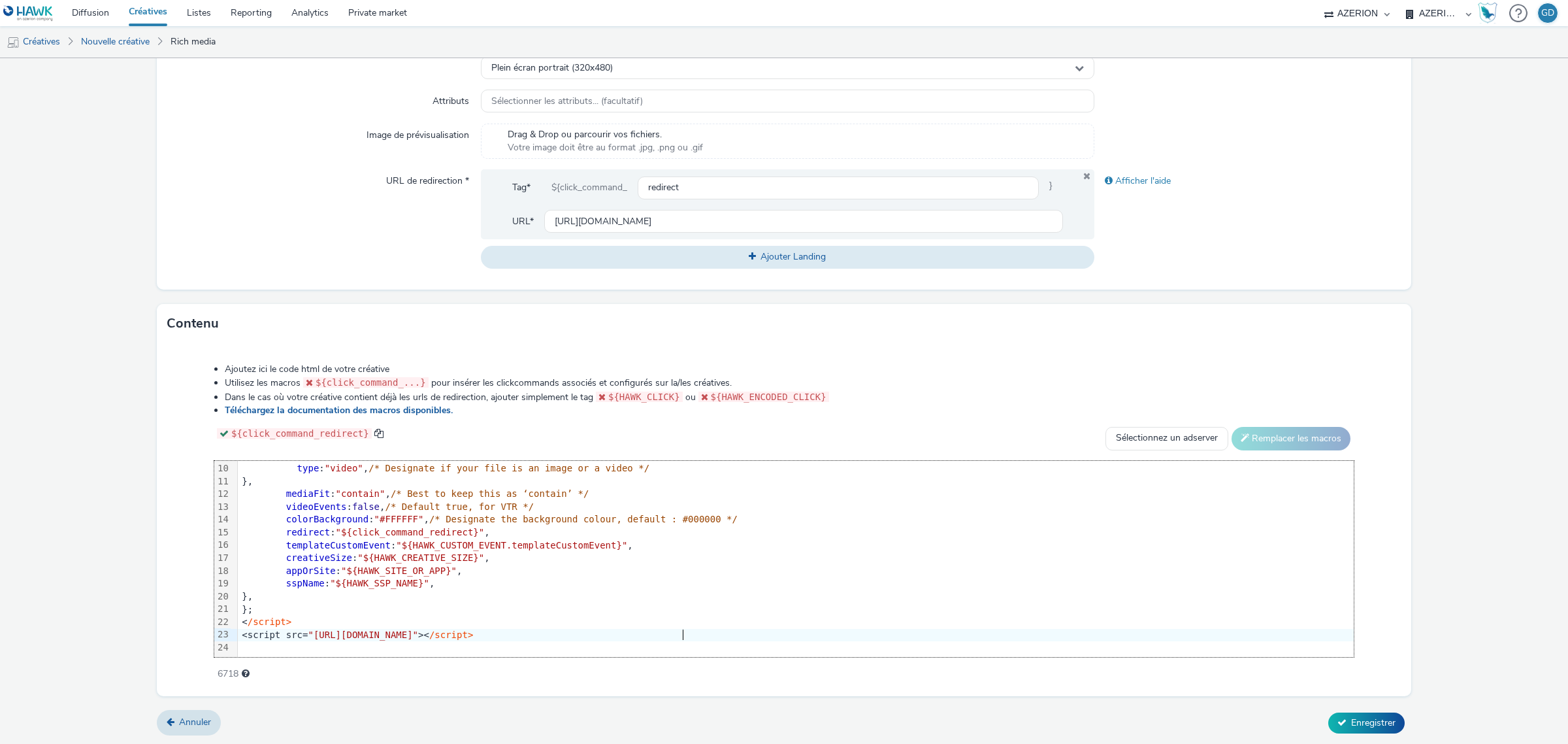
click at [730, 629] on div "<script src= "[URL][DOMAIN_NAME]" >< /script>" at bounding box center [1019, 635] width 1563 height 13
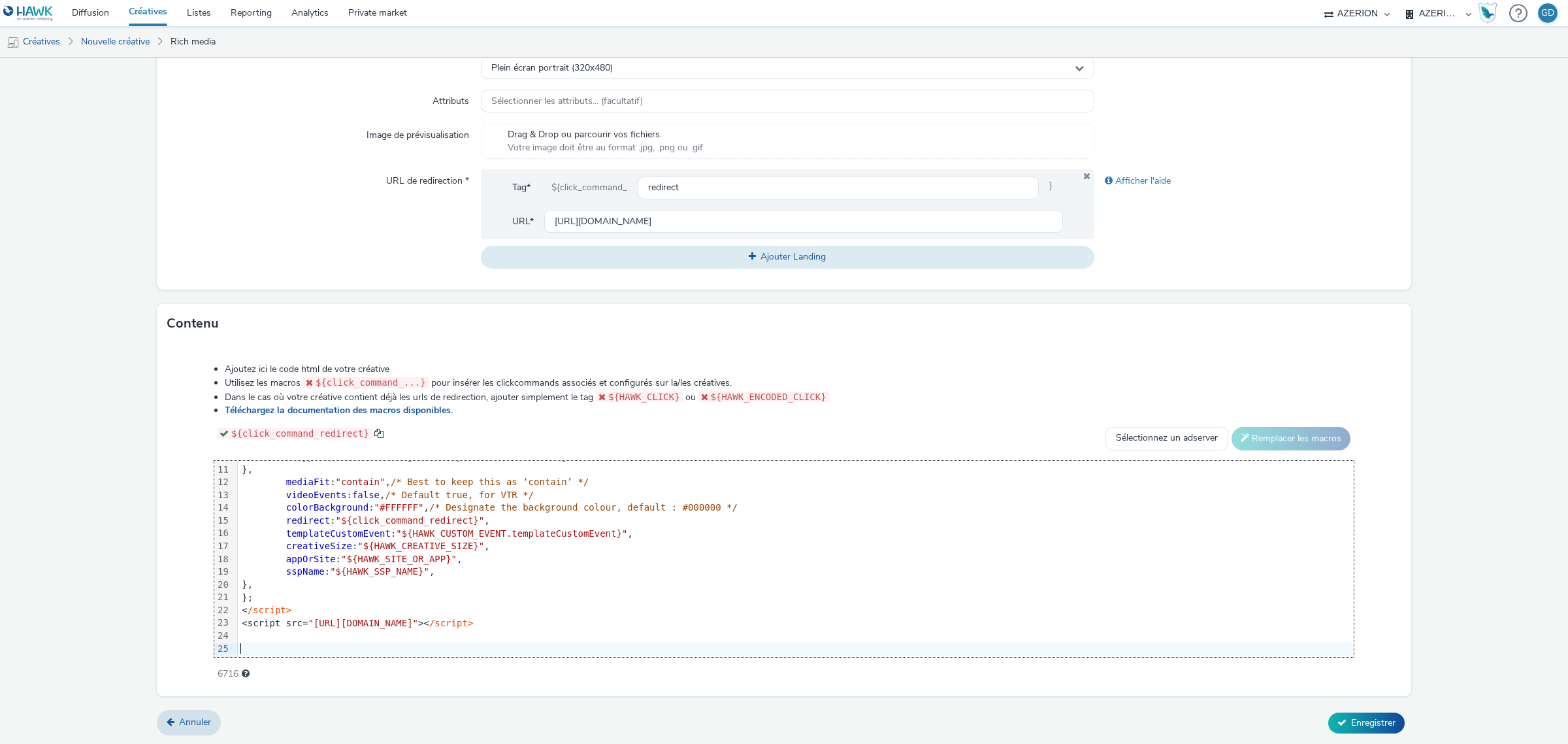
scroll to position [230, 0]
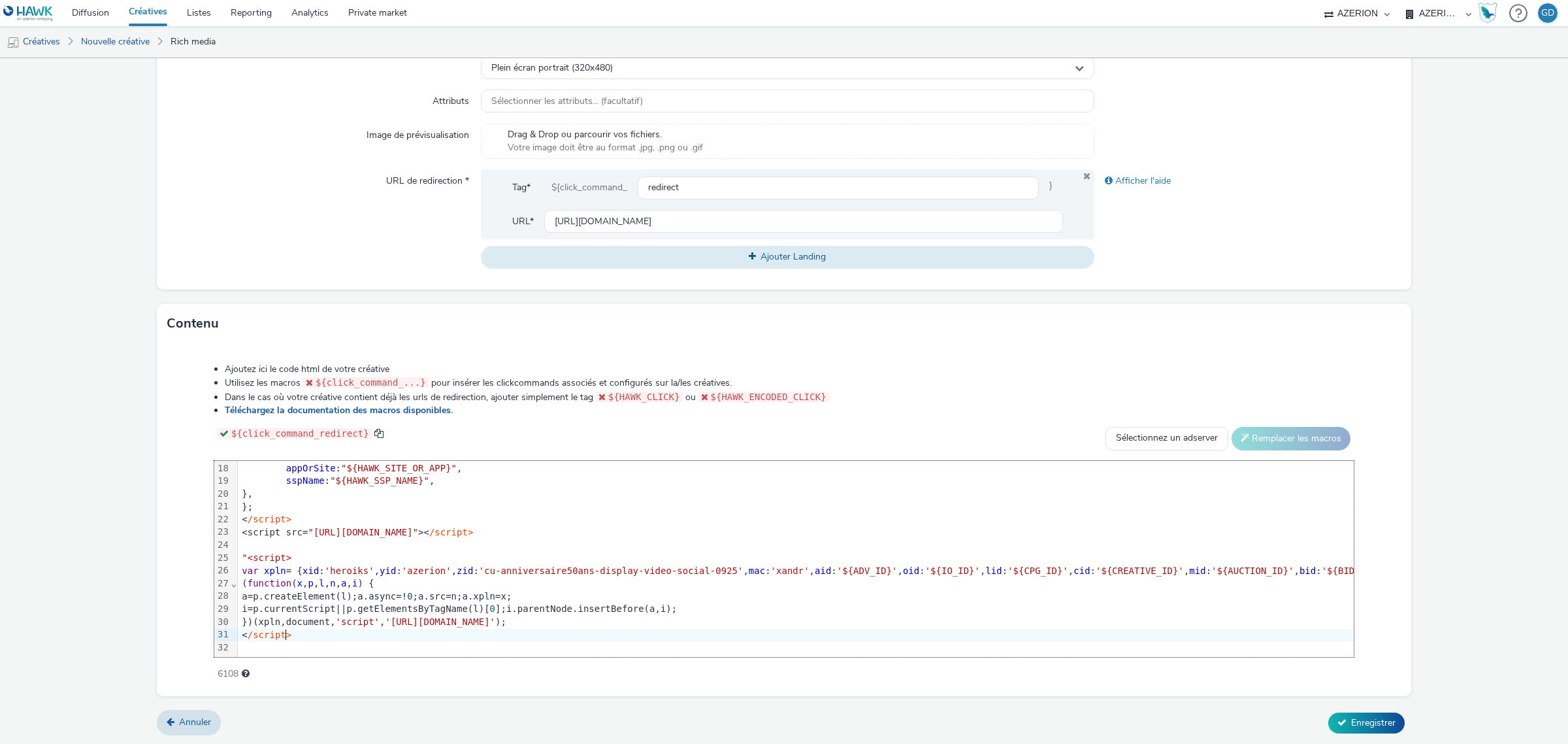
click at [242, 552] on span ""<script>" at bounding box center [266, 557] width 50 height 11
click at [1344, 713] on button "Enregistrer" at bounding box center [1367, 723] width 77 height 20
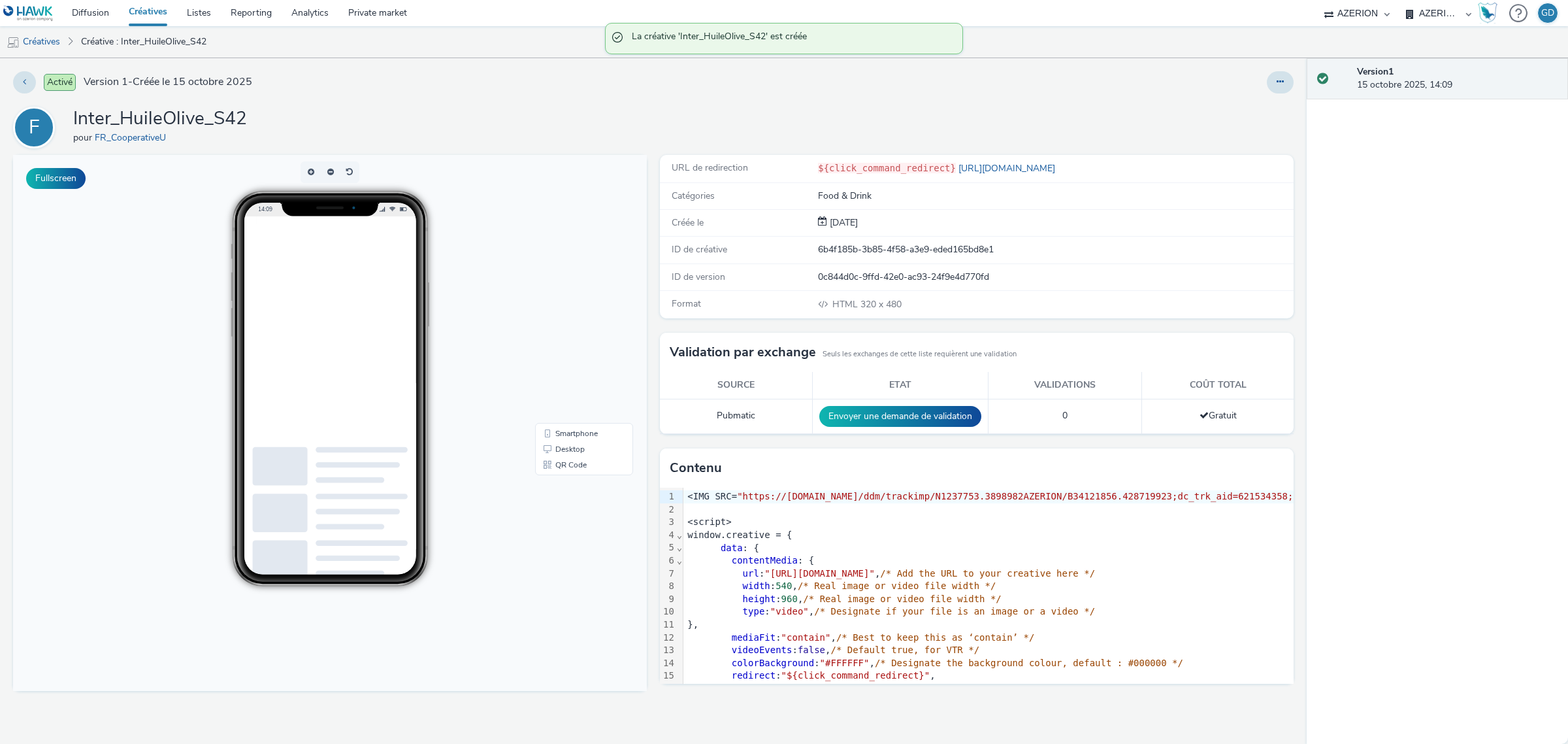
click at [132, 5] on link "Créatives" at bounding box center [148, 13] width 58 height 26
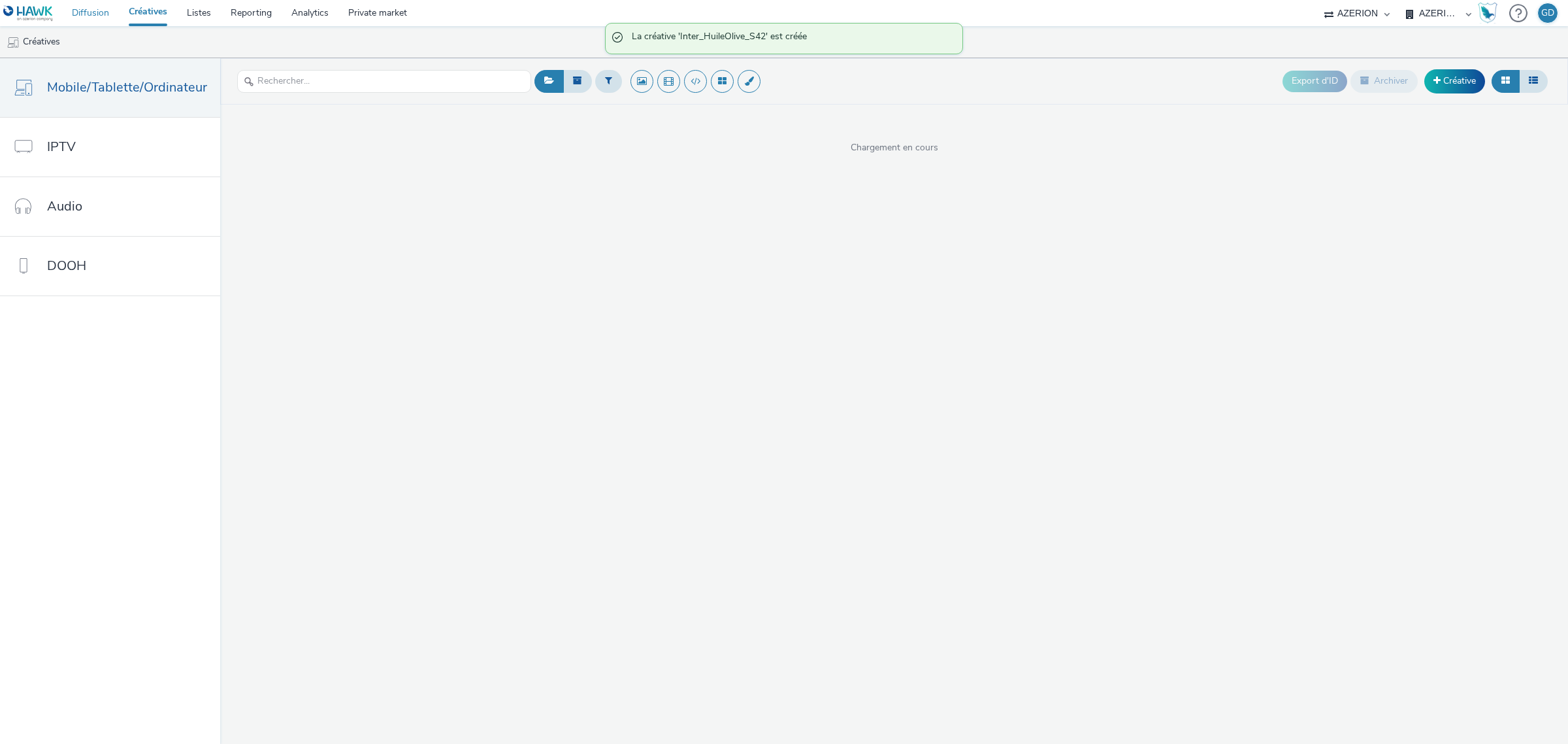
click at [92, 7] on link "Diffusion" at bounding box center [91, 13] width 56 height 26
